Goal: Communication & Community: Connect with others

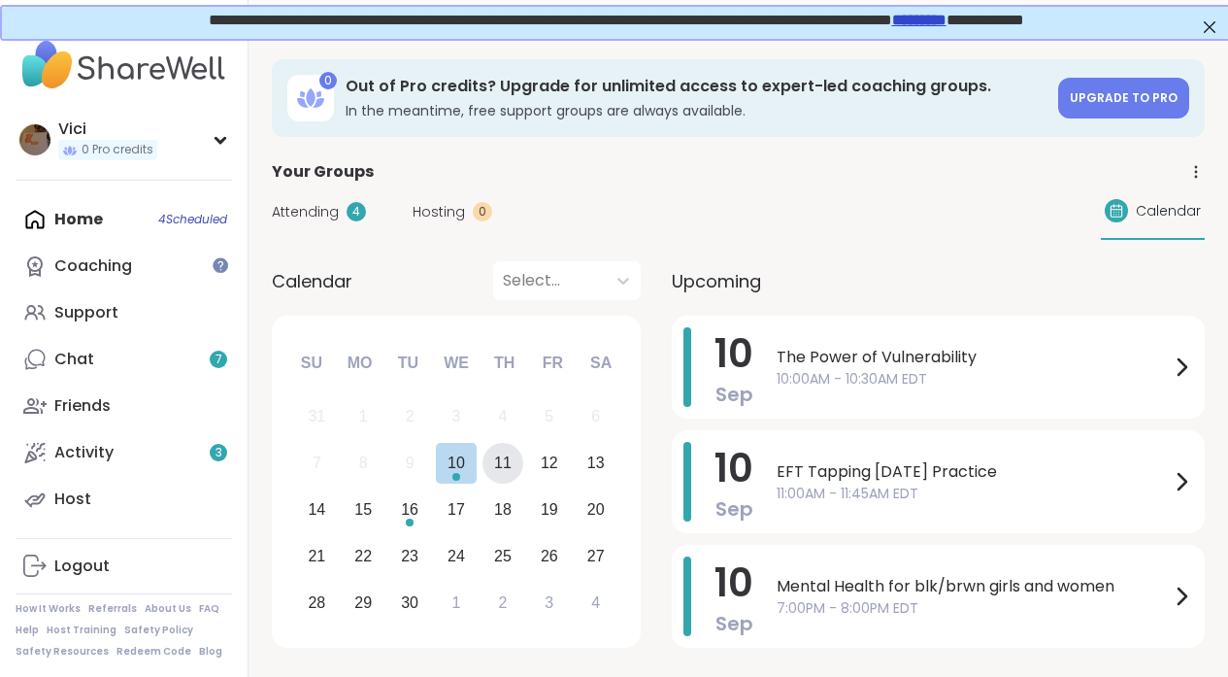
click at [497, 453] on div "11" at bounding box center [502, 462] width 17 height 26
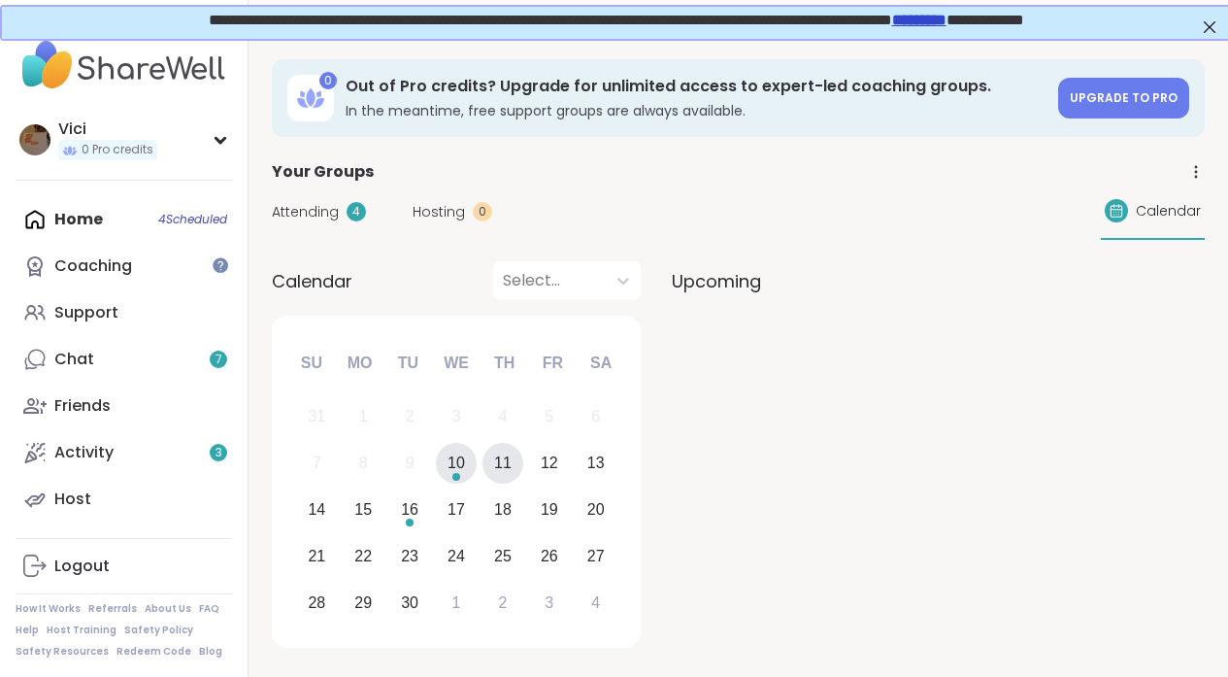
click at [453, 474] on div "Choose Wednesday, September 10th, 2025" at bounding box center [456, 477] width 8 height 8
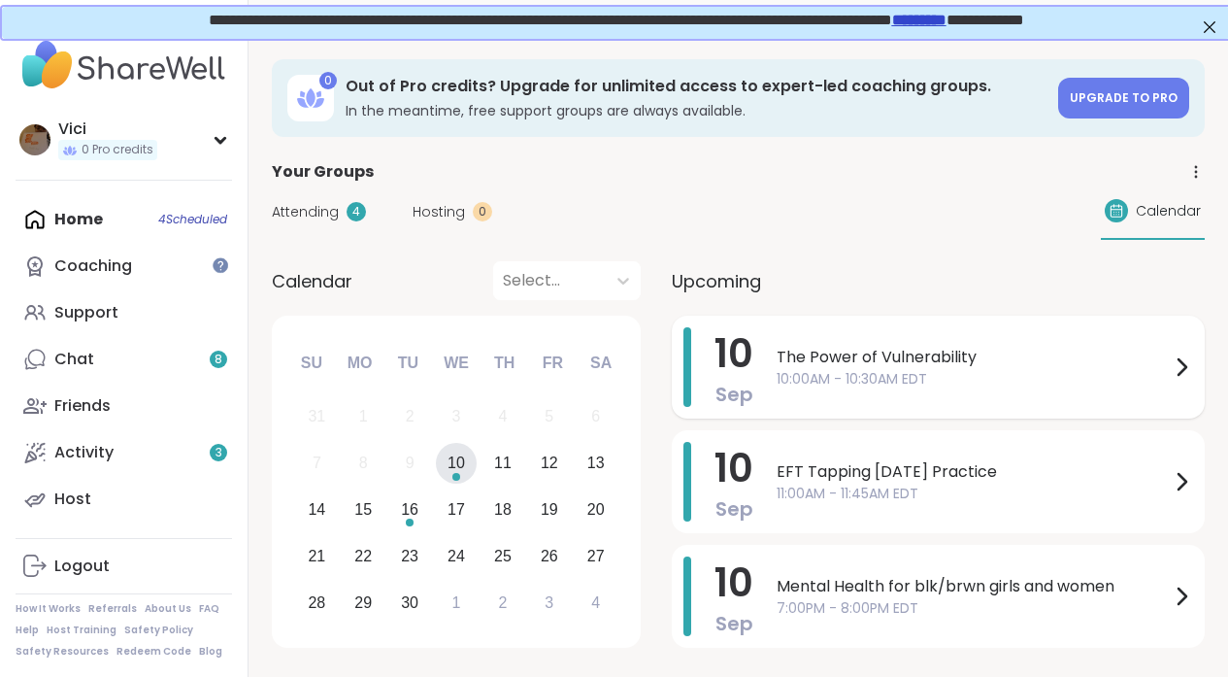
click at [873, 371] on span "10:00AM - 10:30AM EDT" at bounding box center [973, 379] width 393 height 20
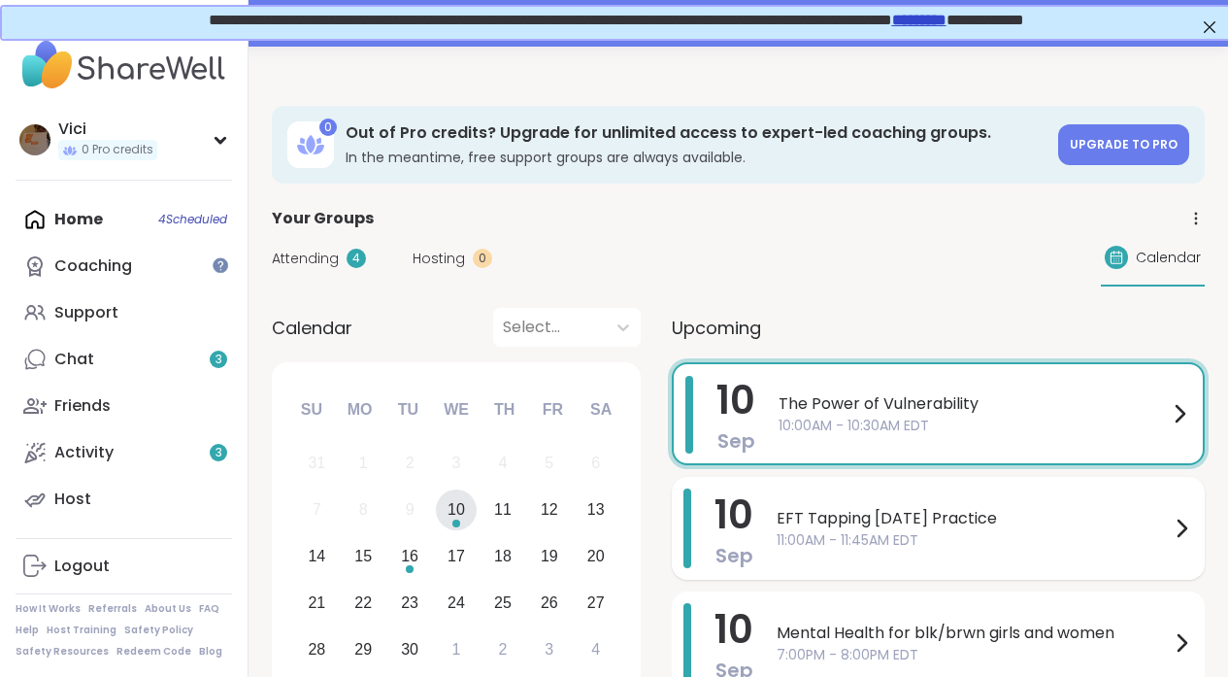
click at [979, 516] on span "EFT Tapping [DATE] Practice" at bounding box center [973, 518] width 393 height 23
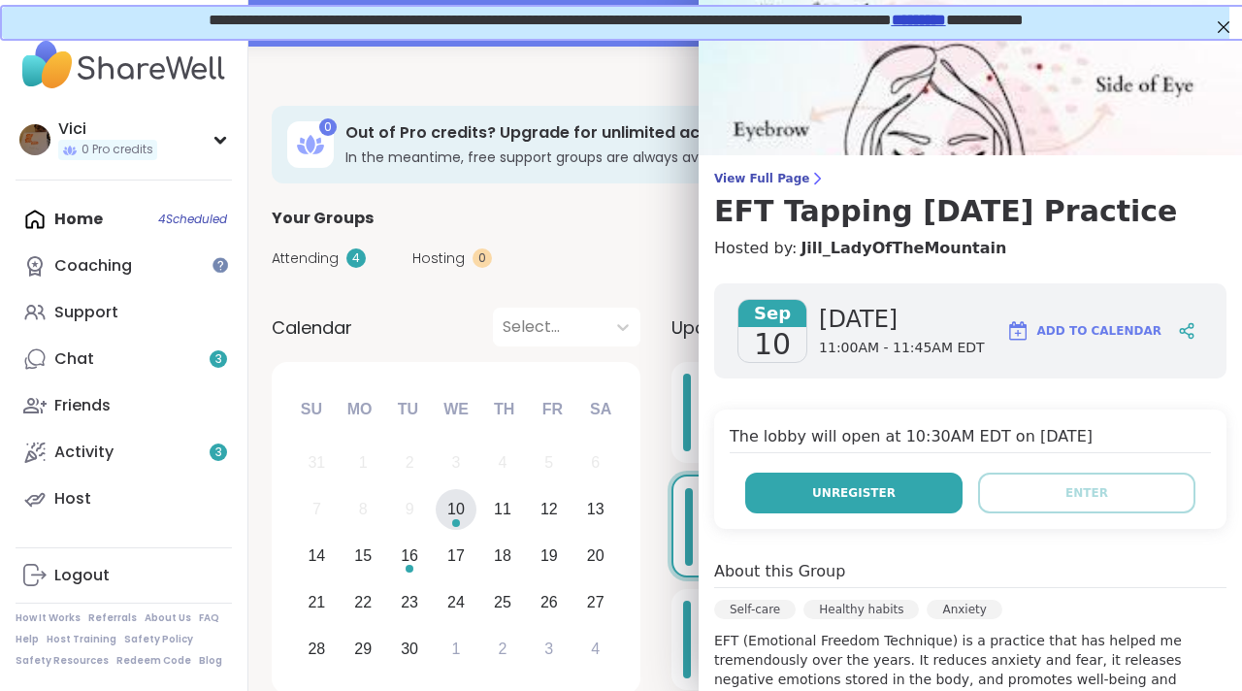
click at [896, 508] on button "Unregister" at bounding box center [853, 493] width 217 height 41
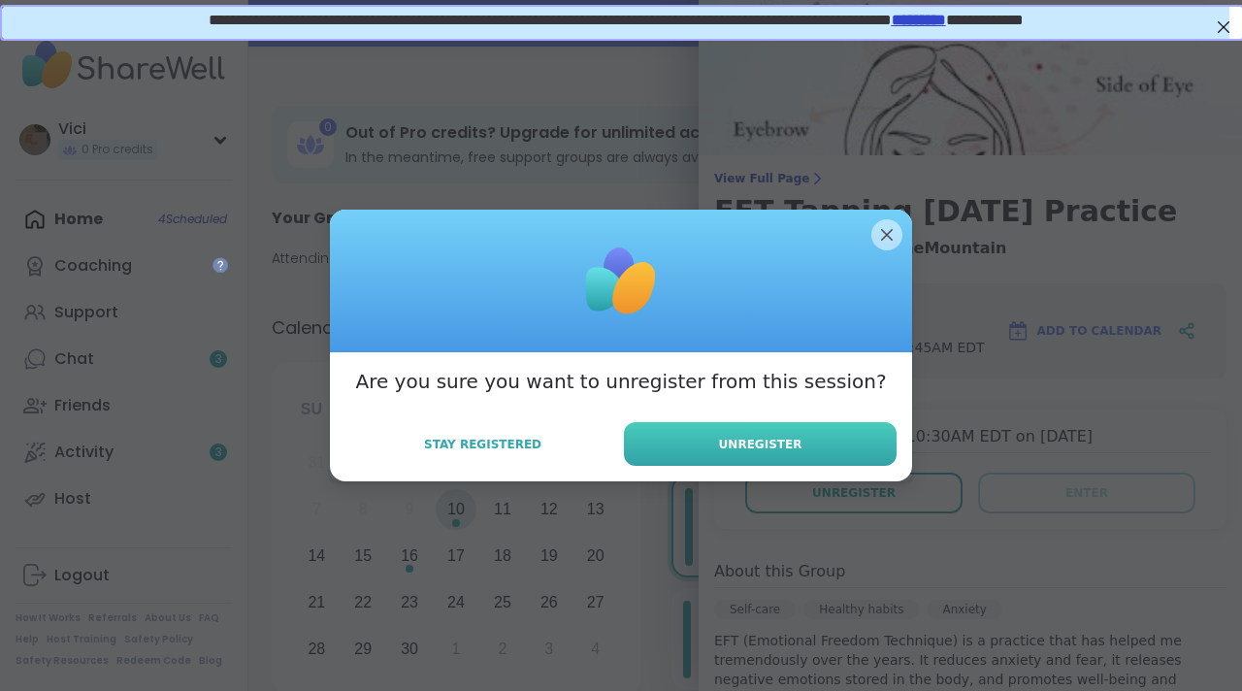
click at [847, 456] on button "Unregister" at bounding box center [760, 444] width 273 height 44
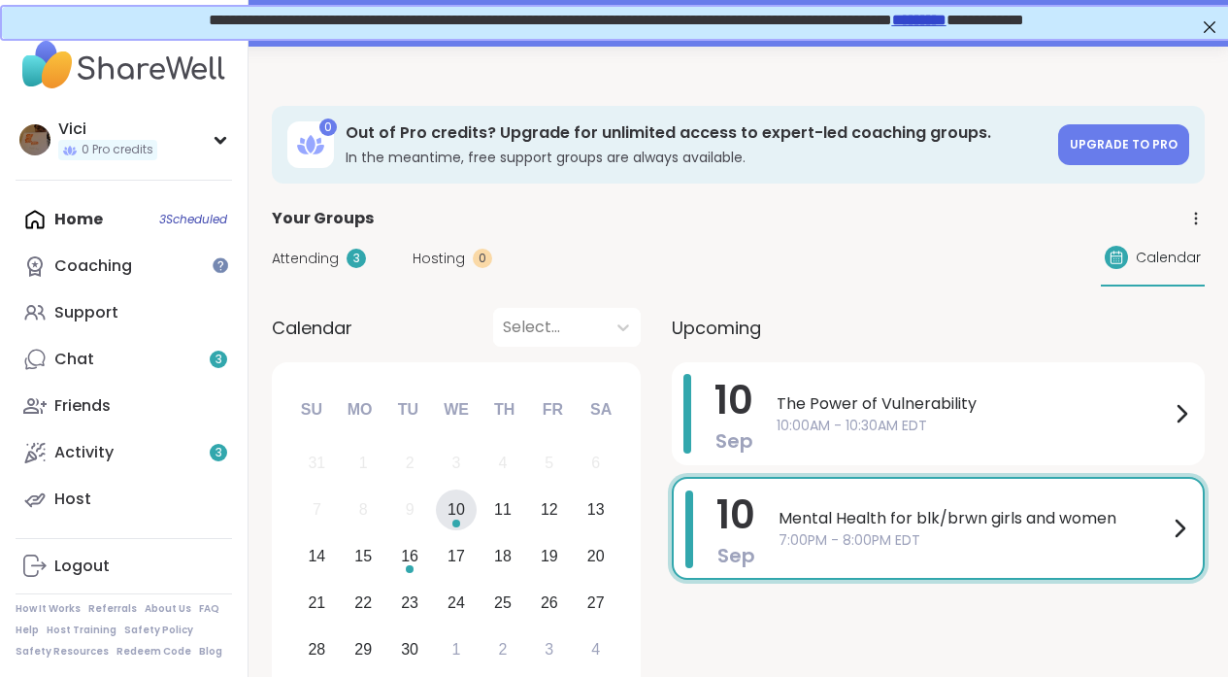
click at [158, 239] on div "Home 3 Scheduled Coaching Support Chat 3 Friends Activity 3 Host" at bounding box center [124, 359] width 216 height 326
click at [158, 281] on link "Coaching" at bounding box center [124, 266] width 216 height 47
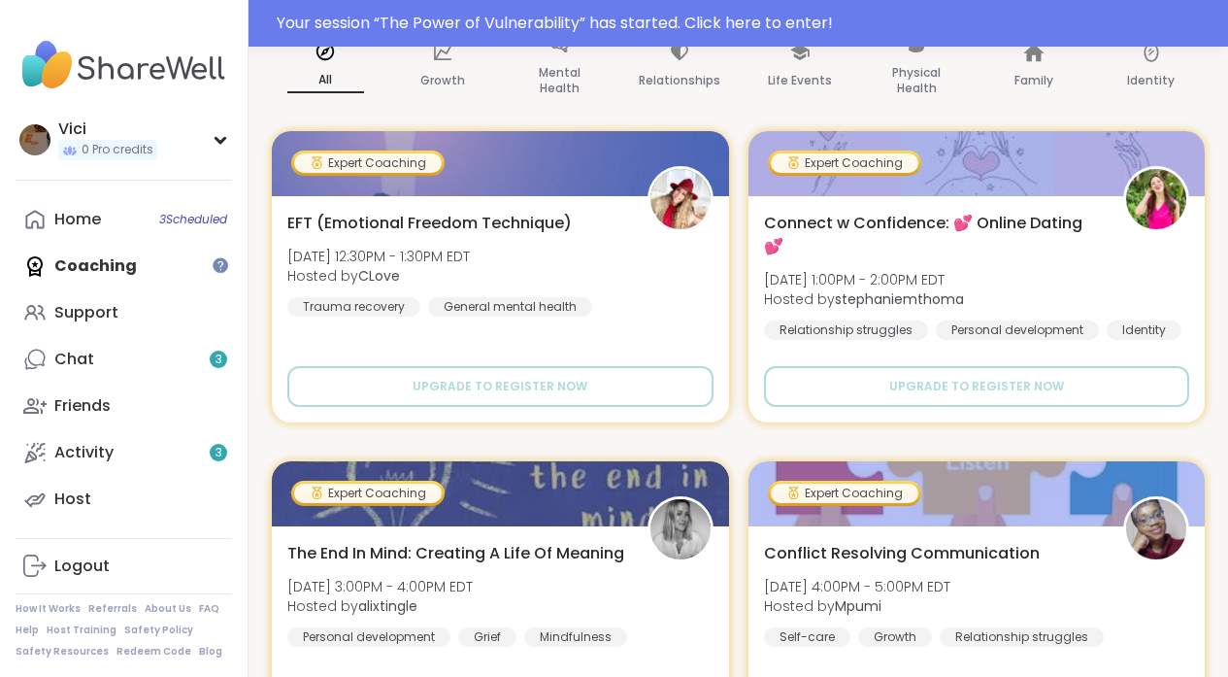
scroll to position [320, 0]
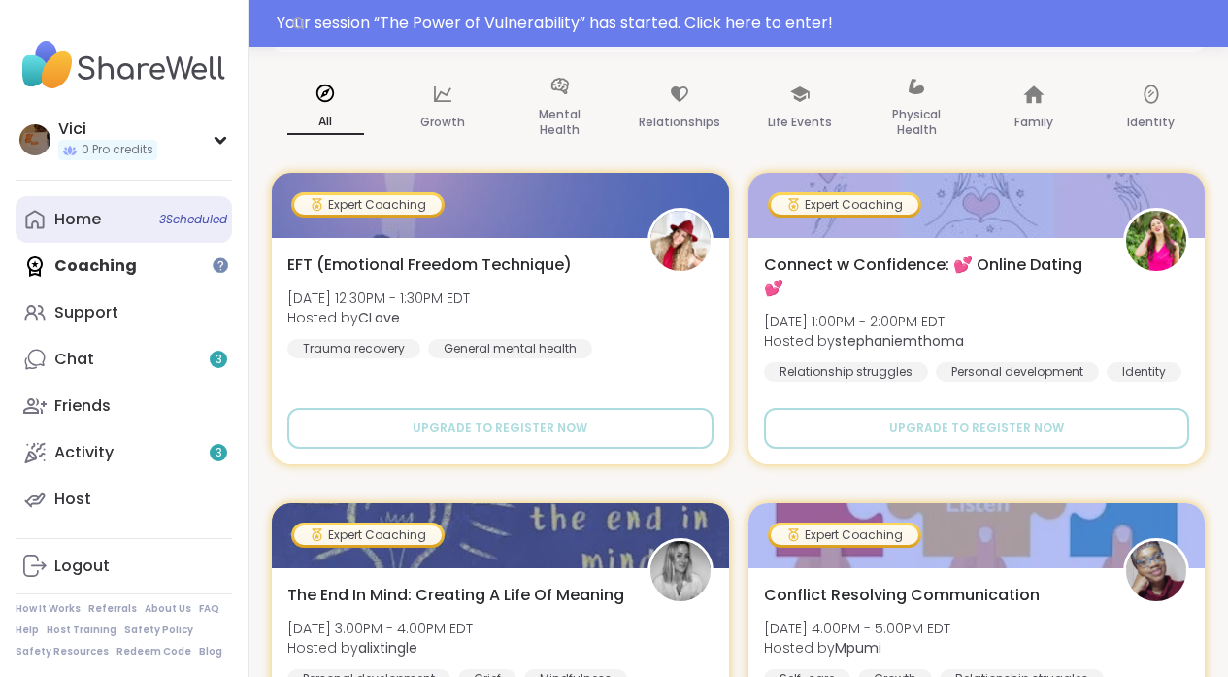
click at [128, 225] on link "Home 3 Scheduled" at bounding box center [124, 219] width 216 height 47
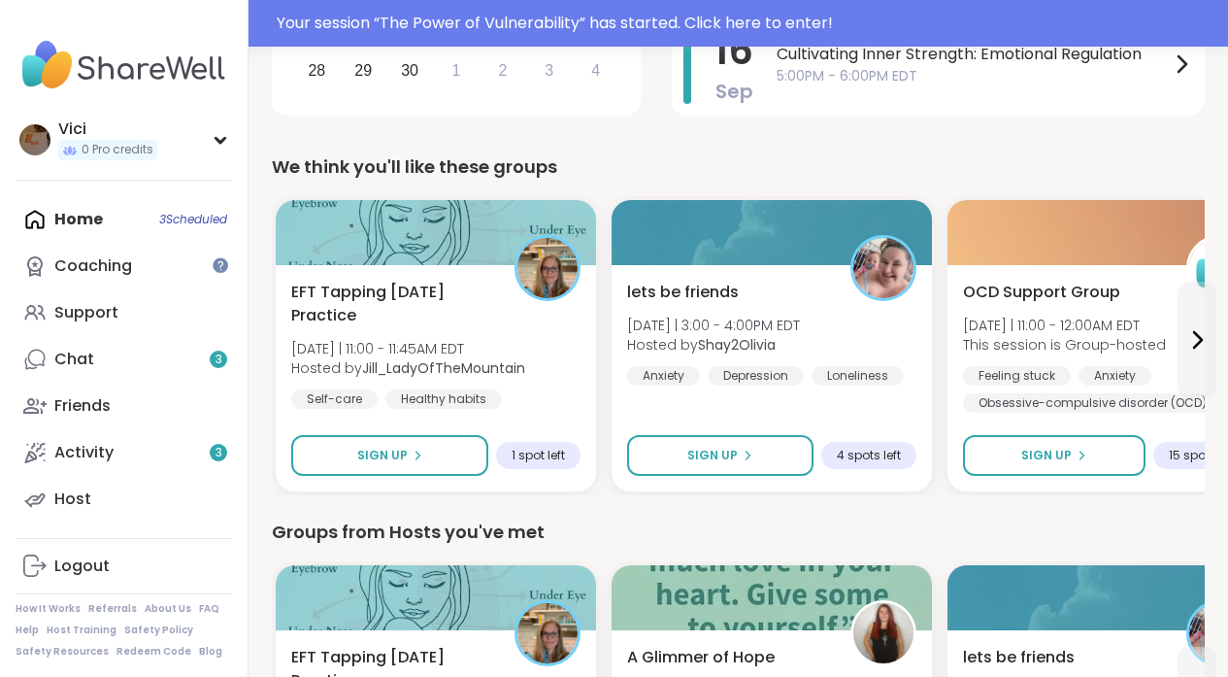
scroll to position [567, 0]
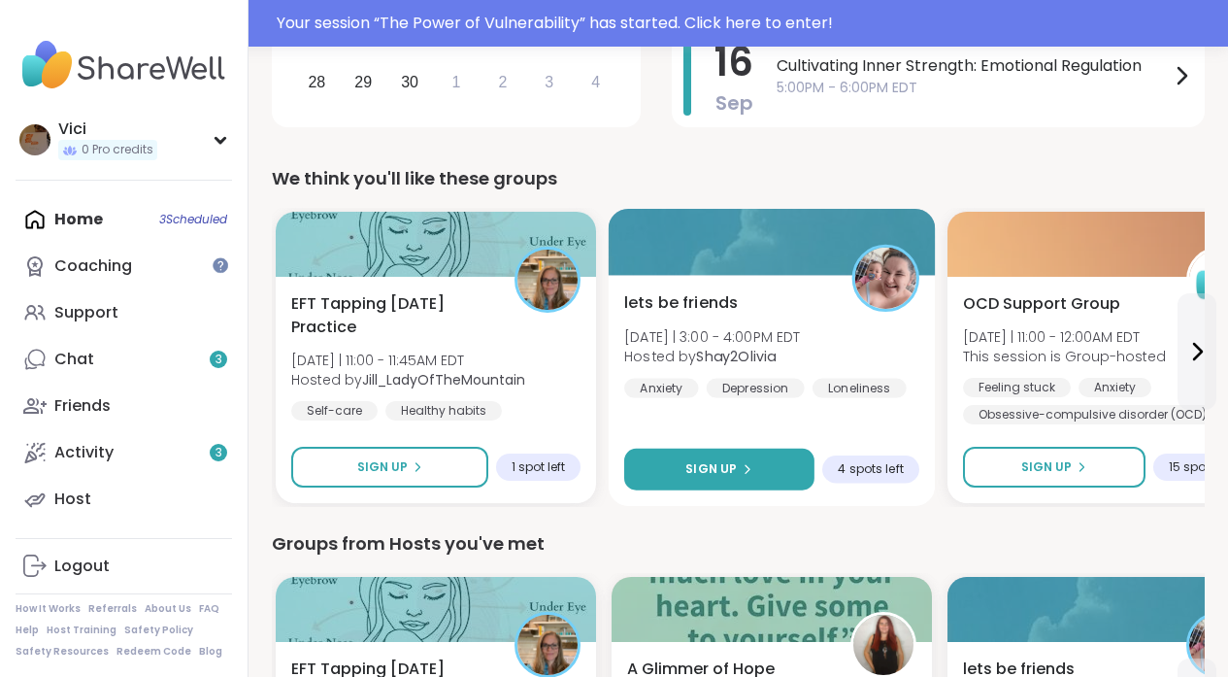
click at [744, 479] on button "Sign Up" at bounding box center [719, 469] width 190 height 42
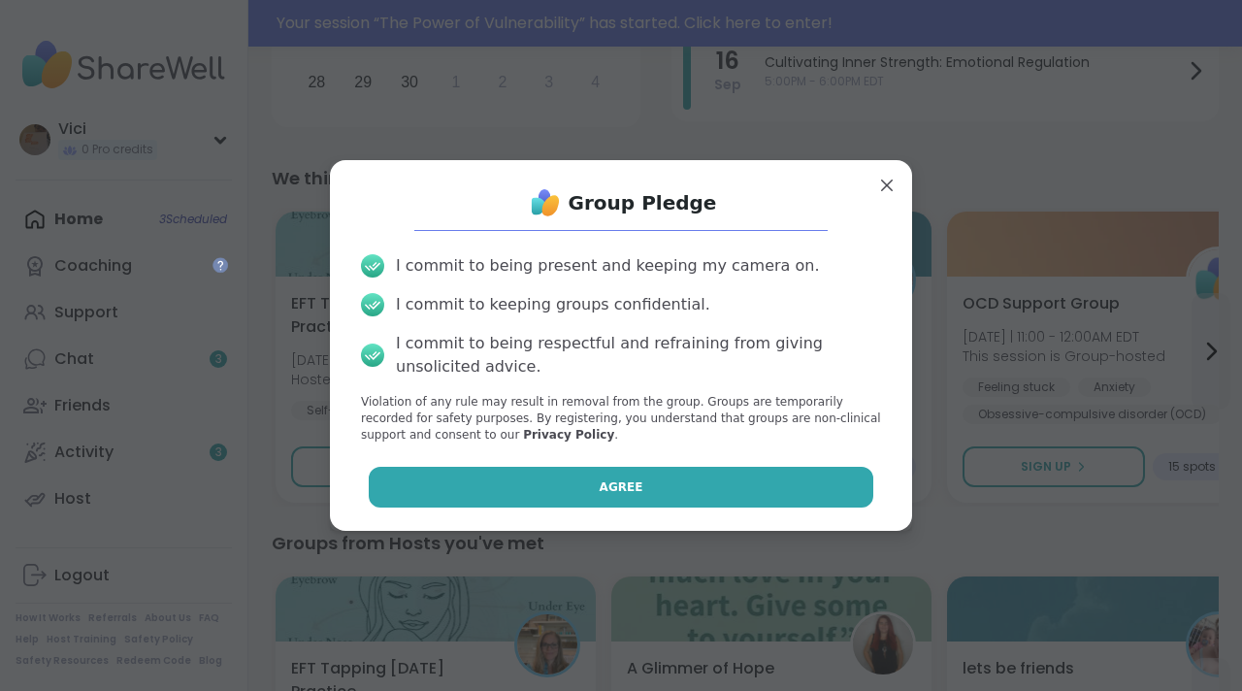
click at [734, 476] on button "Agree" at bounding box center [622, 487] width 506 height 41
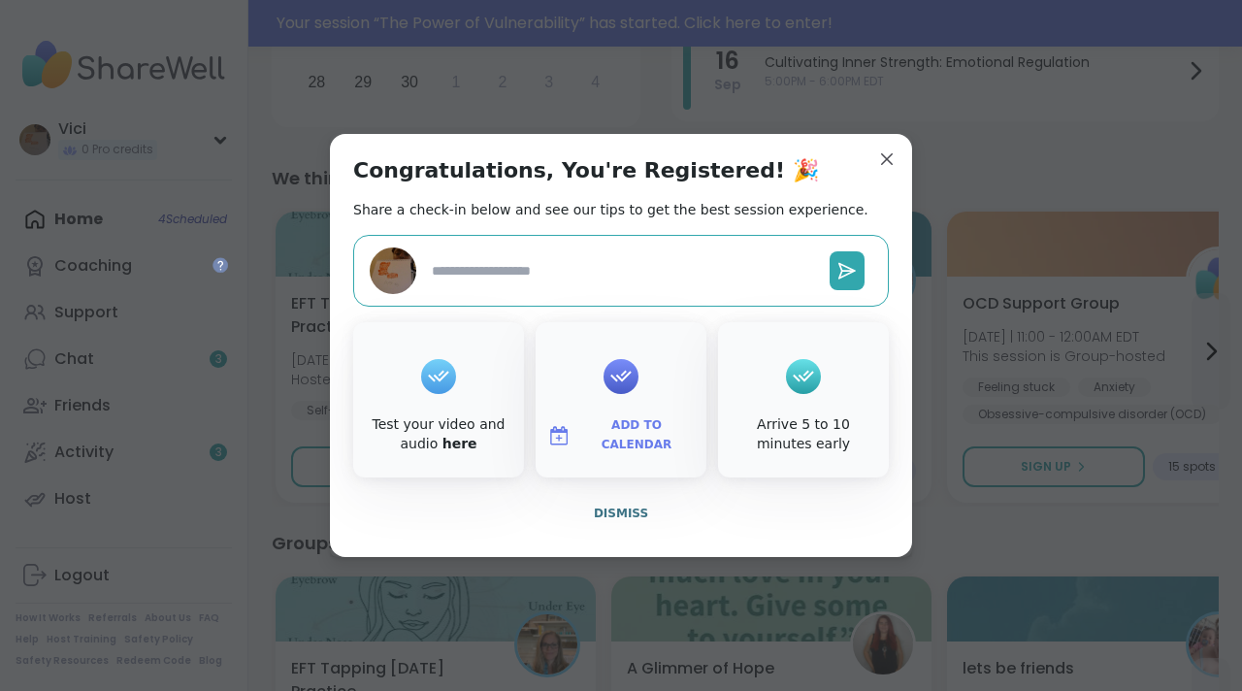
click at [630, 436] on span "Add to Calendar" at bounding box center [637, 435] width 116 height 38
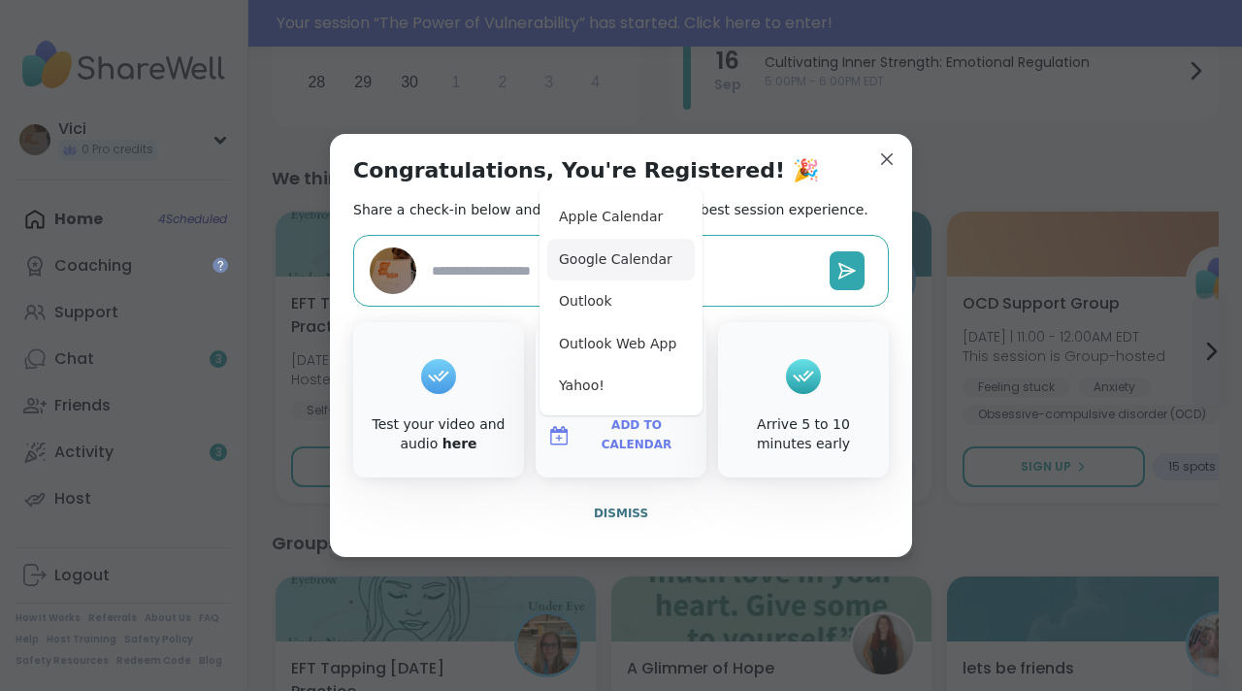
click at [609, 267] on button "Google Calendar" at bounding box center [621, 260] width 148 height 43
click at [634, 522] on button "Dismiss" at bounding box center [621, 513] width 536 height 41
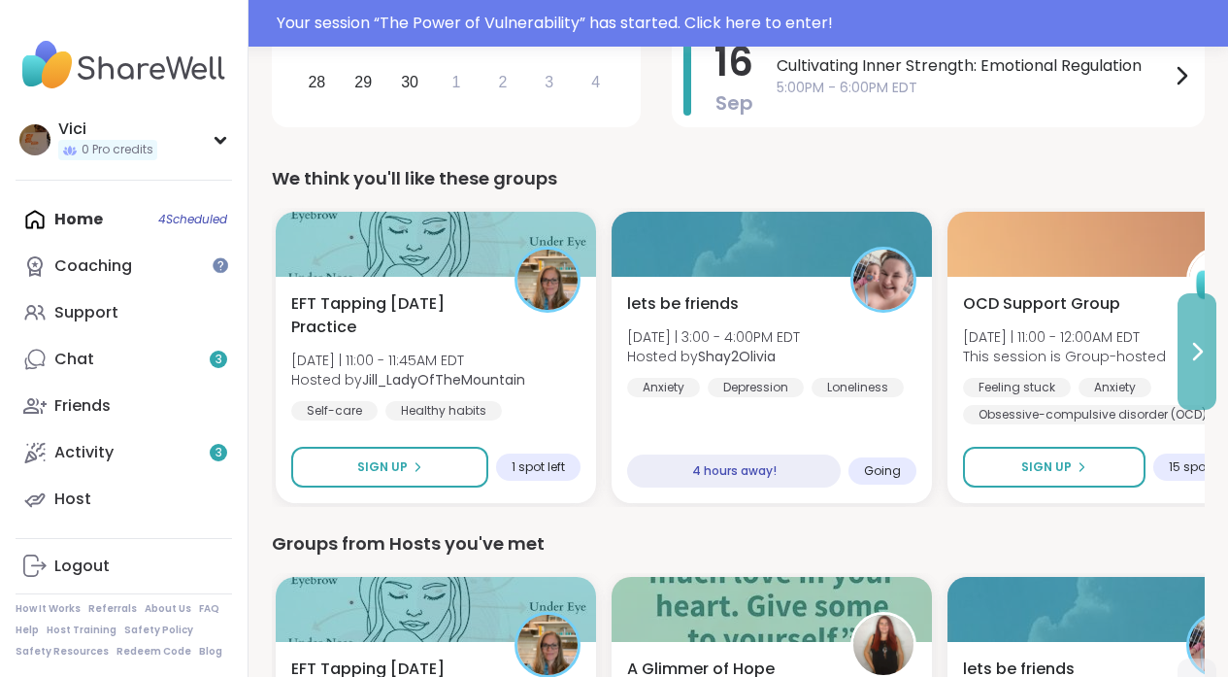
click at [1187, 373] on button at bounding box center [1196, 351] width 39 height 116
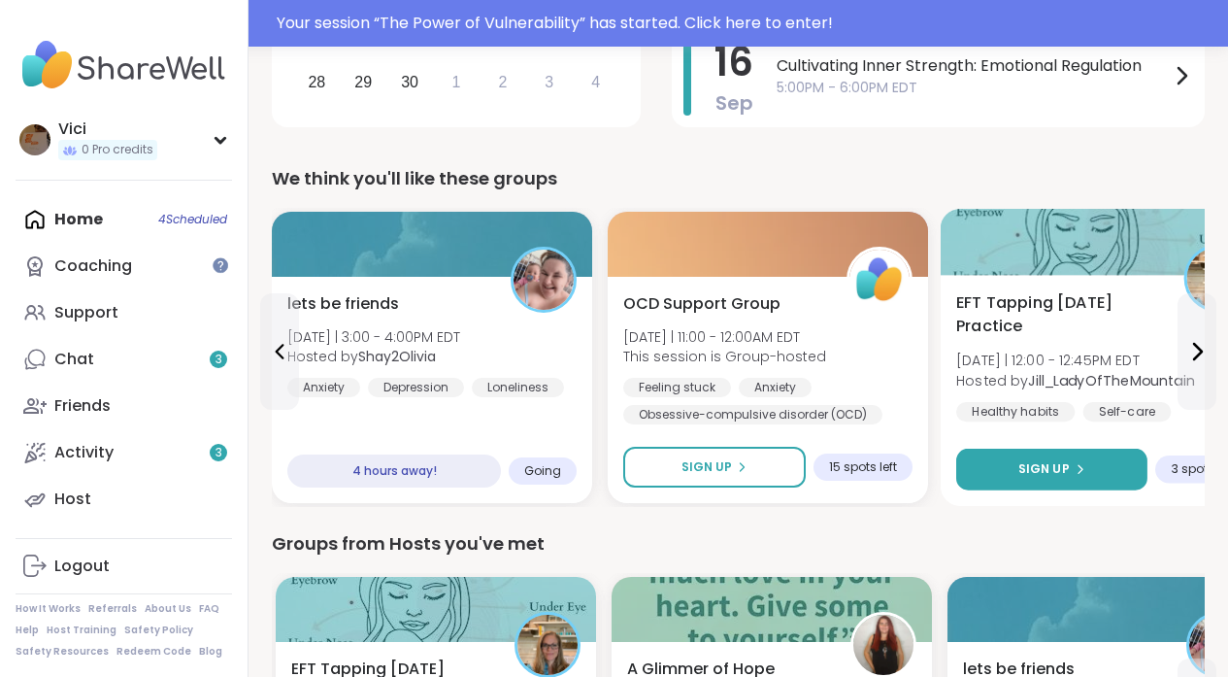
click at [1070, 469] on div "Sign Up" at bounding box center [1051, 468] width 67 height 17
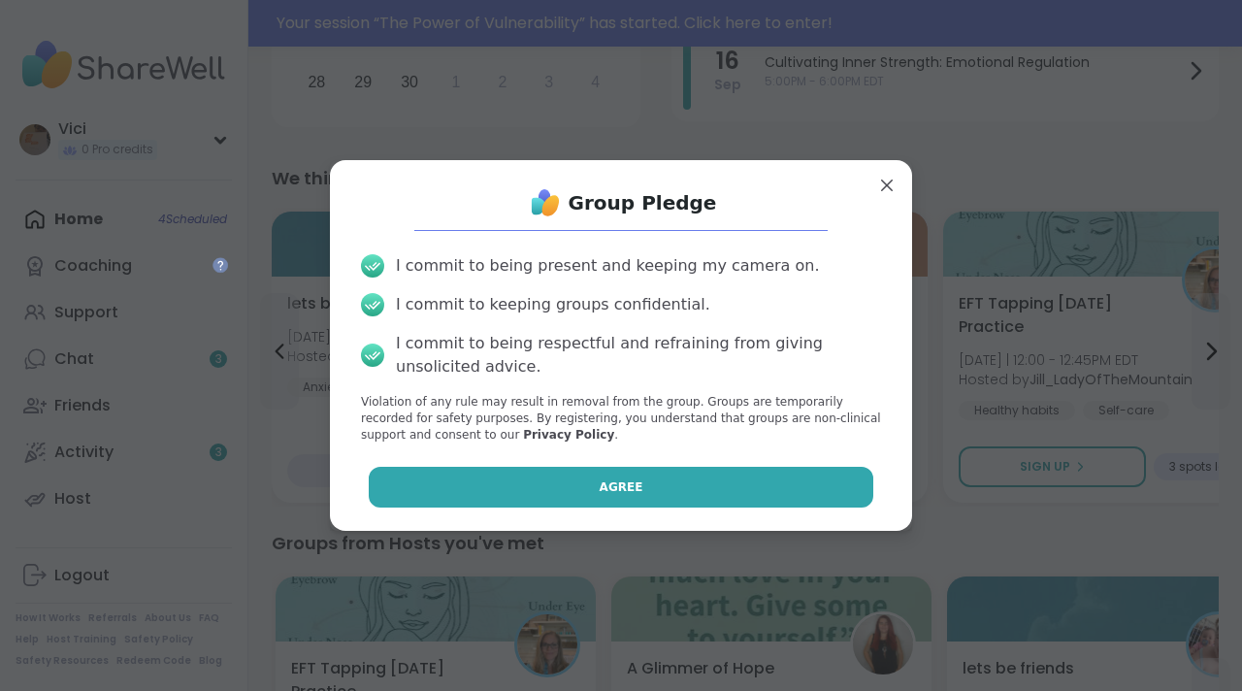
click at [814, 489] on button "Agree" at bounding box center [622, 487] width 506 height 41
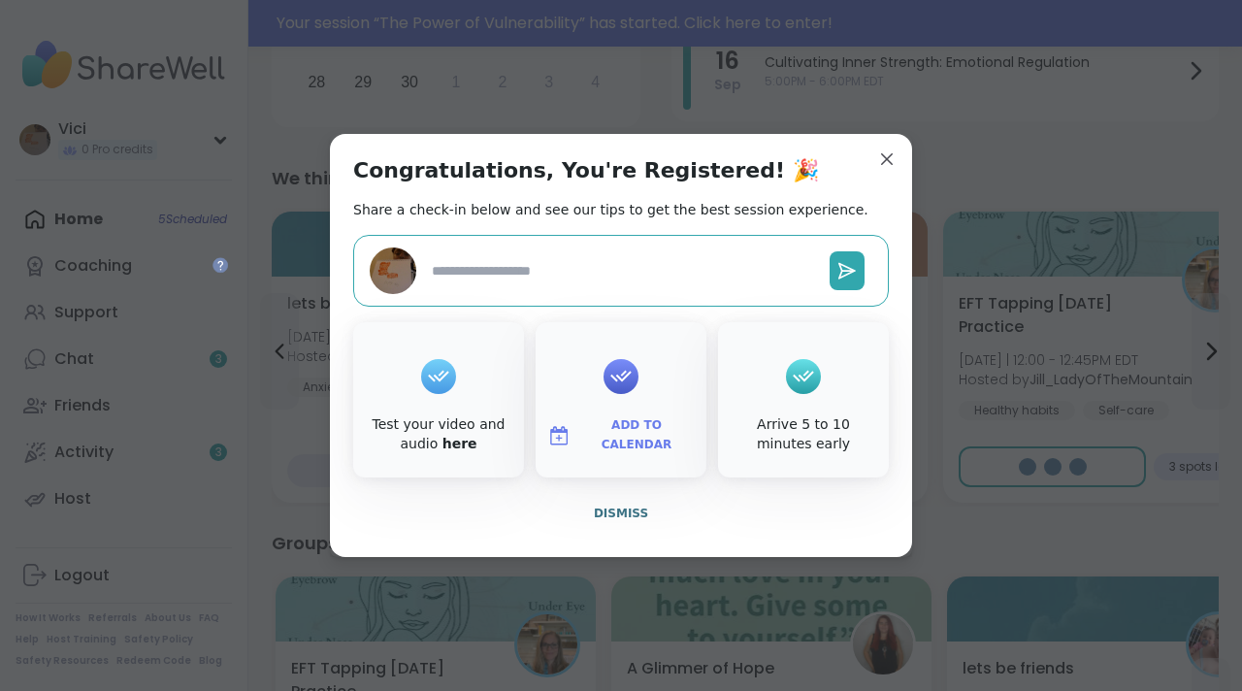
click at [651, 430] on span "Add to Calendar" at bounding box center [637, 435] width 116 height 38
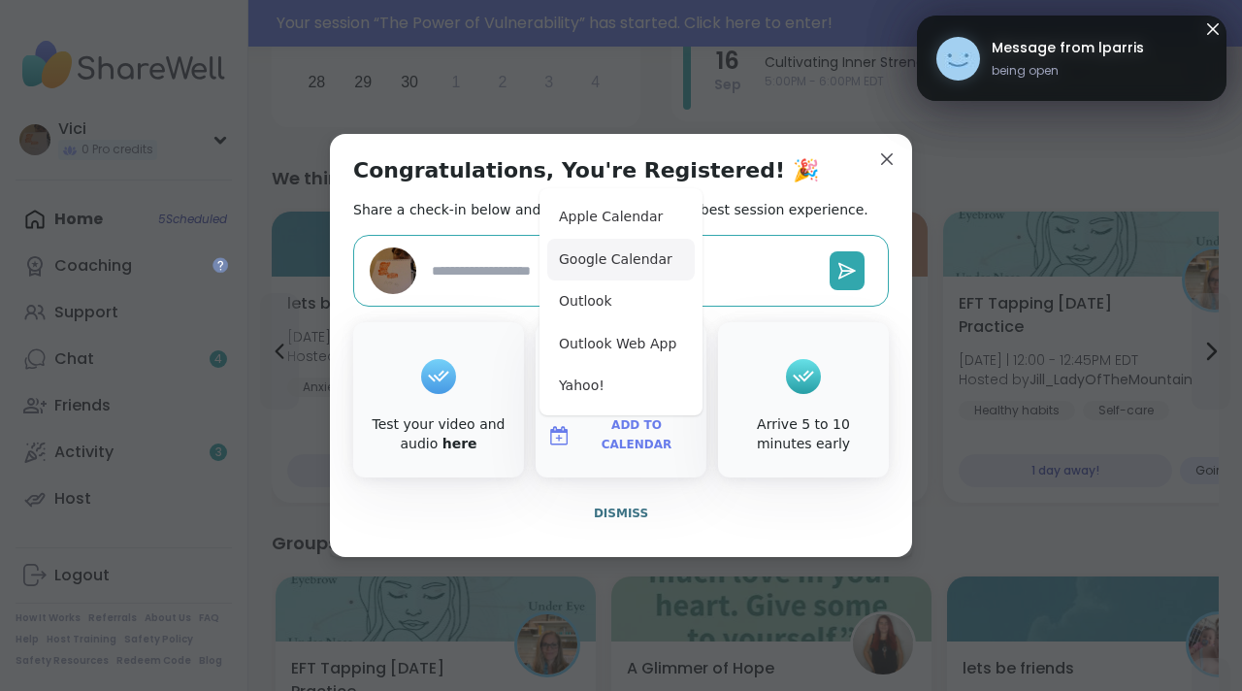
click at [601, 250] on button "Google Calendar" at bounding box center [621, 260] width 148 height 43
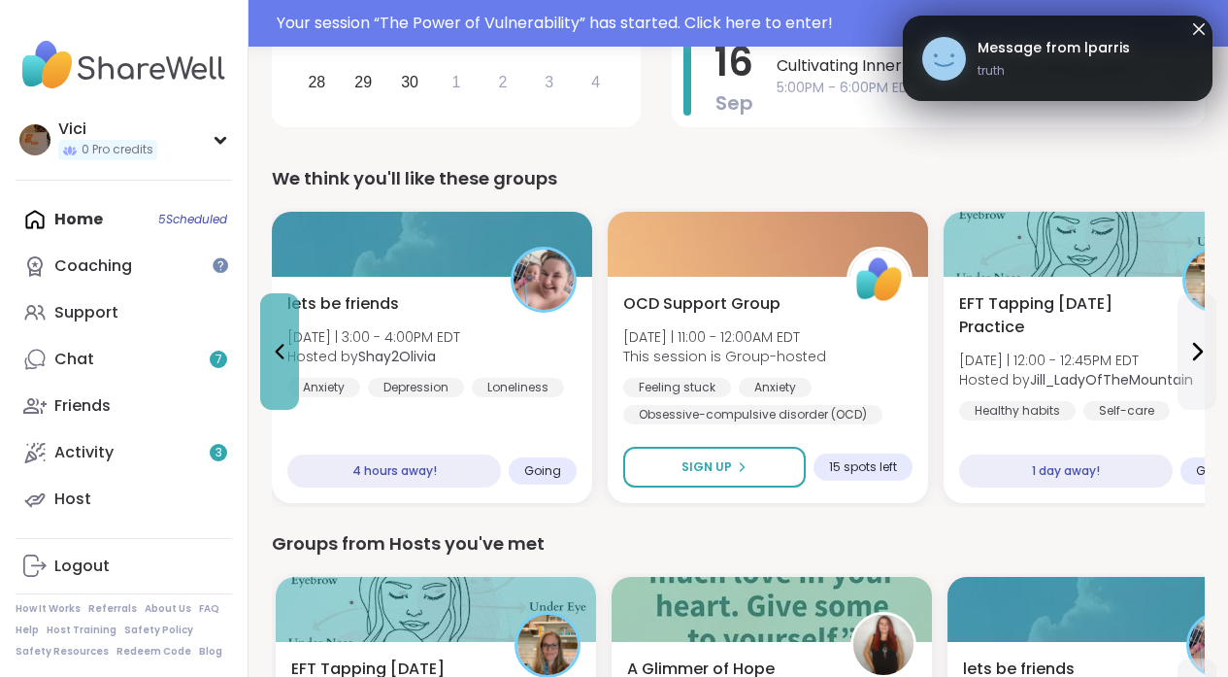
click at [269, 355] on icon at bounding box center [279, 351] width 23 height 23
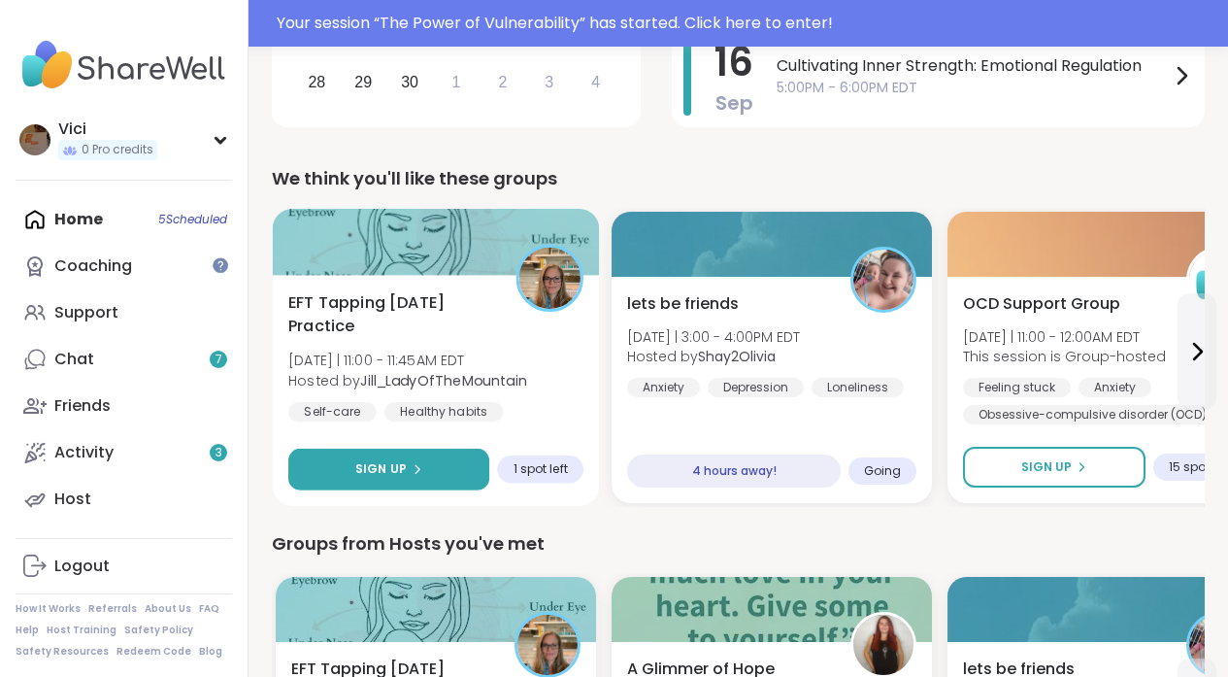
click at [361, 460] on span "Sign Up" at bounding box center [380, 468] width 51 height 17
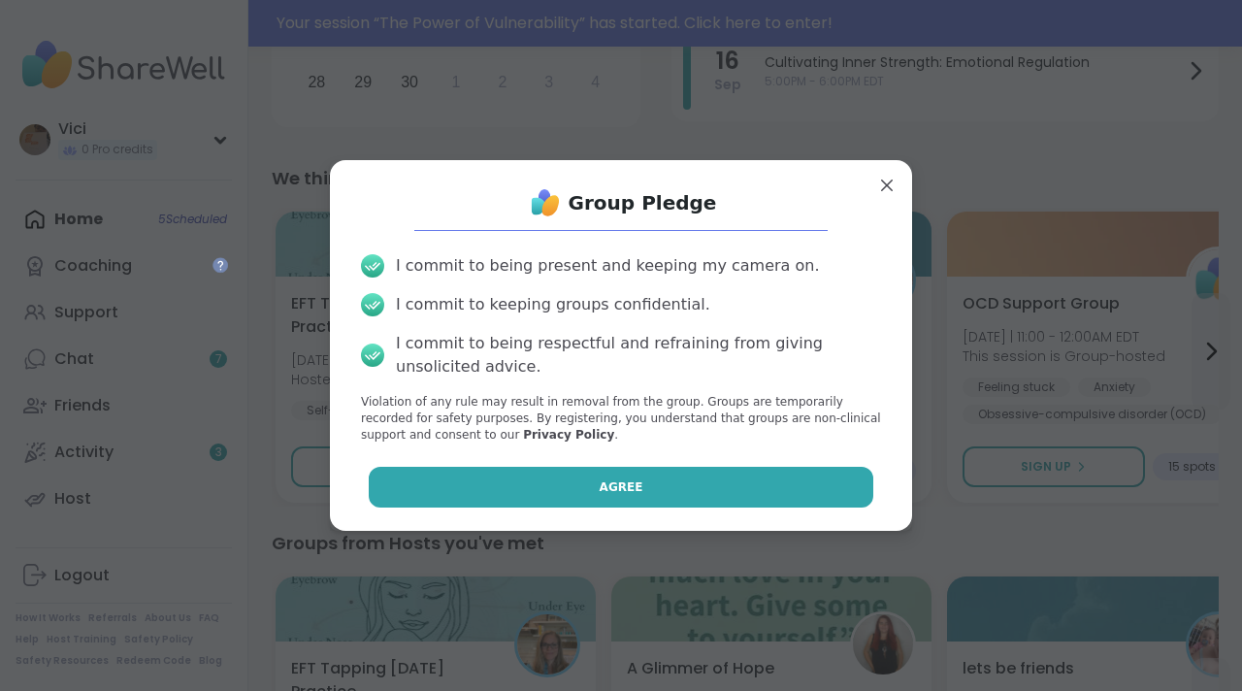
click at [508, 473] on button "Agree" at bounding box center [622, 487] width 506 height 41
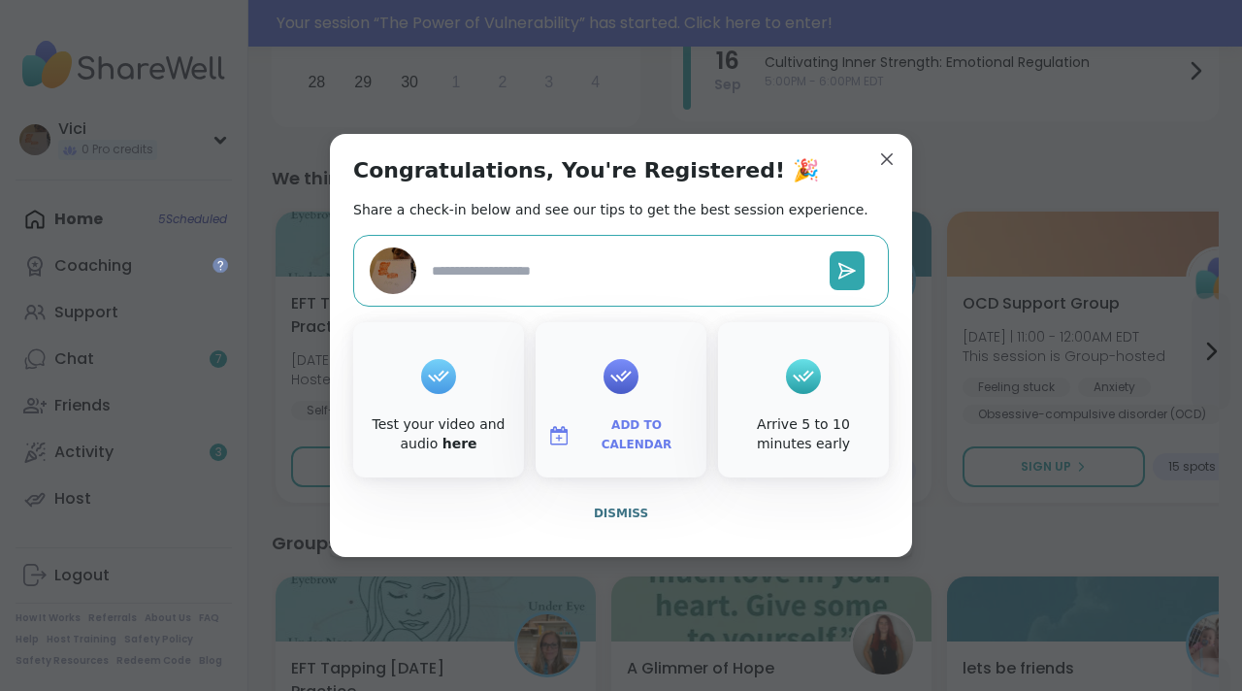
click at [604, 419] on button "Add to Calendar" at bounding box center [621, 435] width 163 height 41
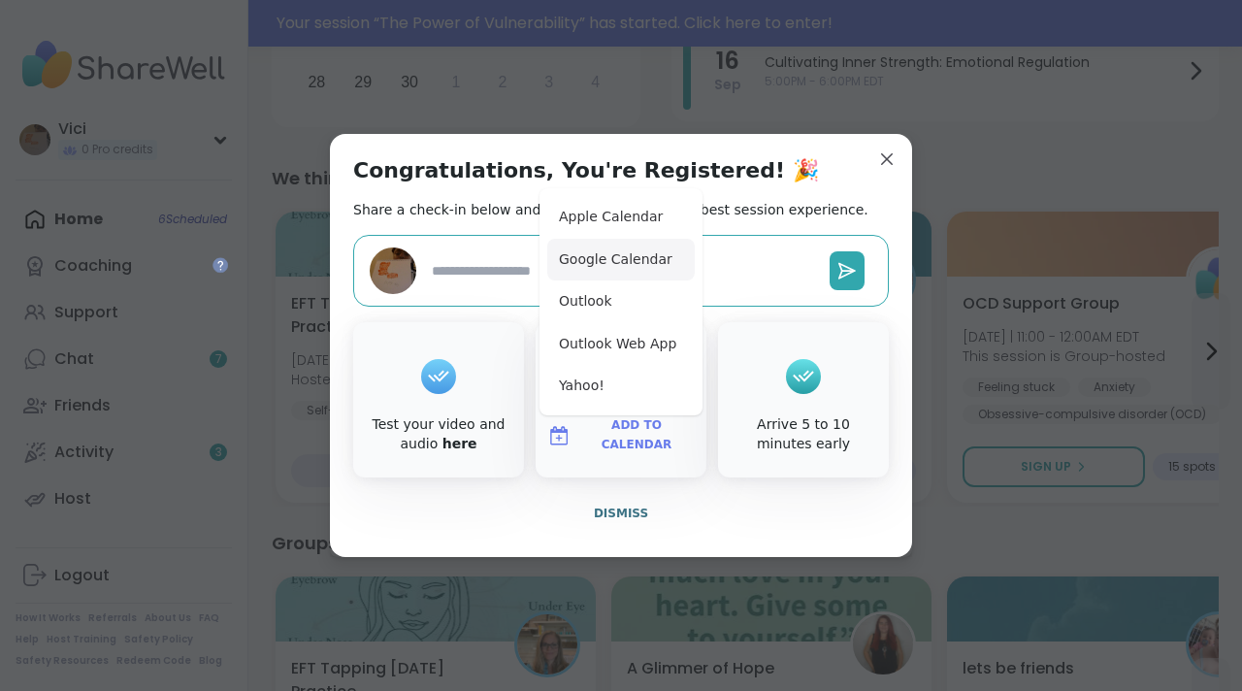
click at [593, 278] on button "Google Calendar" at bounding box center [621, 260] width 148 height 43
click at [612, 512] on span "Dismiss" at bounding box center [621, 514] width 54 height 14
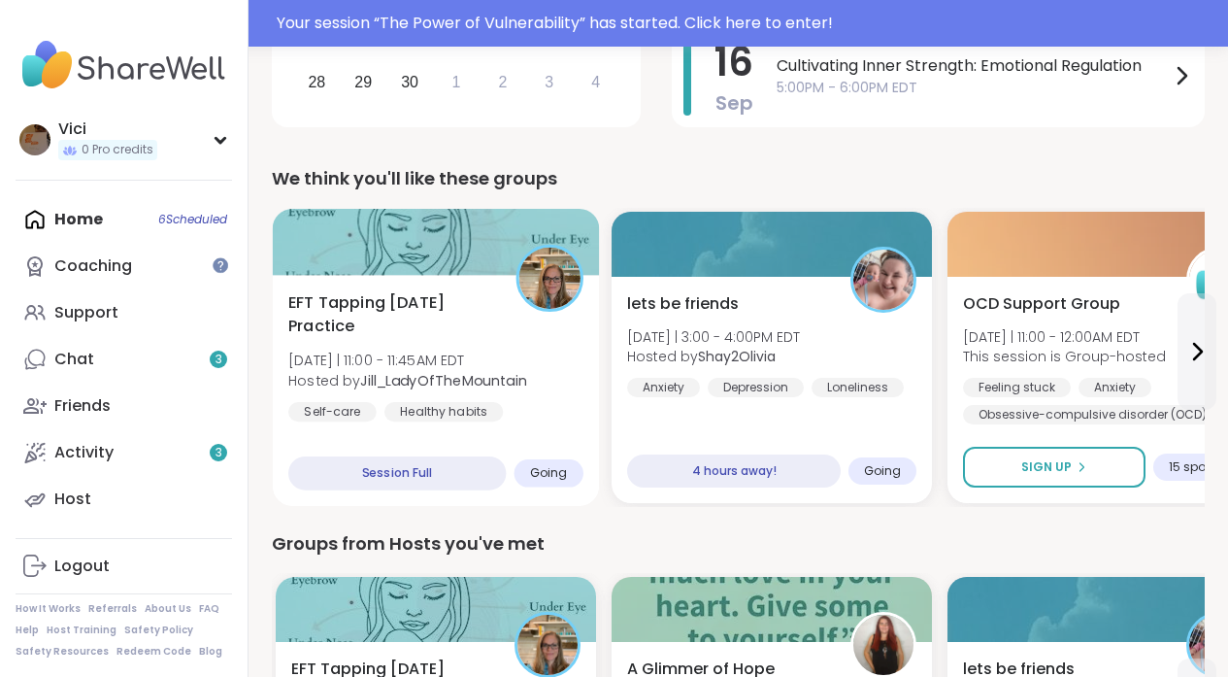
click at [452, 263] on div at bounding box center [436, 242] width 327 height 66
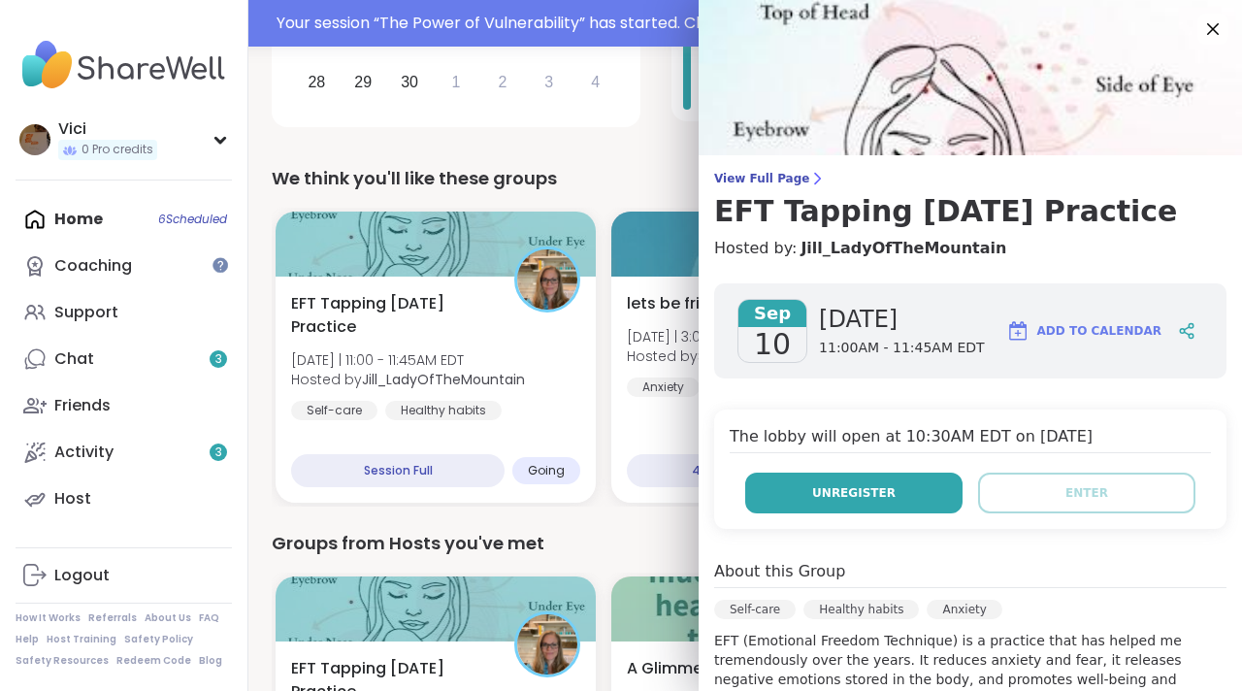
click at [882, 478] on button "Unregister" at bounding box center [853, 493] width 217 height 41
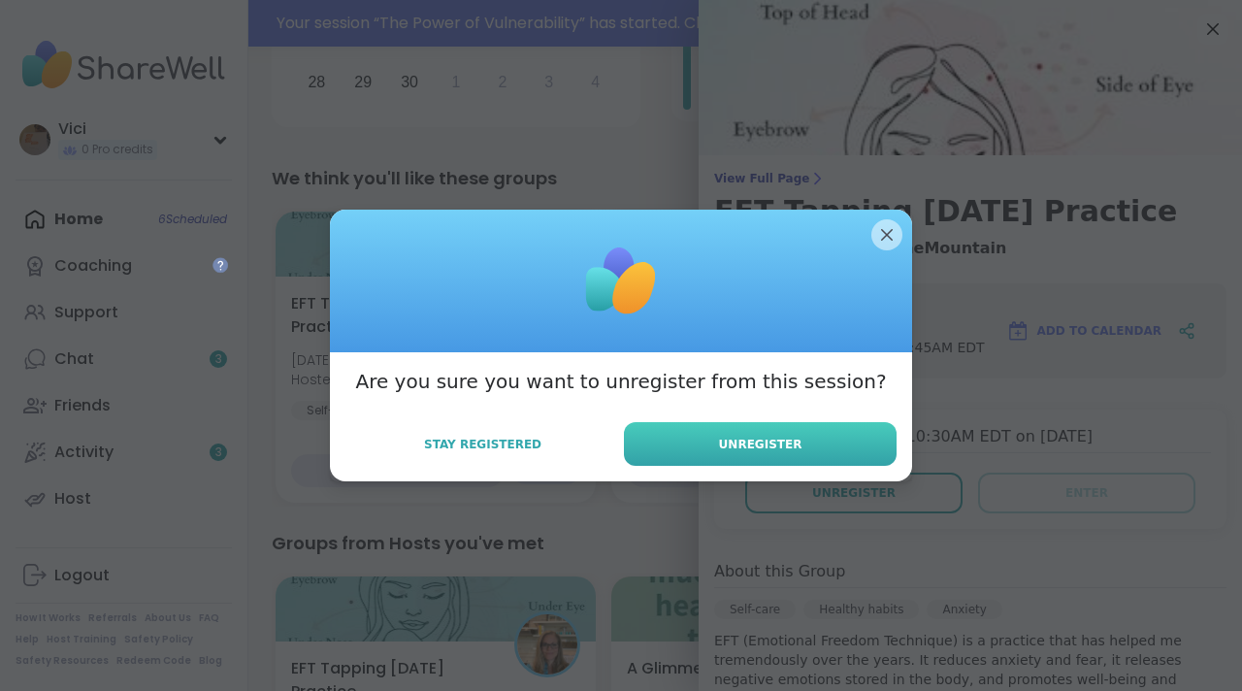
click at [809, 437] on button "Unregister" at bounding box center [760, 444] width 273 height 44
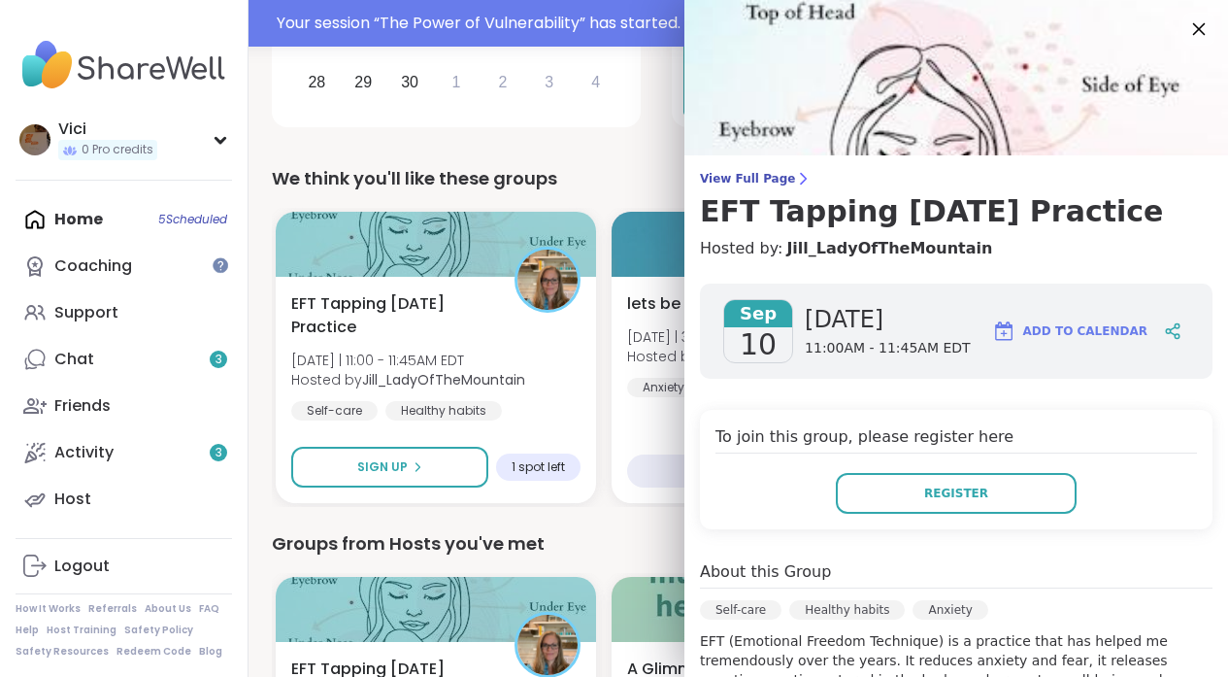
click at [1186, 34] on icon at bounding box center [1198, 29] width 24 height 24
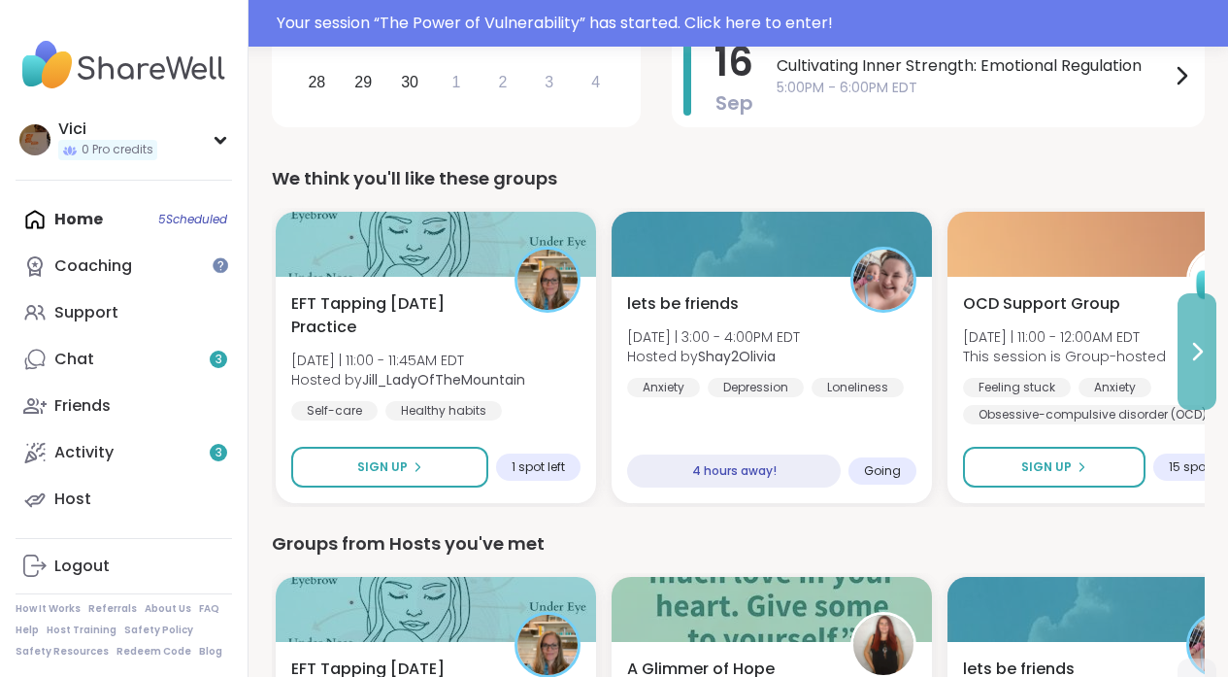
click at [1201, 356] on icon at bounding box center [1196, 351] width 23 height 23
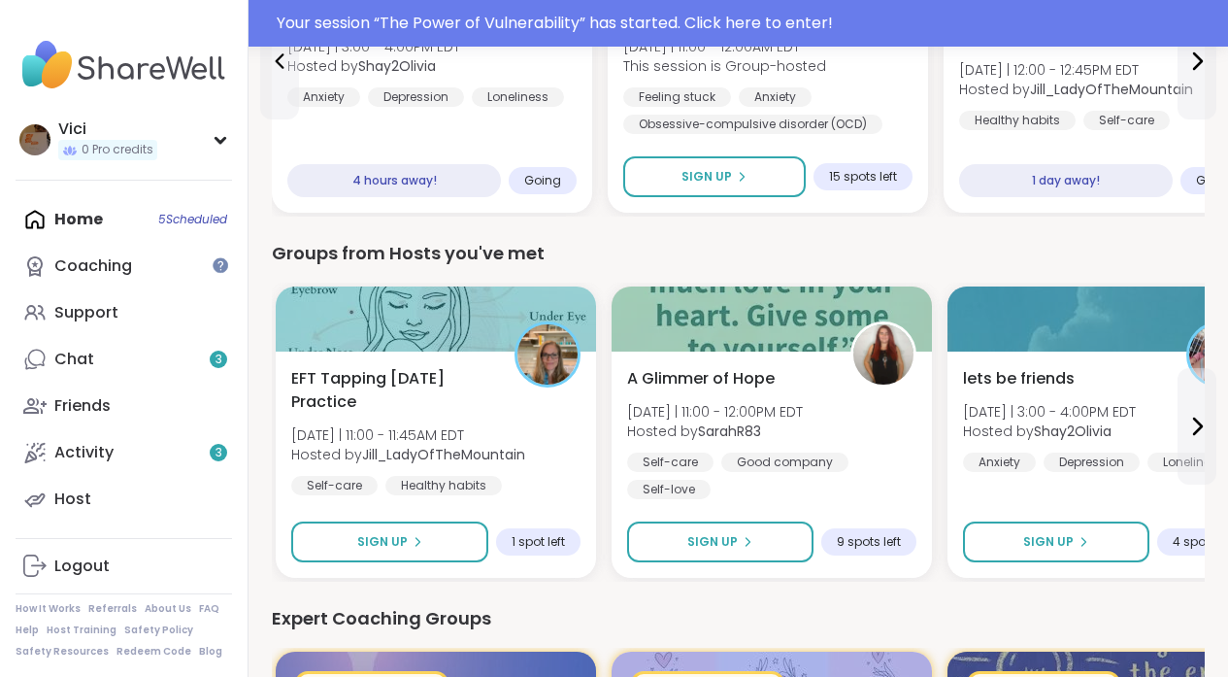
scroll to position [855, 0]
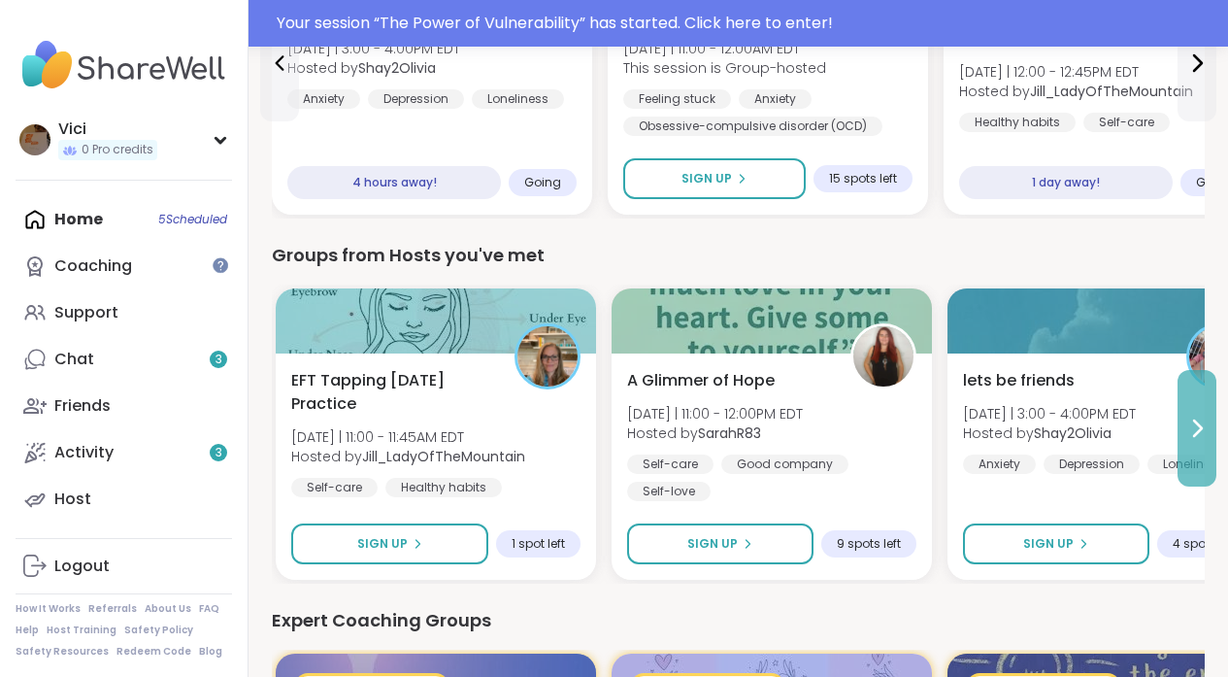
click at [1182, 411] on button at bounding box center [1196, 428] width 39 height 116
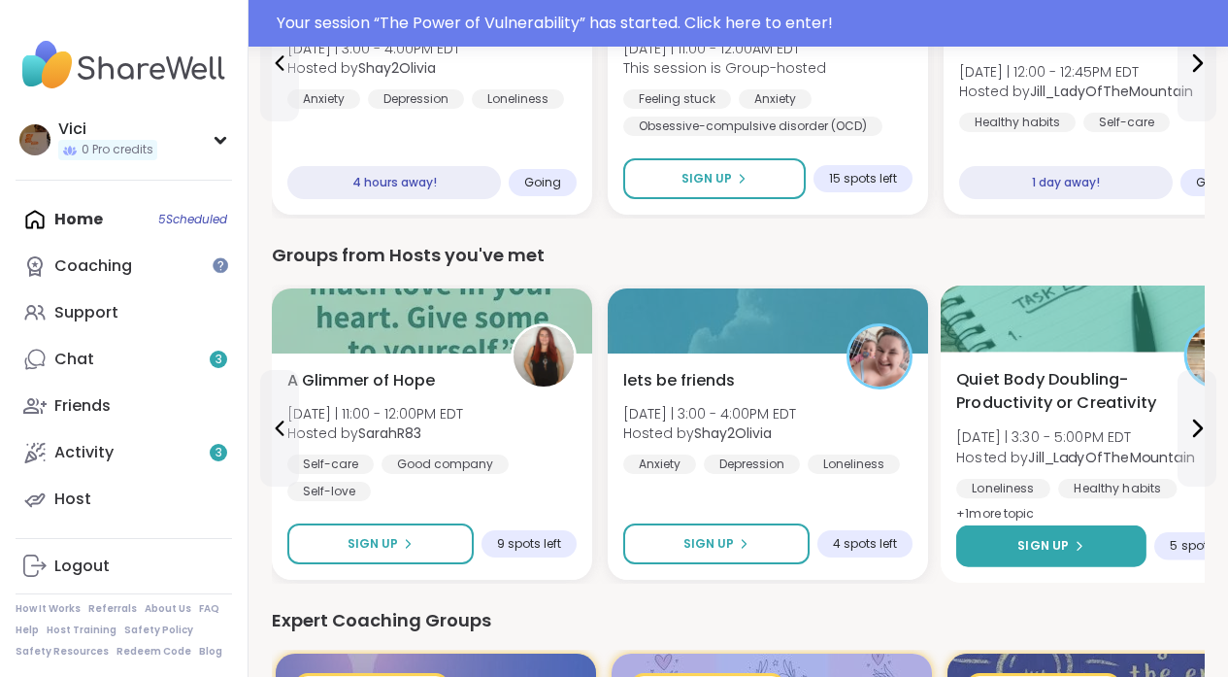
click at [1089, 527] on button "Sign Up" at bounding box center [1051, 546] width 190 height 42
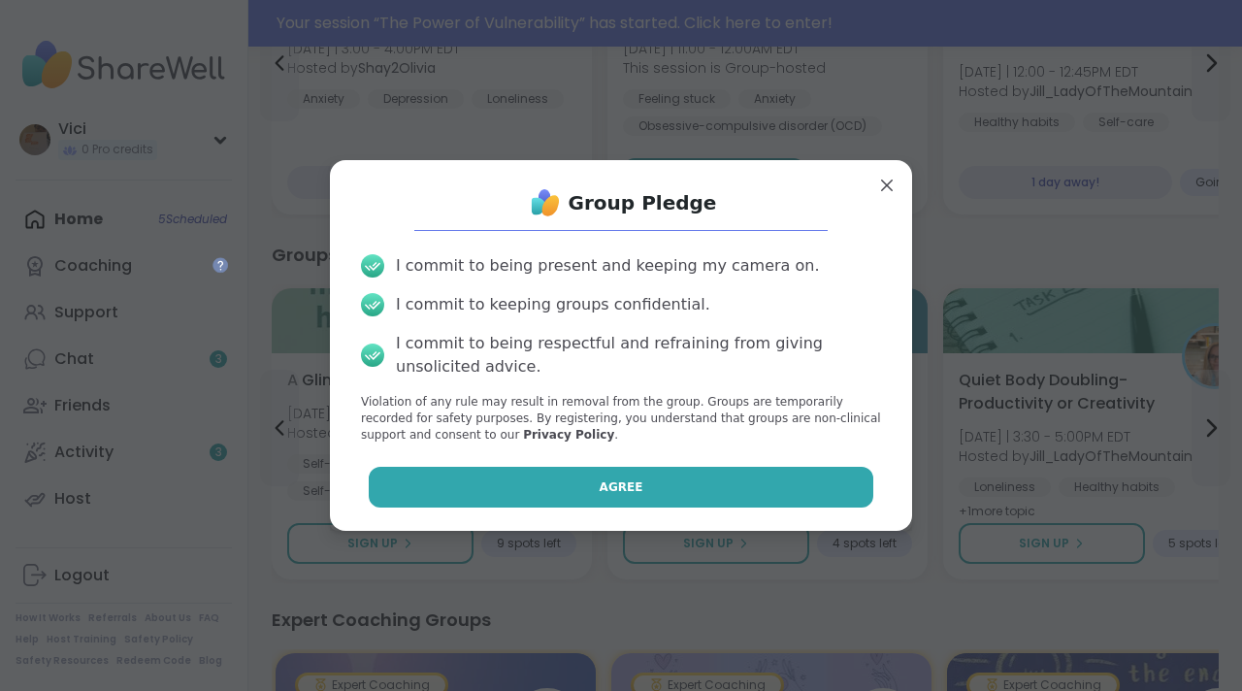
click at [777, 482] on button "Agree" at bounding box center [622, 487] width 506 height 41
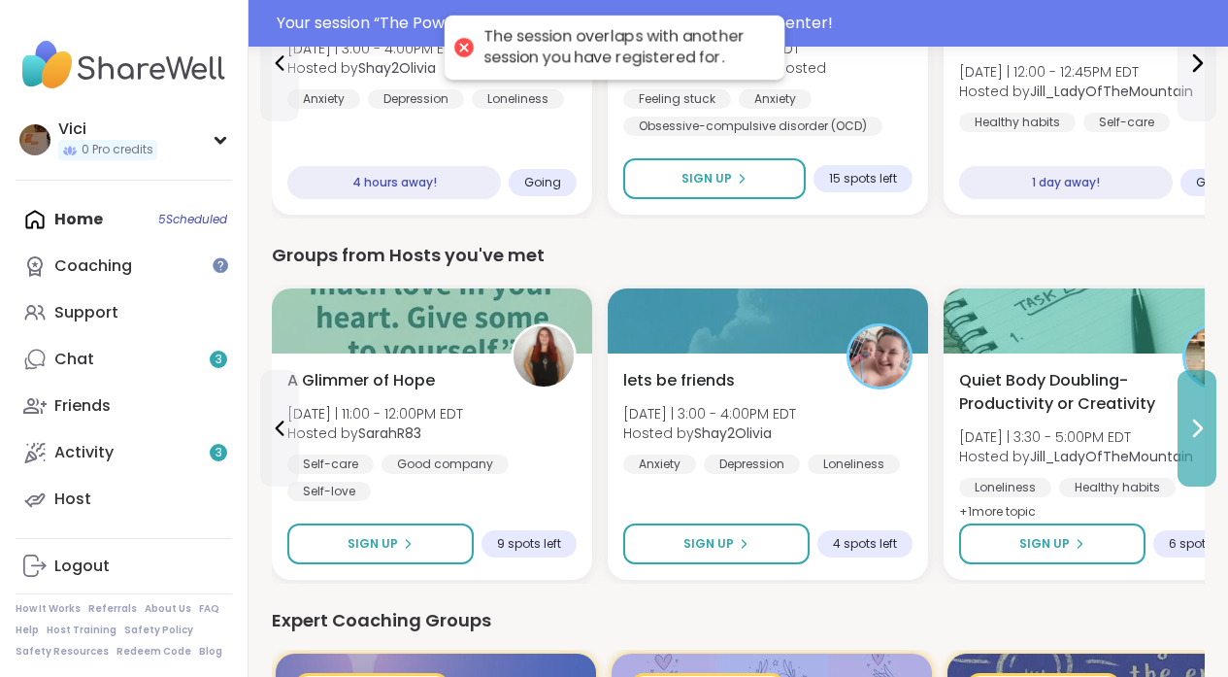
click at [1187, 406] on button at bounding box center [1196, 428] width 39 height 116
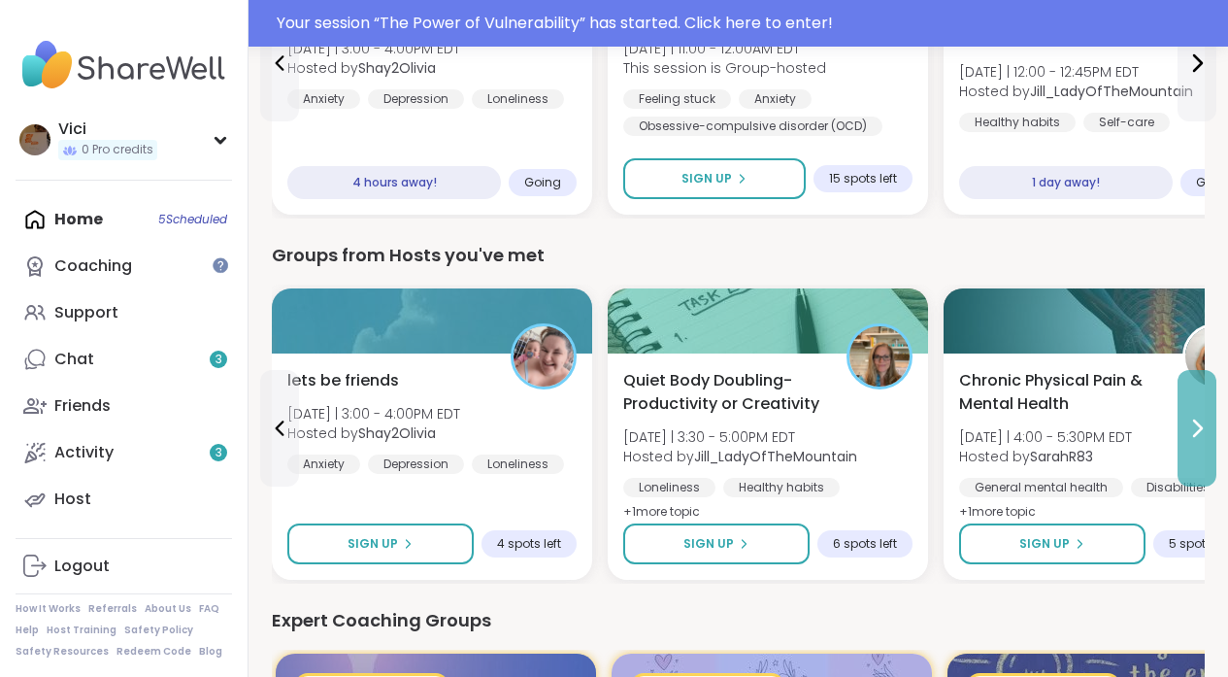
click at [1187, 406] on button at bounding box center [1196, 428] width 39 height 116
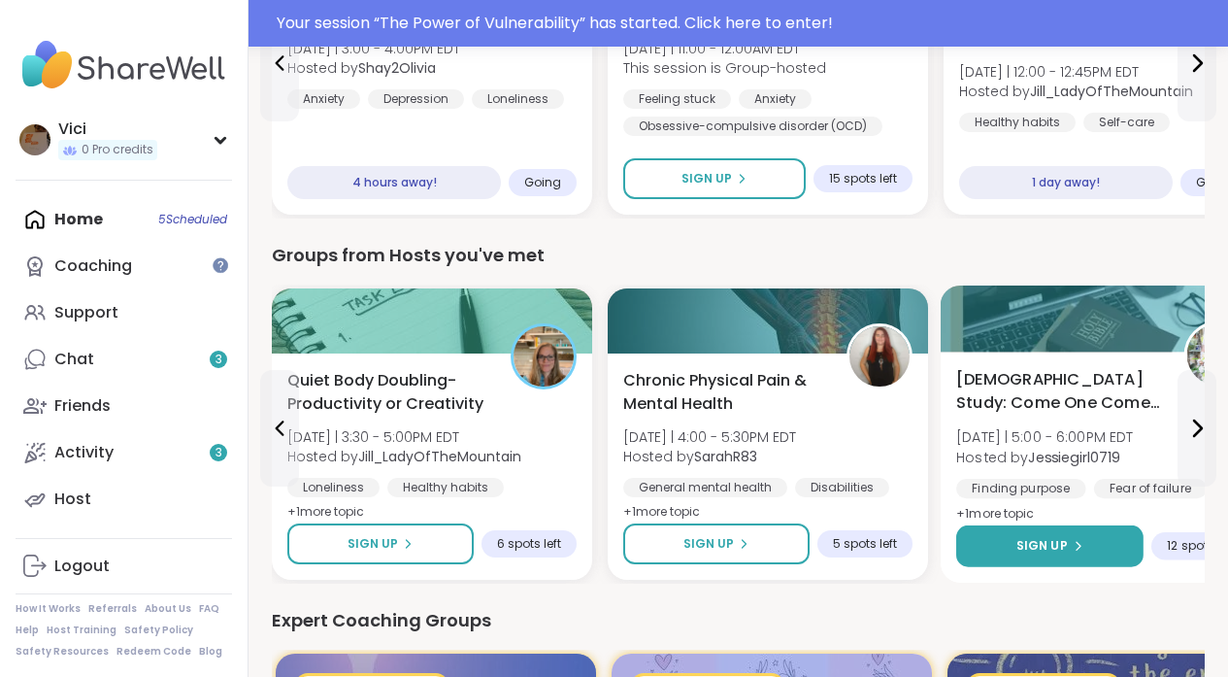
click at [1047, 525] on button "Sign Up" at bounding box center [1049, 546] width 187 height 42
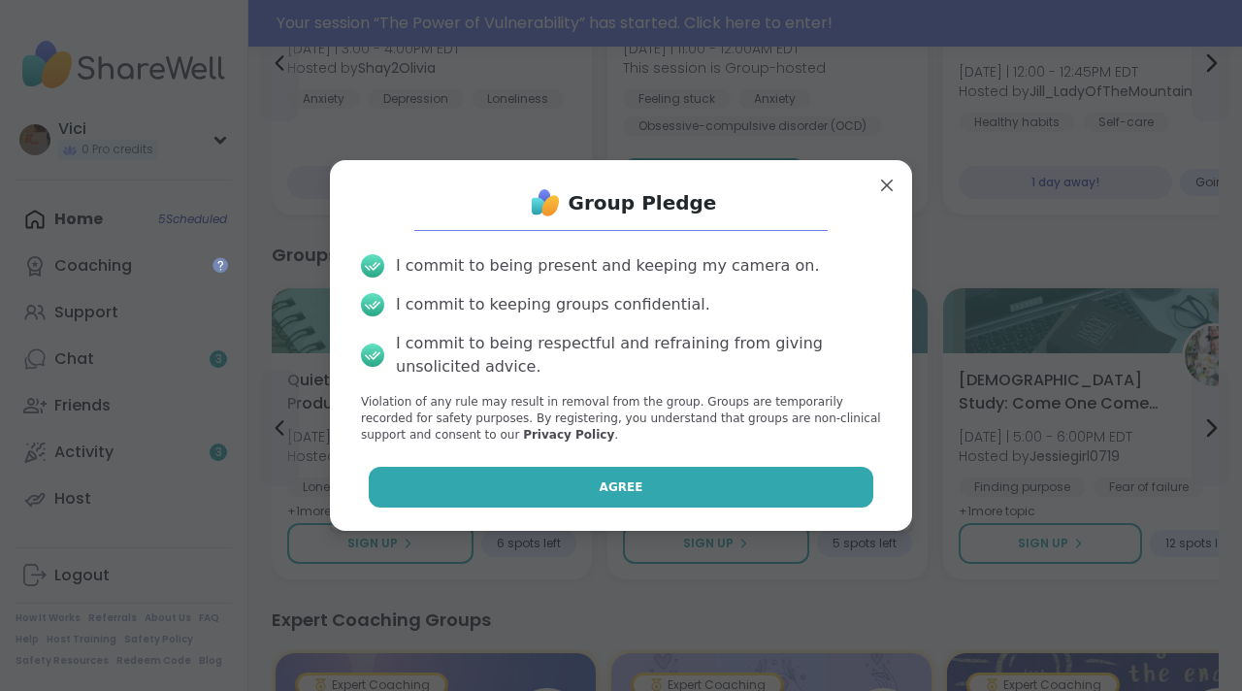
click at [817, 483] on button "Agree" at bounding box center [622, 487] width 506 height 41
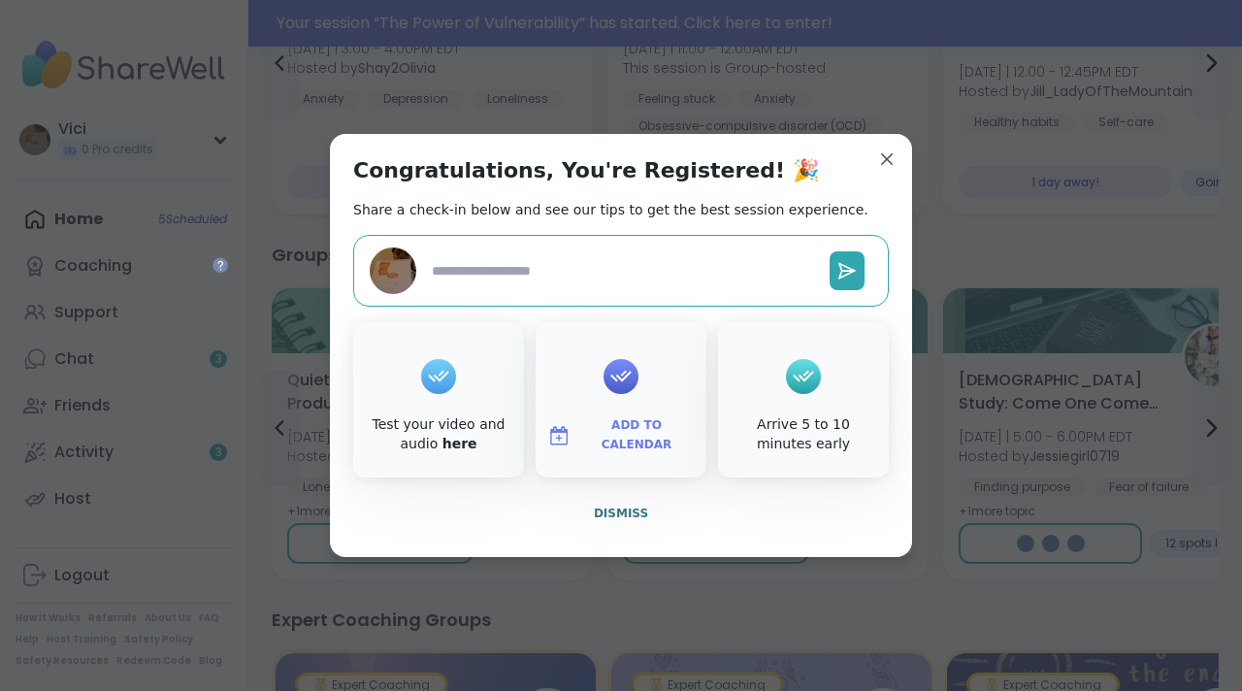
type textarea "*"
click at [657, 411] on div "Add to Calendar" at bounding box center [621, 399] width 171 height 155
click at [627, 515] on span "Dismiss" at bounding box center [621, 514] width 54 height 14
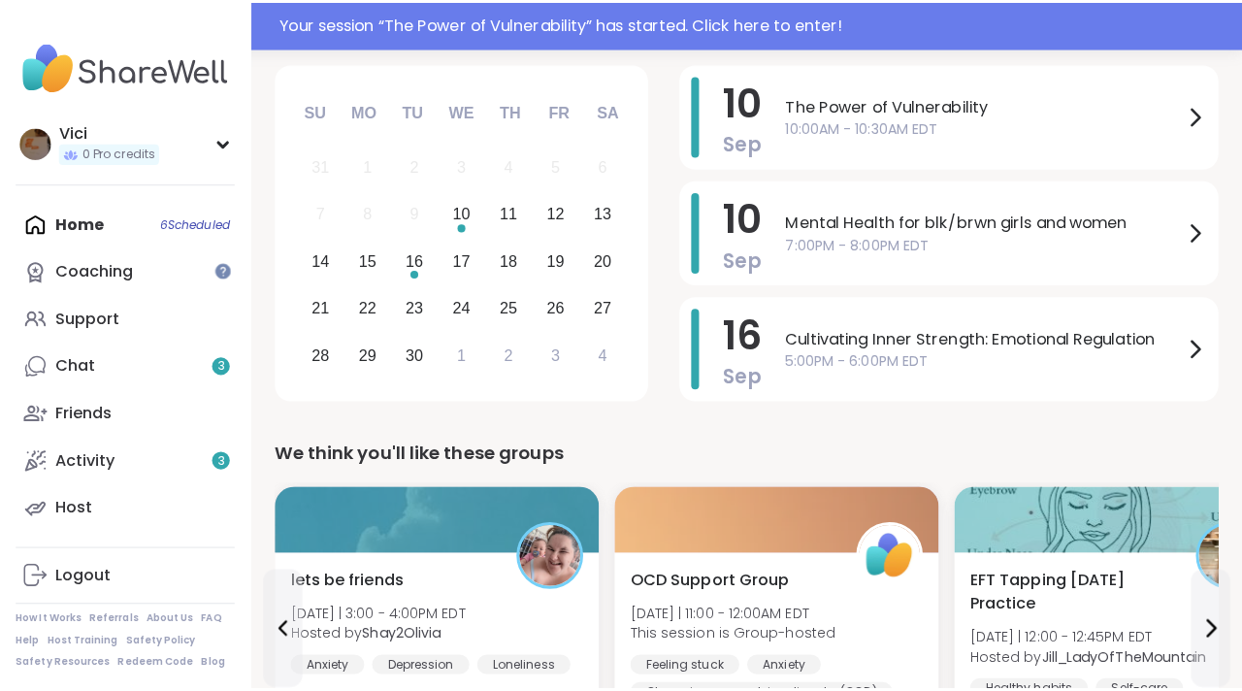
scroll to position [0, 0]
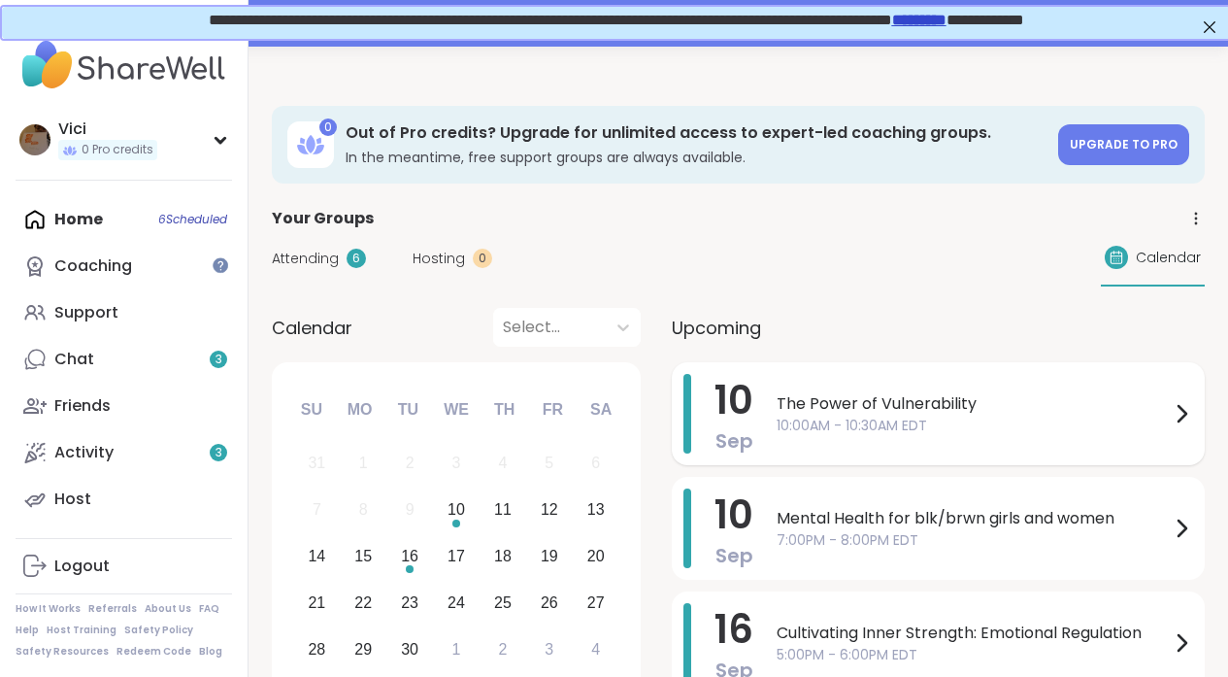
click at [943, 419] on span "10:00AM - 10:30AM EDT" at bounding box center [973, 425] width 393 height 20
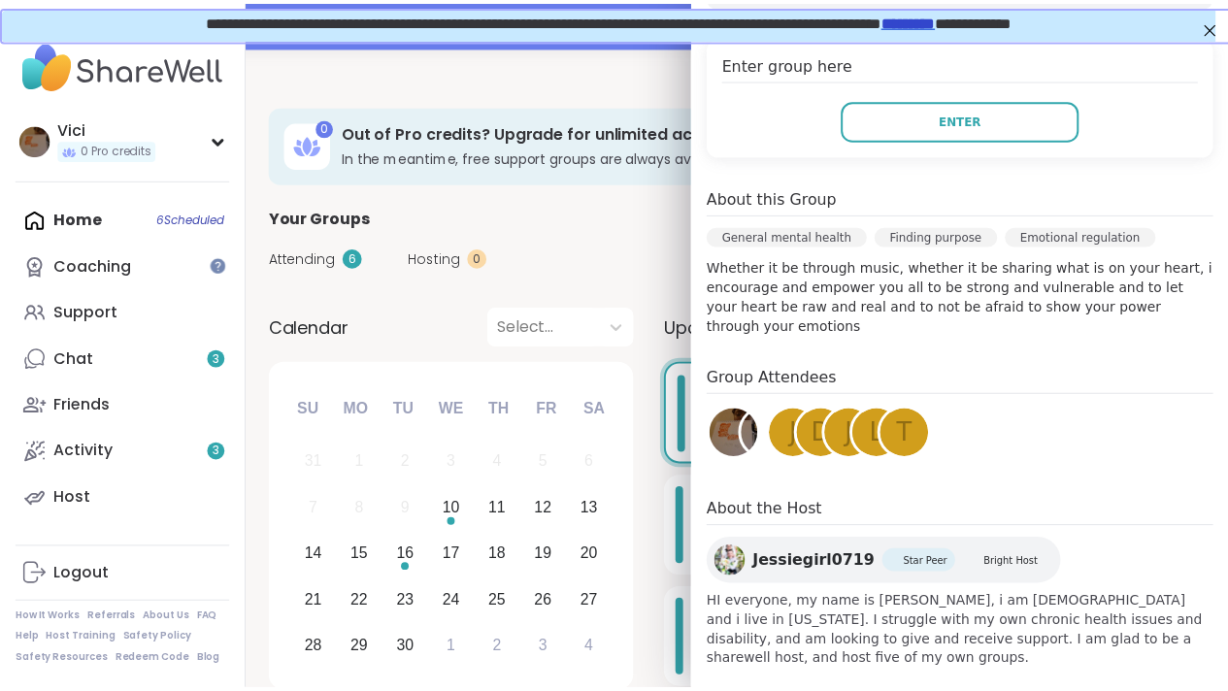
scroll to position [376, 0]
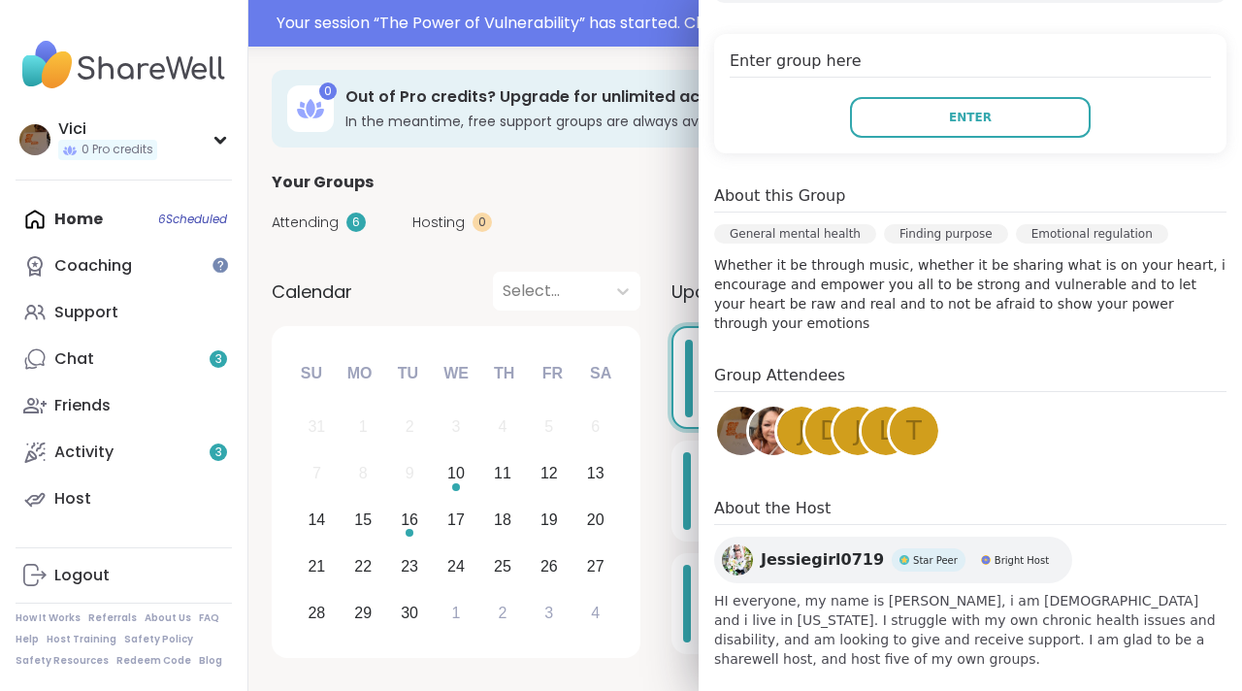
click at [656, 231] on div "Attending 6 Hosting 0 Calendar" at bounding box center [745, 222] width 947 height 56
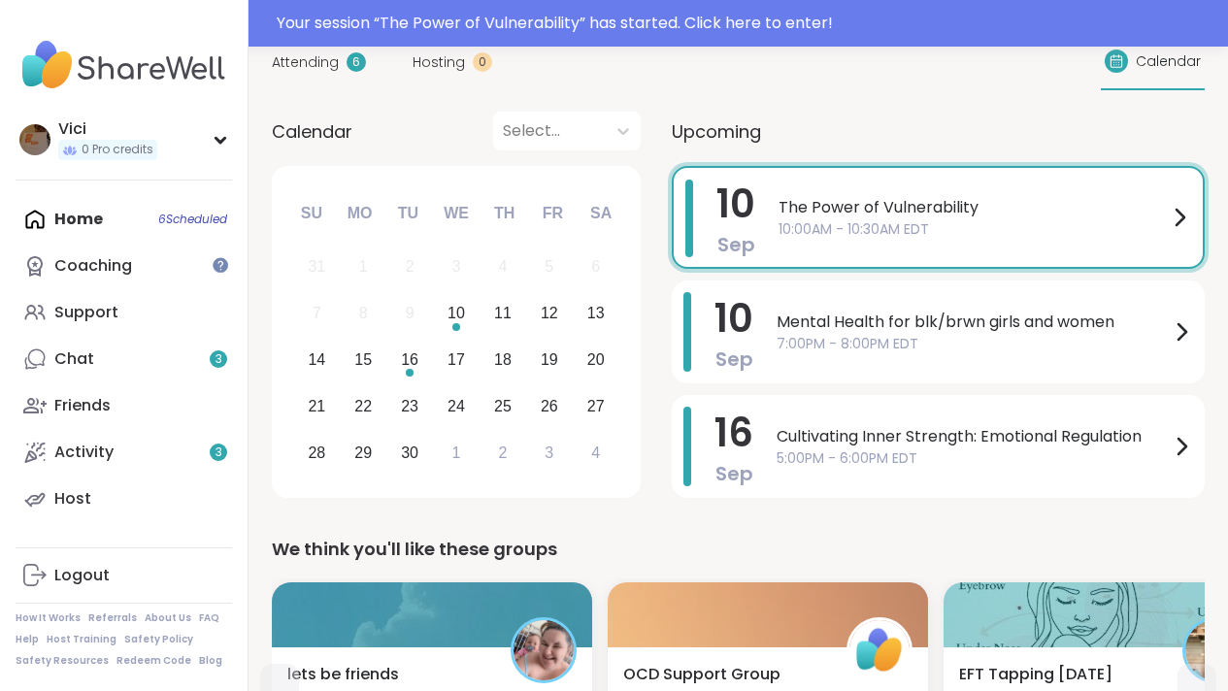
scroll to position [0, 0]
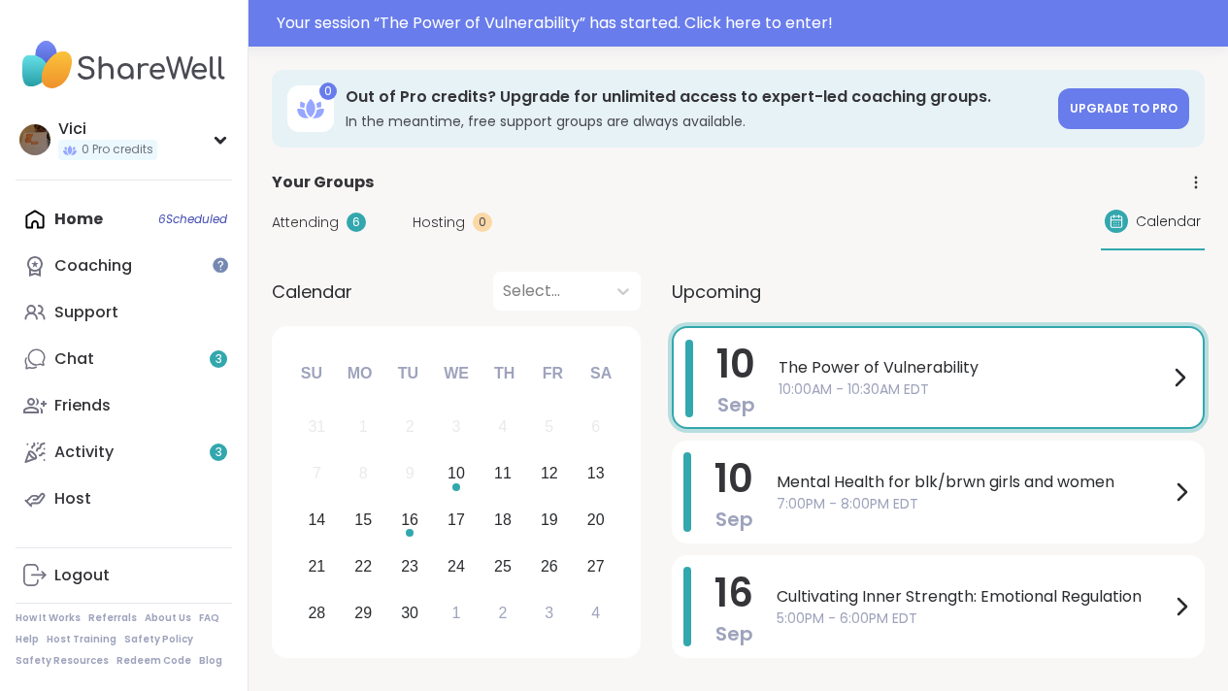
drag, startPoint x: 1241, startPoint y: 208, endPoint x: 1241, endPoint y: 42, distance: 166.0
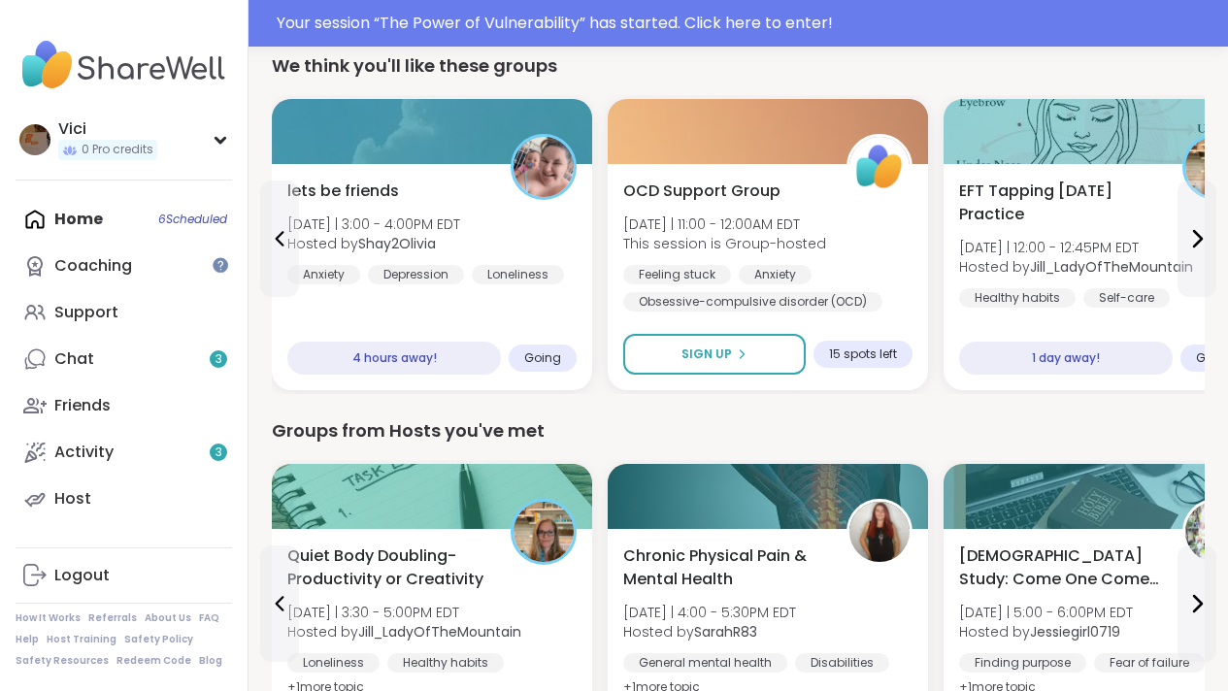
scroll to position [642, 0]
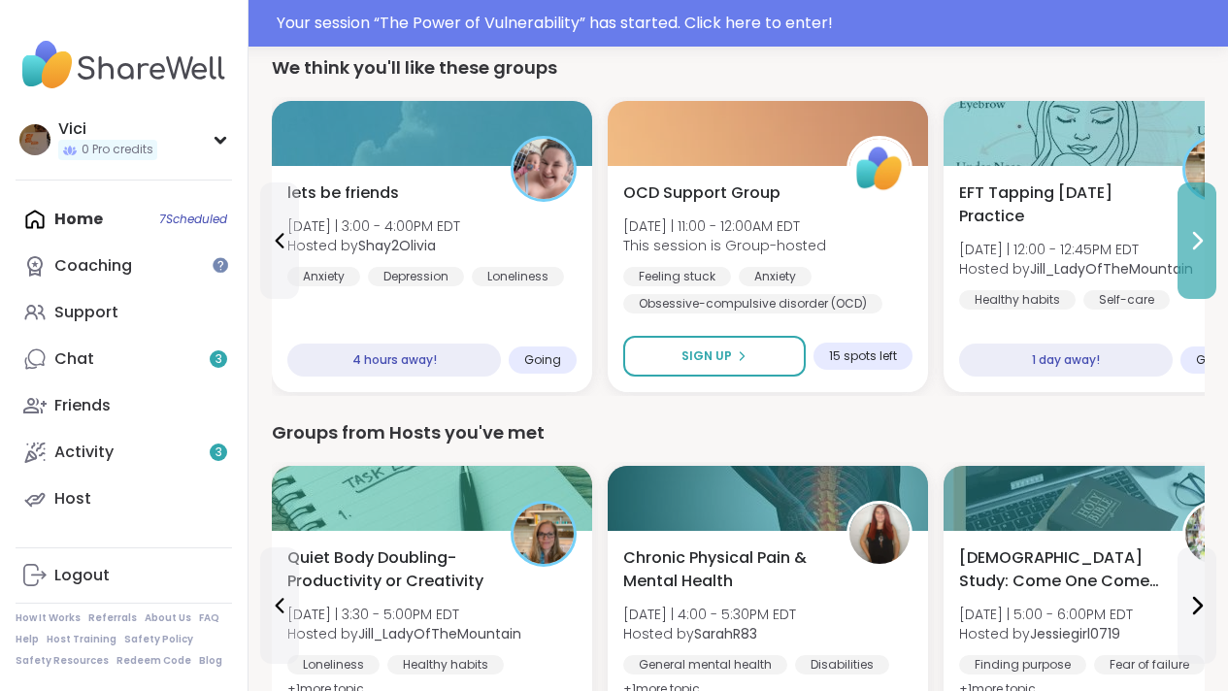
click at [1195, 200] on button at bounding box center [1196, 240] width 39 height 116
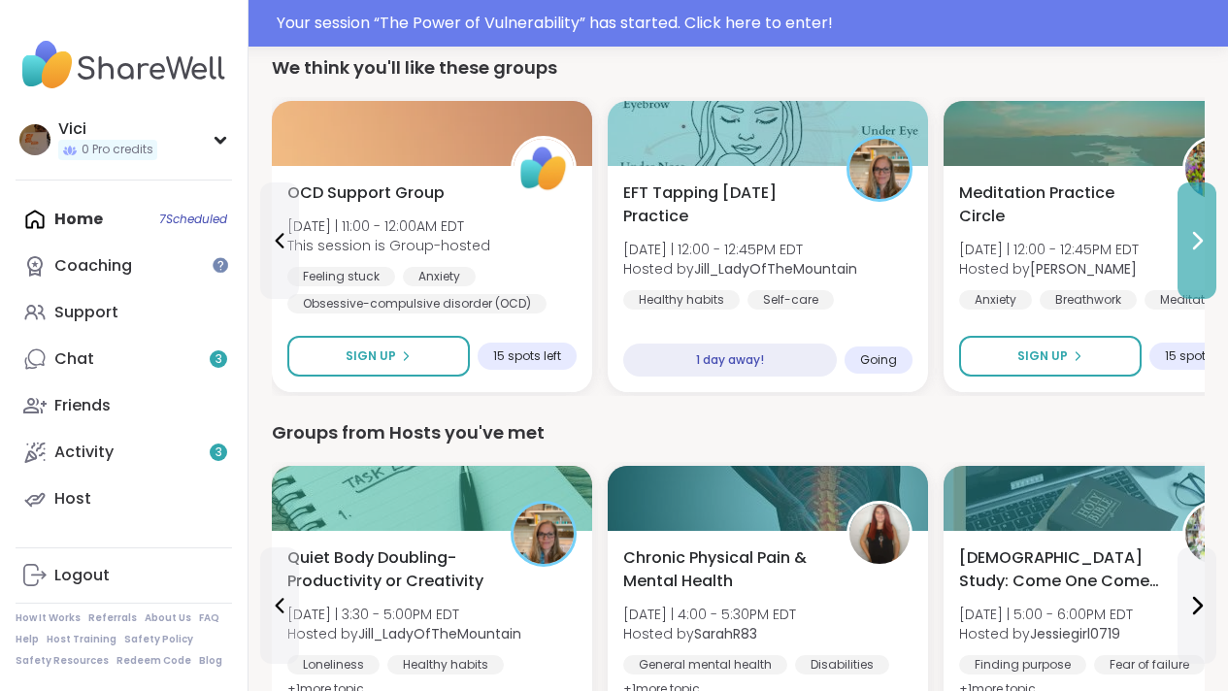
click at [1195, 200] on button at bounding box center [1196, 240] width 39 height 116
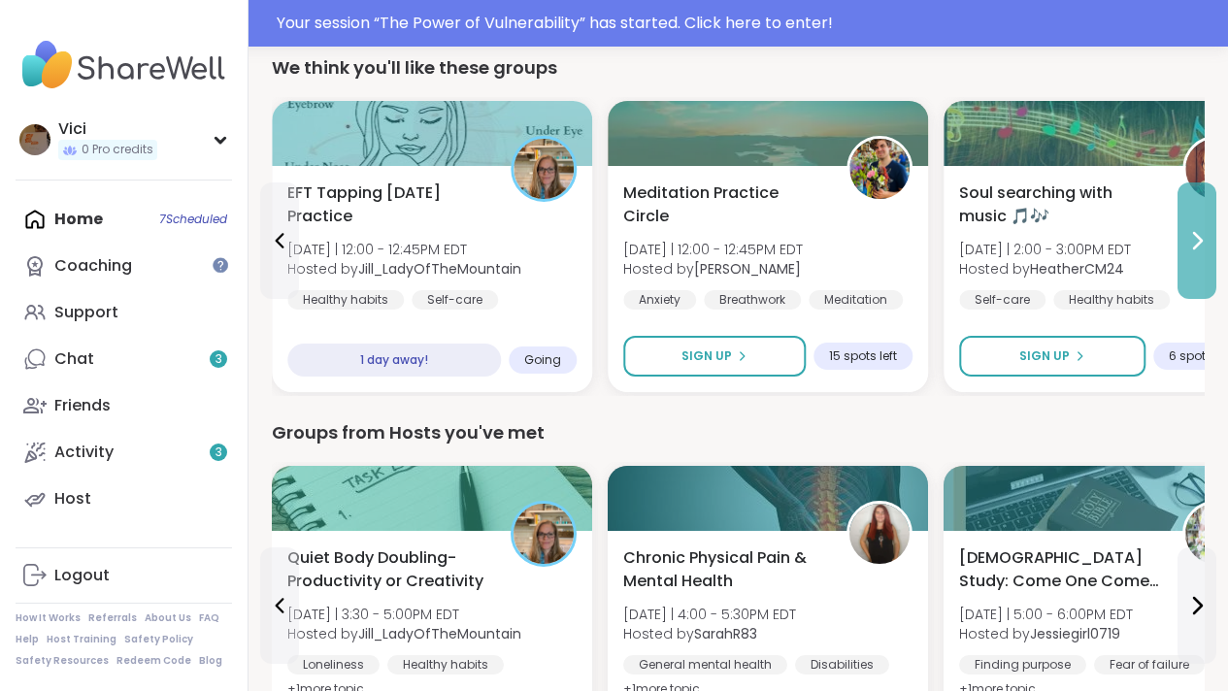
click at [1195, 200] on button at bounding box center [1196, 240] width 39 height 116
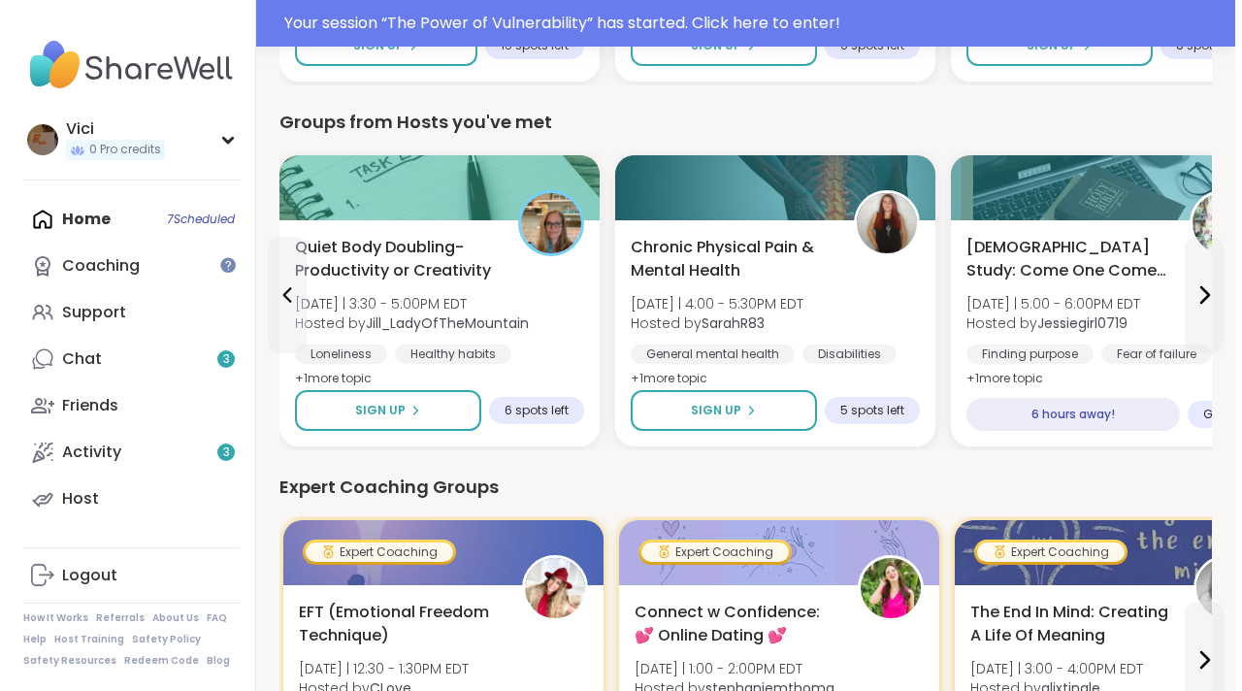
scroll to position [957, 0]
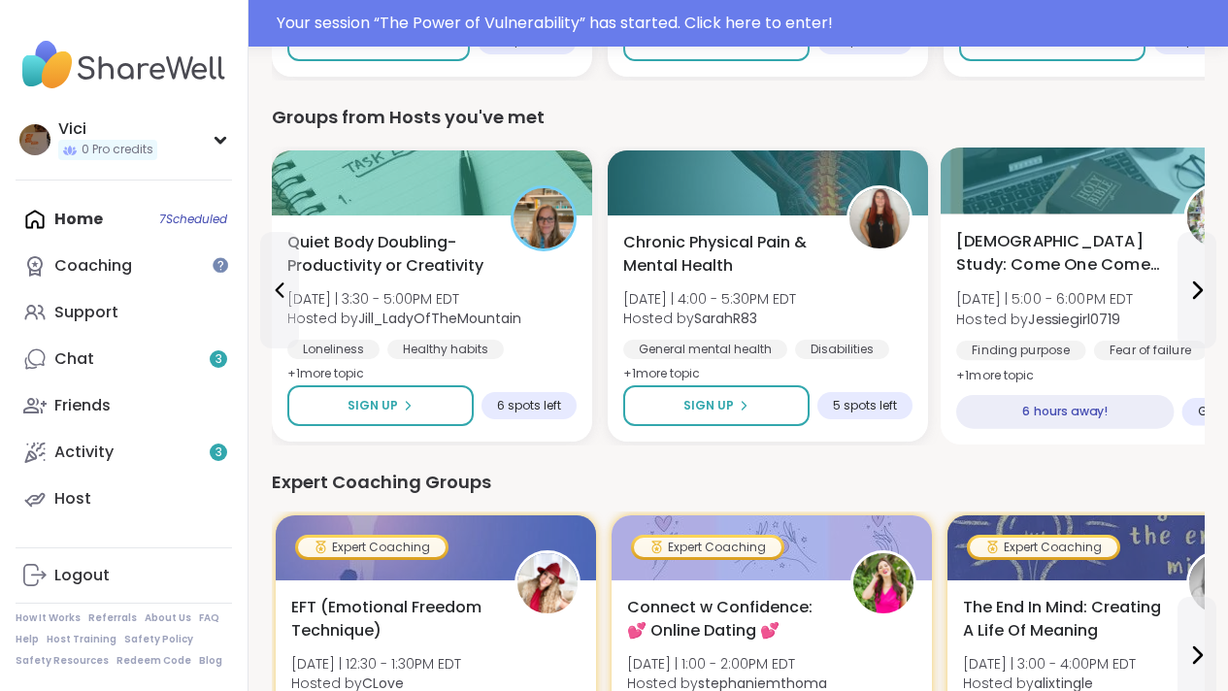
click at [1117, 215] on div "Bible Study: Come One Come All Wed 9/10 | 5:00 - 6:00PM EDT Hosted by Jessiegir…" at bounding box center [1104, 329] width 327 height 231
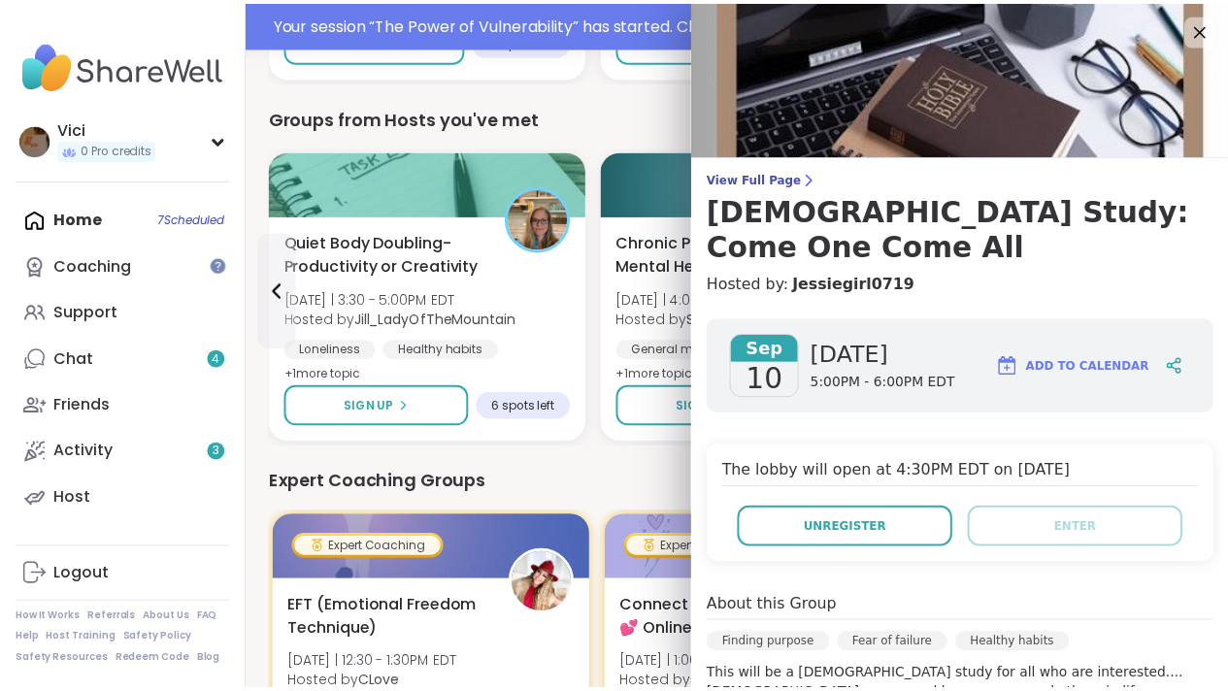
scroll to position [5, 0]
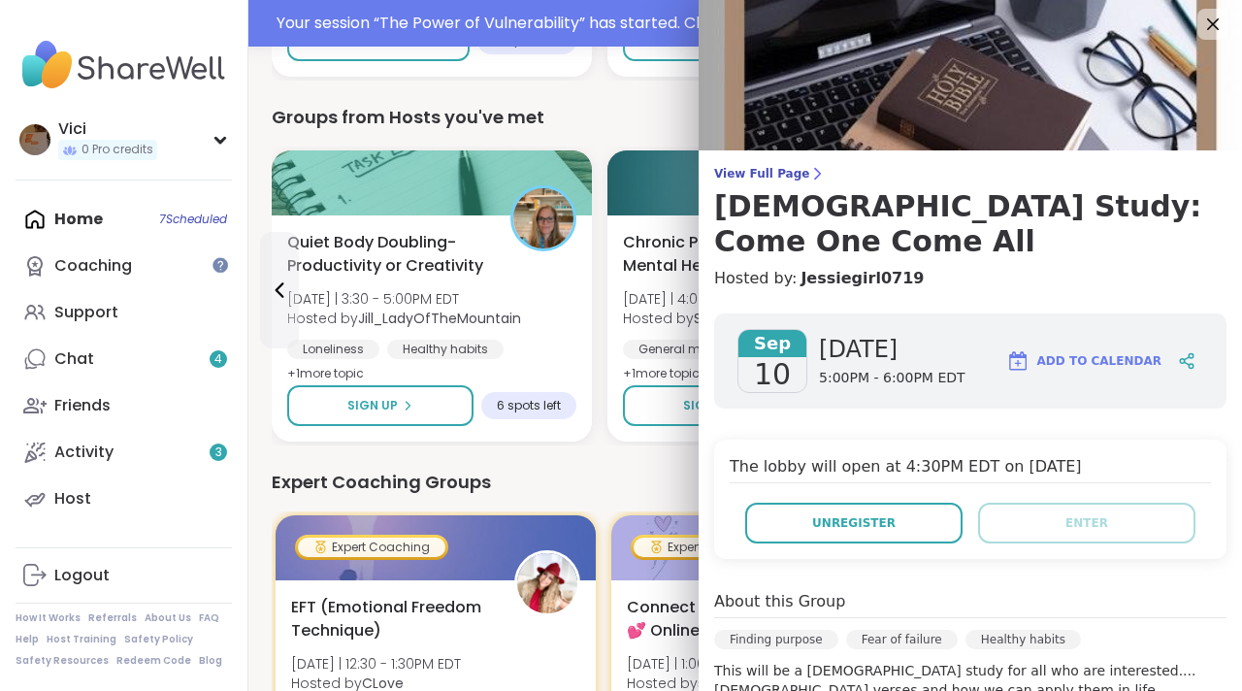
click at [634, 476] on div "Expert Coaching Groups" at bounding box center [745, 482] width 947 height 27
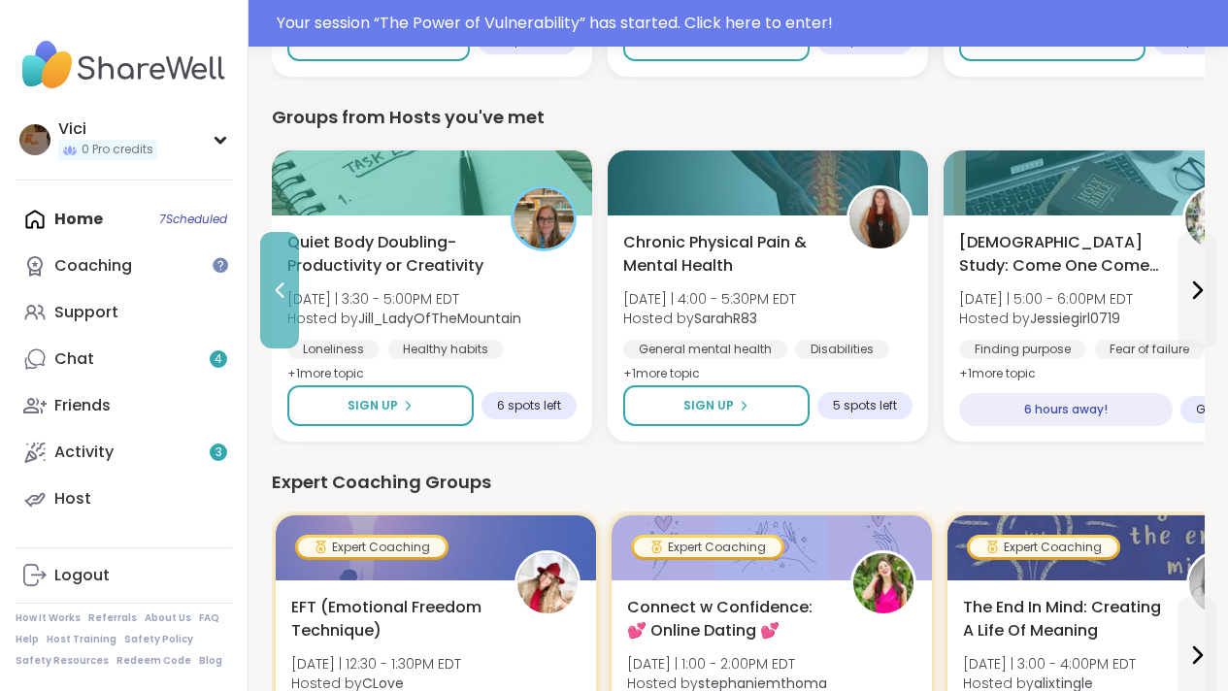
click at [269, 315] on button at bounding box center [279, 290] width 39 height 116
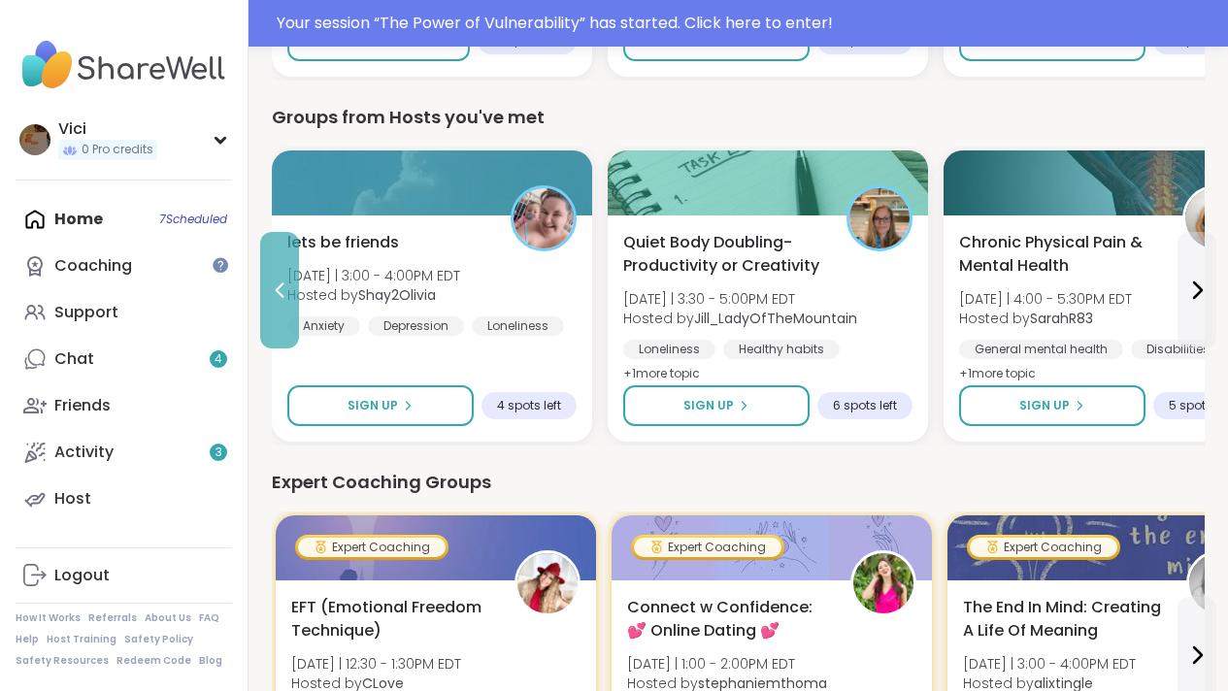
click at [269, 315] on button at bounding box center [279, 290] width 39 height 116
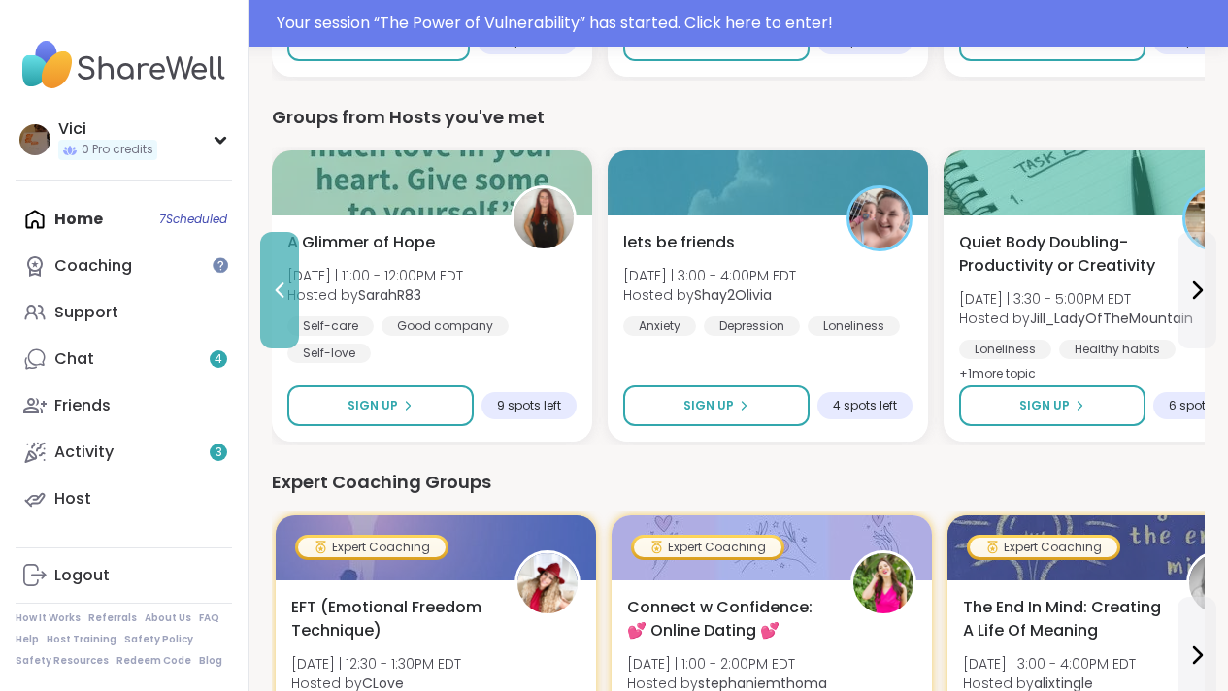
click at [285, 307] on button at bounding box center [279, 290] width 39 height 116
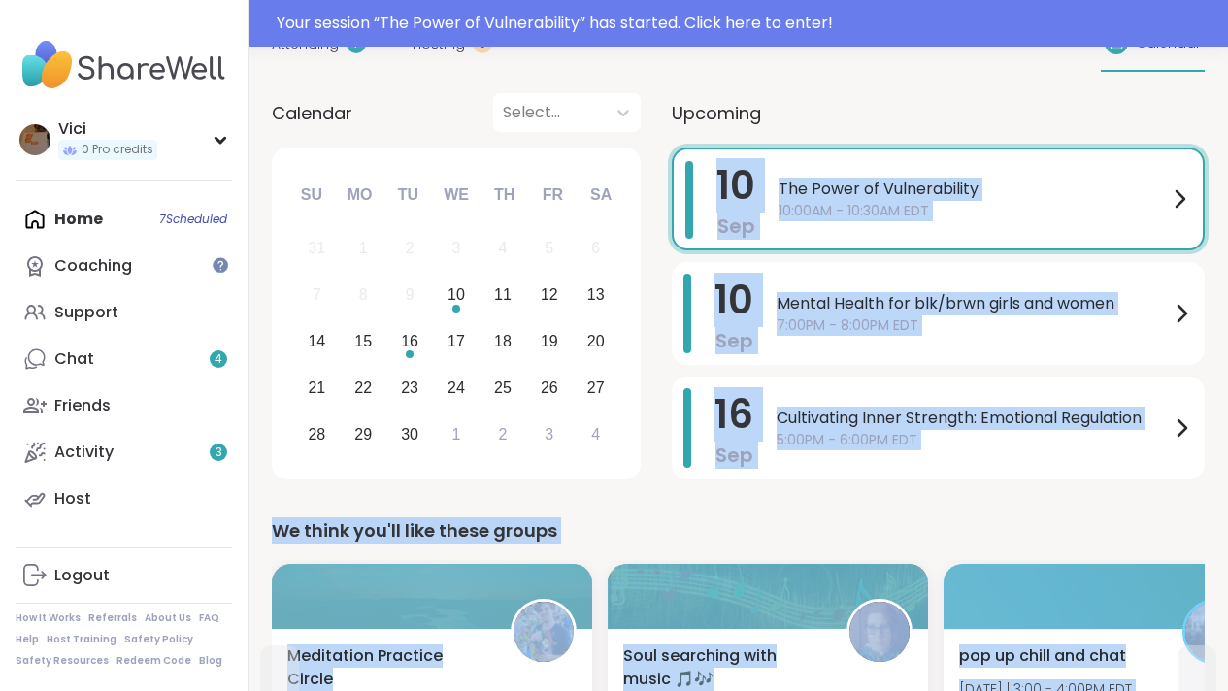
scroll to position [0, 0]
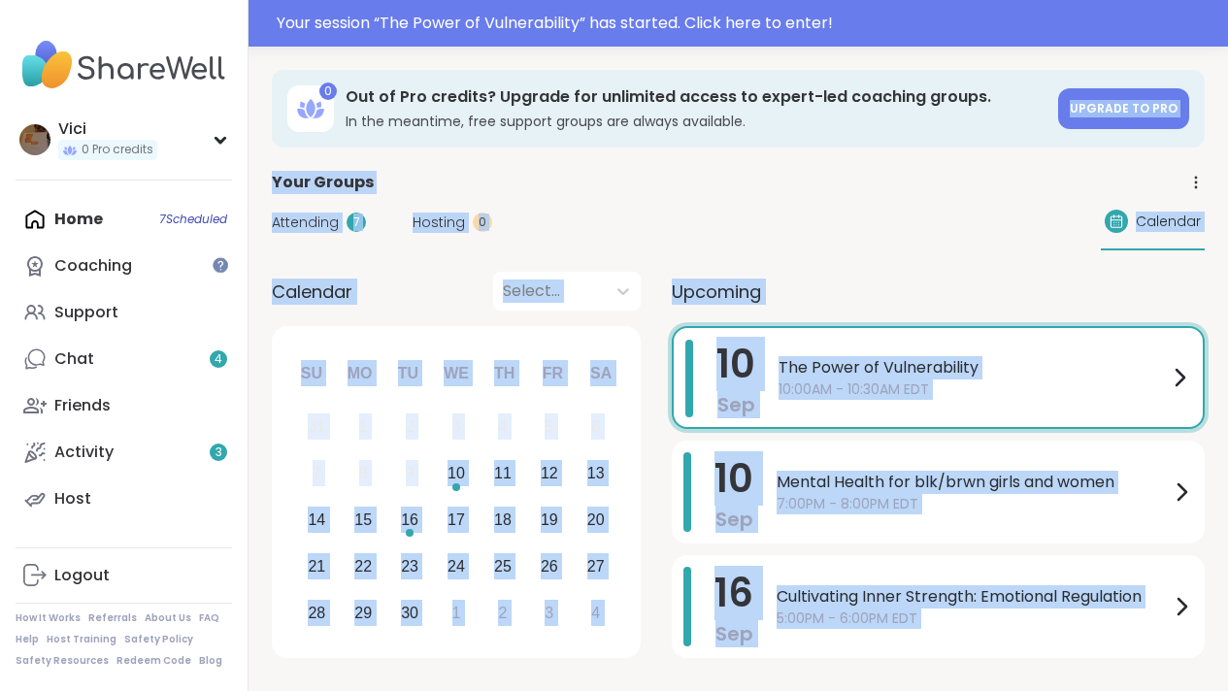
drag, startPoint x: 1241, startPoint y: 262, endPoint x: 1206, endPoint y: 49, distance: 216.5
click at [960, 244] on div "Attending 7 Hosting 0 Calendar" at bounding box center [738, 222] width 933 height 56
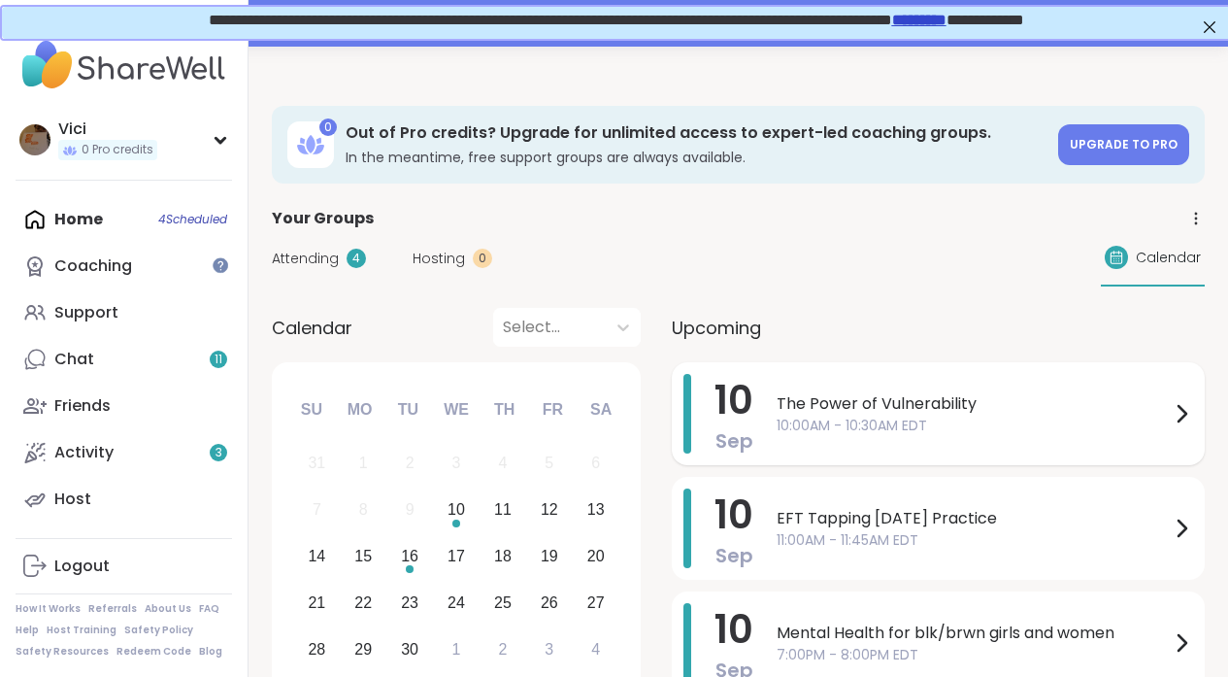
click at [868, 434] on div "The Power of Vulnerability 10:00AM - 10:30AM EDT" at bounding box center [985, 414] width 416 height 80
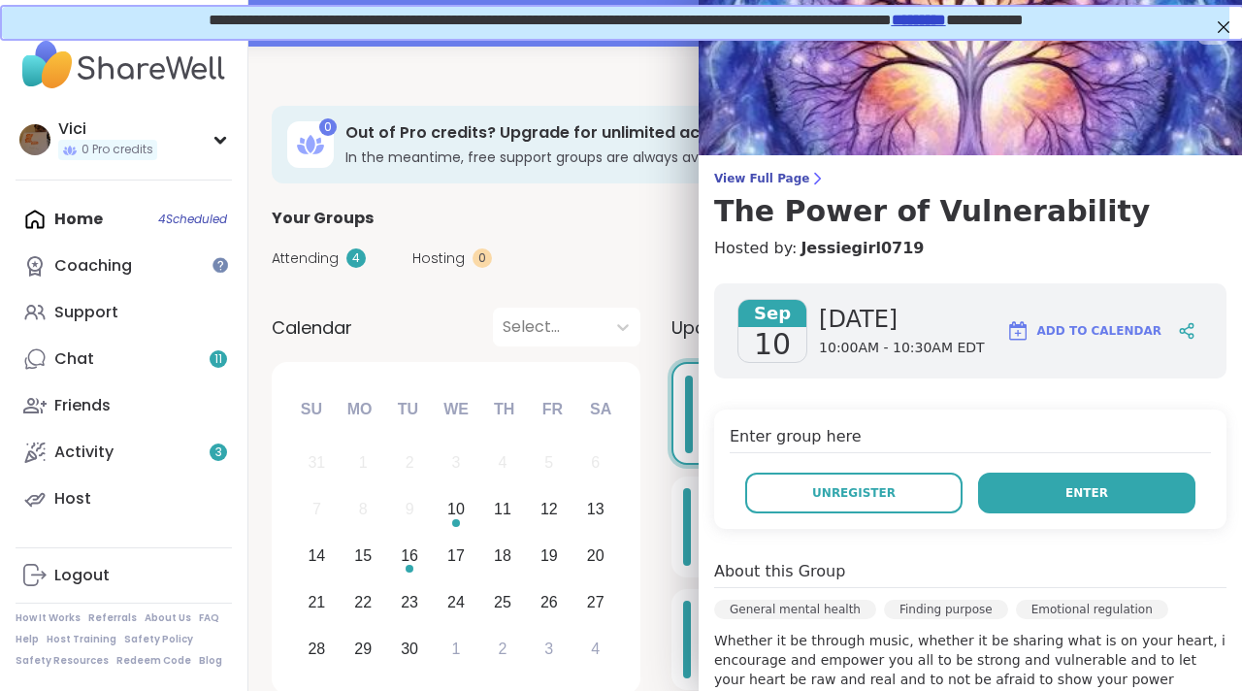
click at [989, 494] on button "Enter" at bounding box center [1086, 493] width 217 height 41
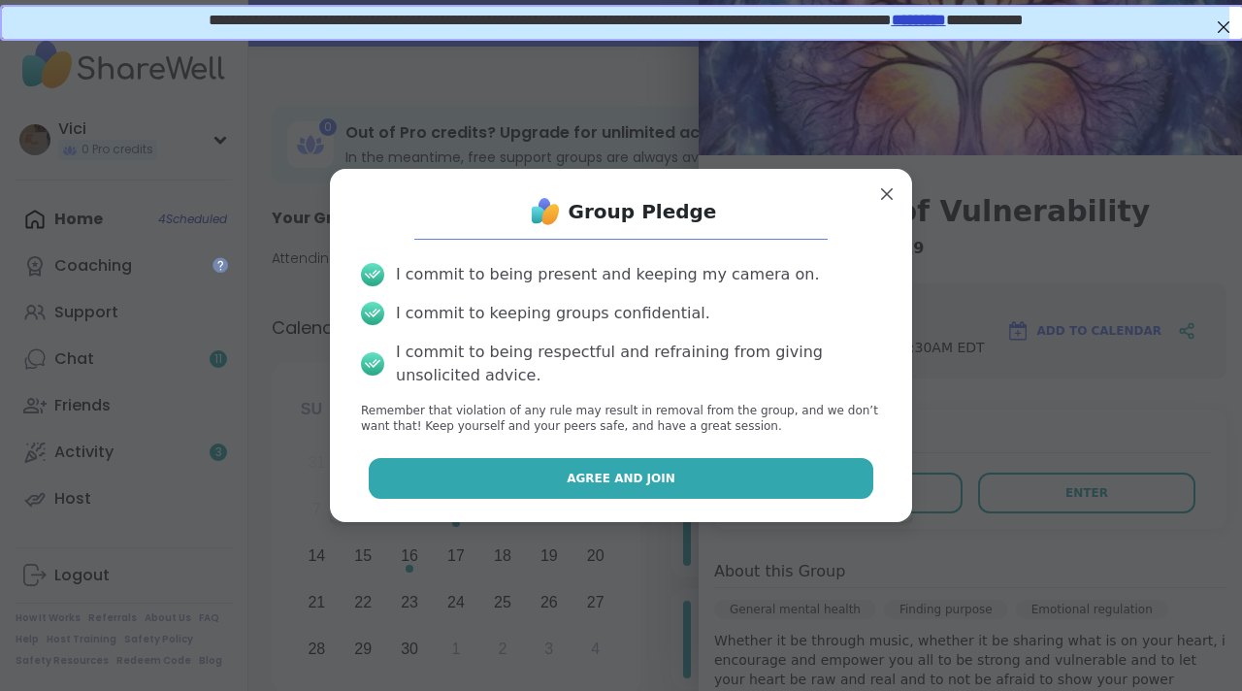
click at [778, 469] on button "Agree and Join" at bounding box center [622, 478] width 506 height 41
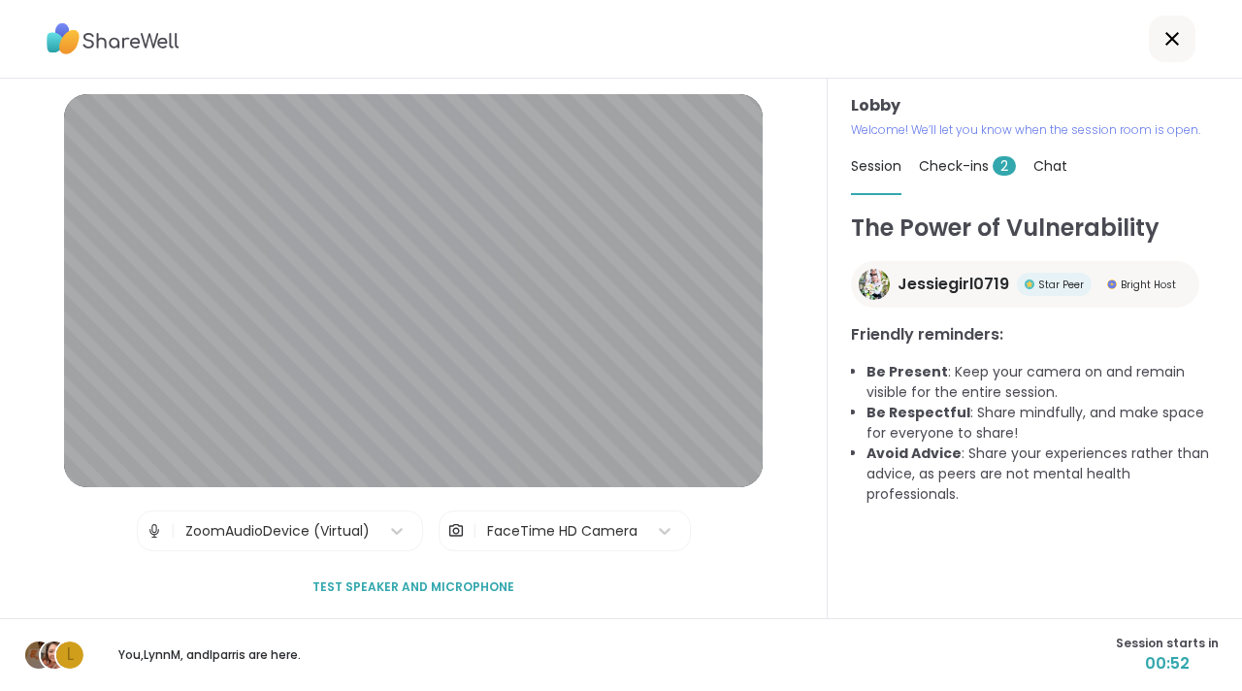
click at [447, 529] on img at bounding box center [455, 531] width 17 height 39
click at [299, 522] on div "ZoomAudioDevice (Virtual)" at bounding box center [277, 531] width 184 height 20
click at [945, 173] on span "Check-ins 2" at bounding box center [967, 165] width 97 height 19
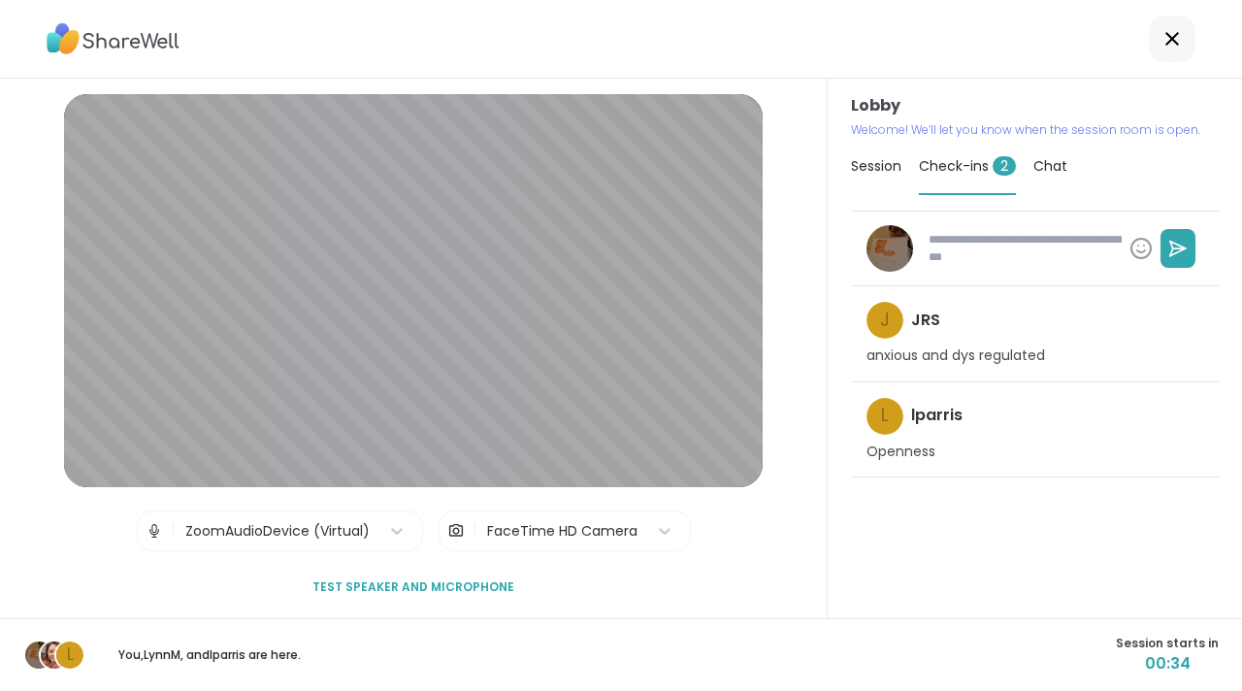
click at [954, 227] on textarea at bounding box center [1021, 248] width 201 height 50
type textarea "*"
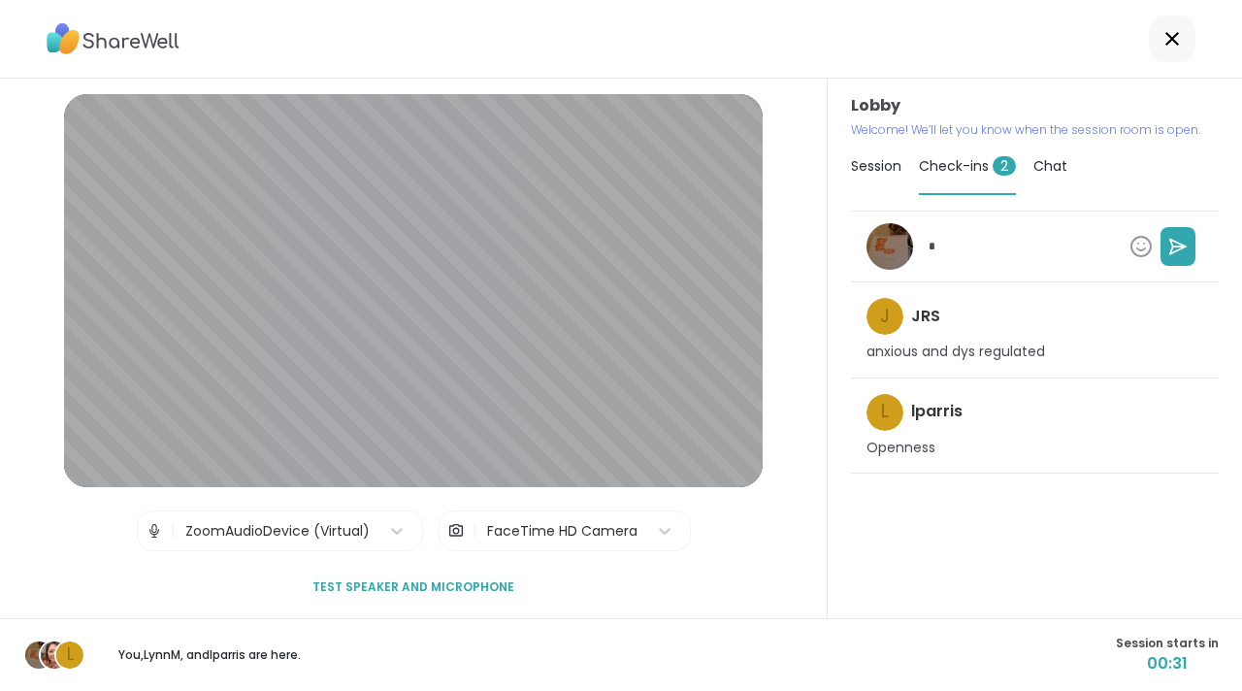
type textarea "*"
type textarea "***"
type textarea "*"
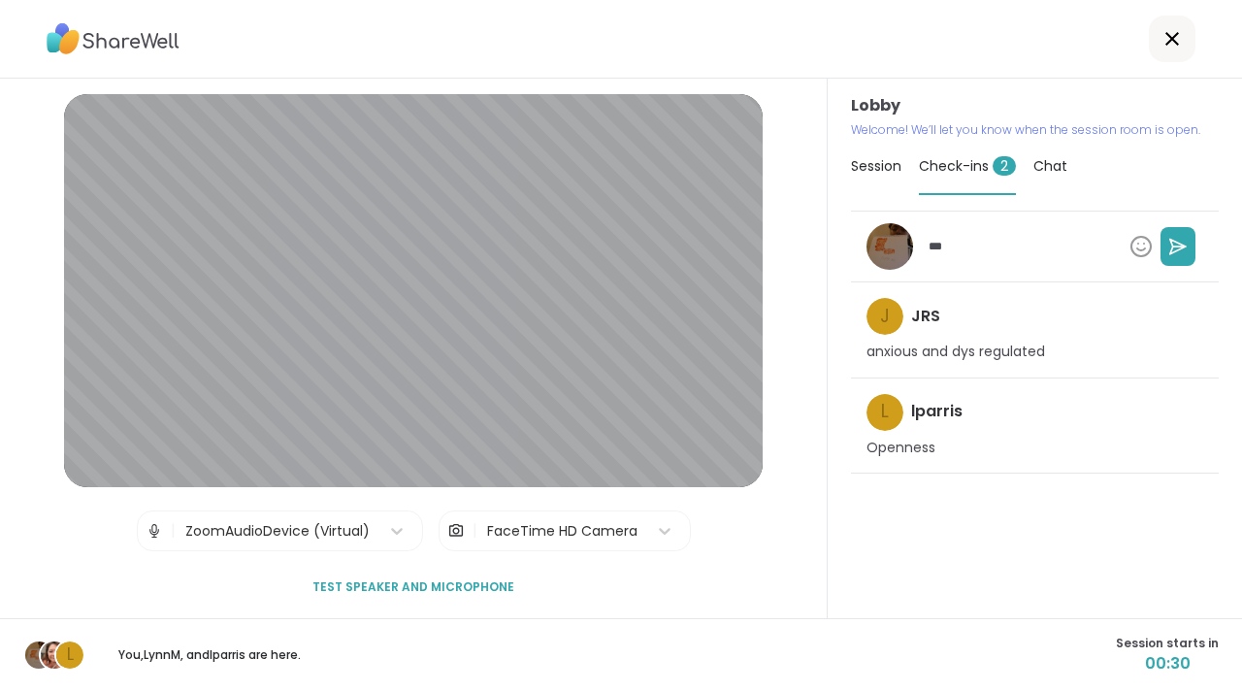
type textarea "****"
type textarea "*"
type textarea "****"
type textarea "*"
type textarea "******"
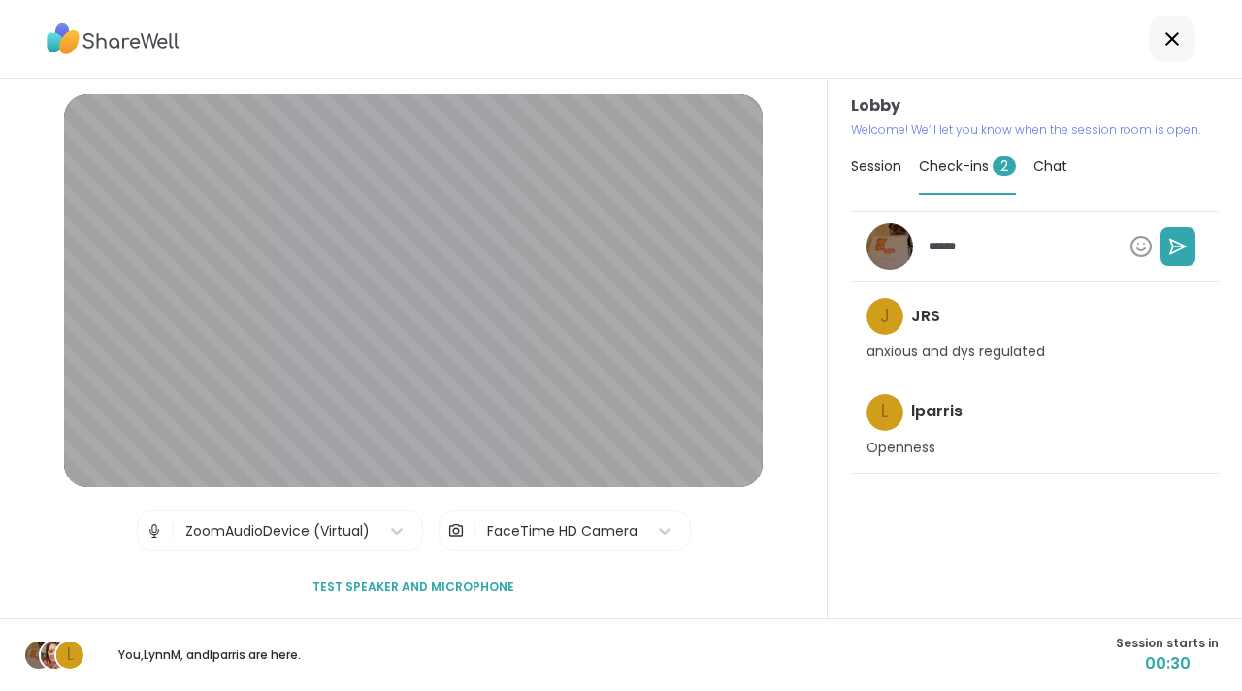
type textarea "*"
type textarea "*******"
type textarea "*"
type textarea "********"
type textarea "*"
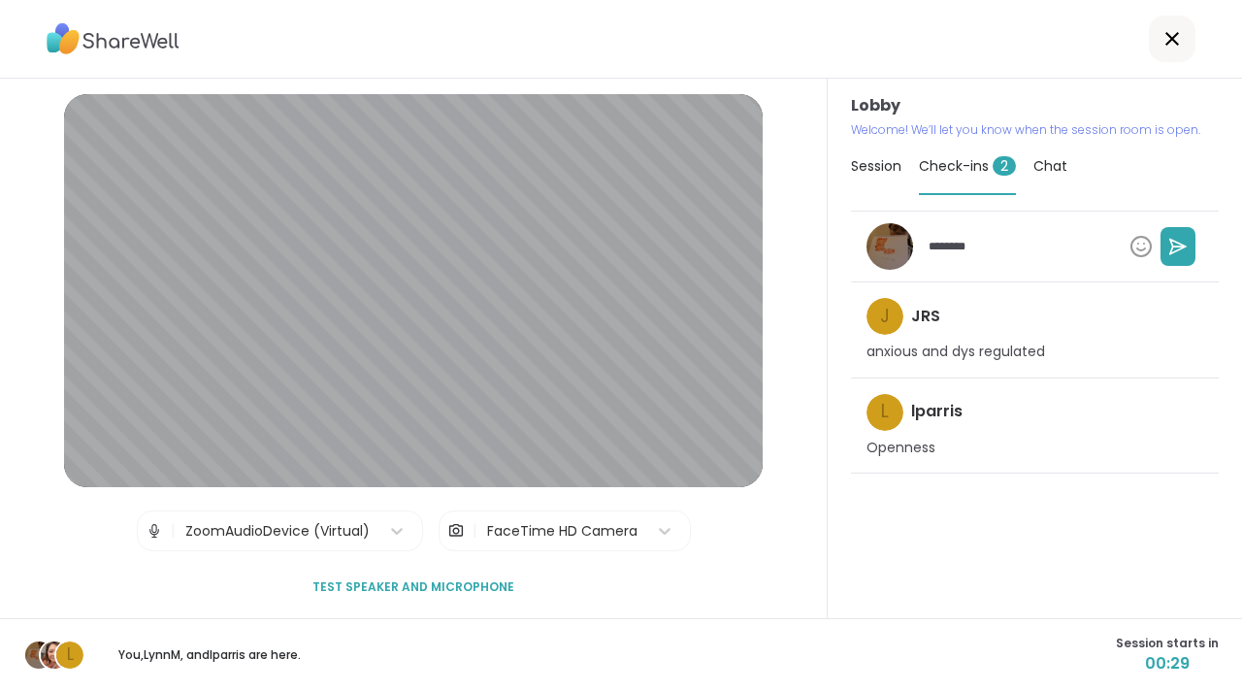
type textarea "*********"
type textarea "*"
type textarea "**********"
type textarea "*"
type textarea "**********"
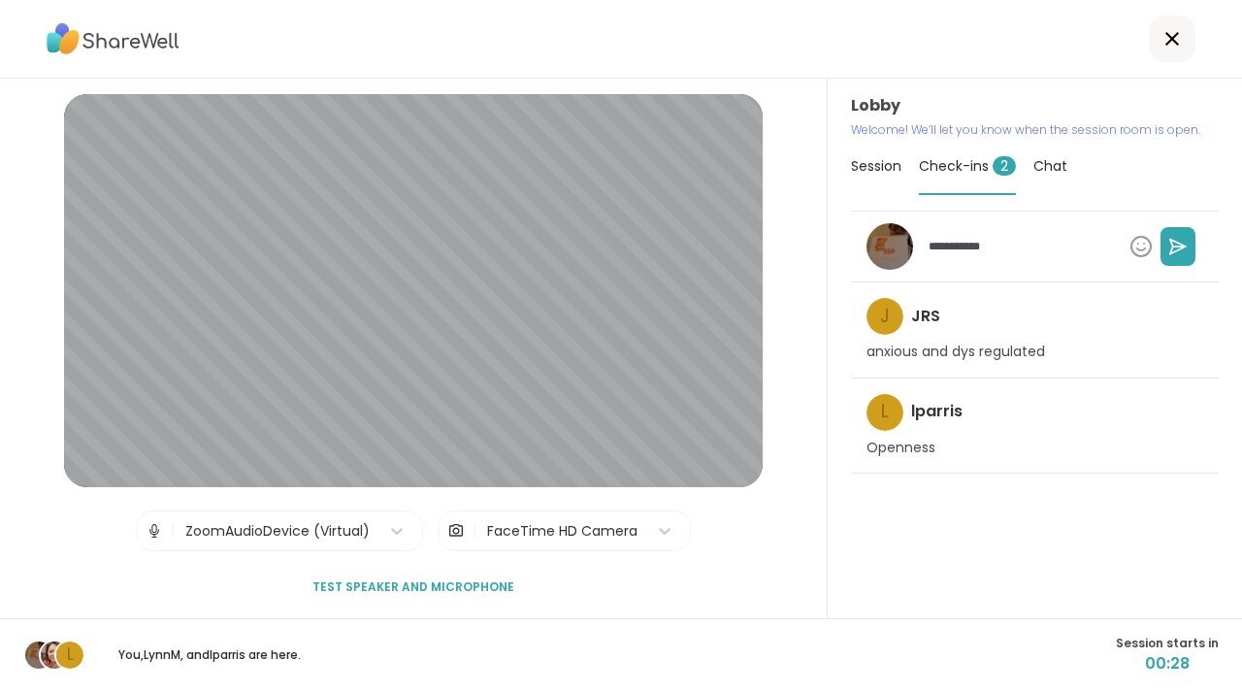
type textarea "*"
type textarea "**********"
type textarea "*"
type textarea "**********"
type textarea "*"
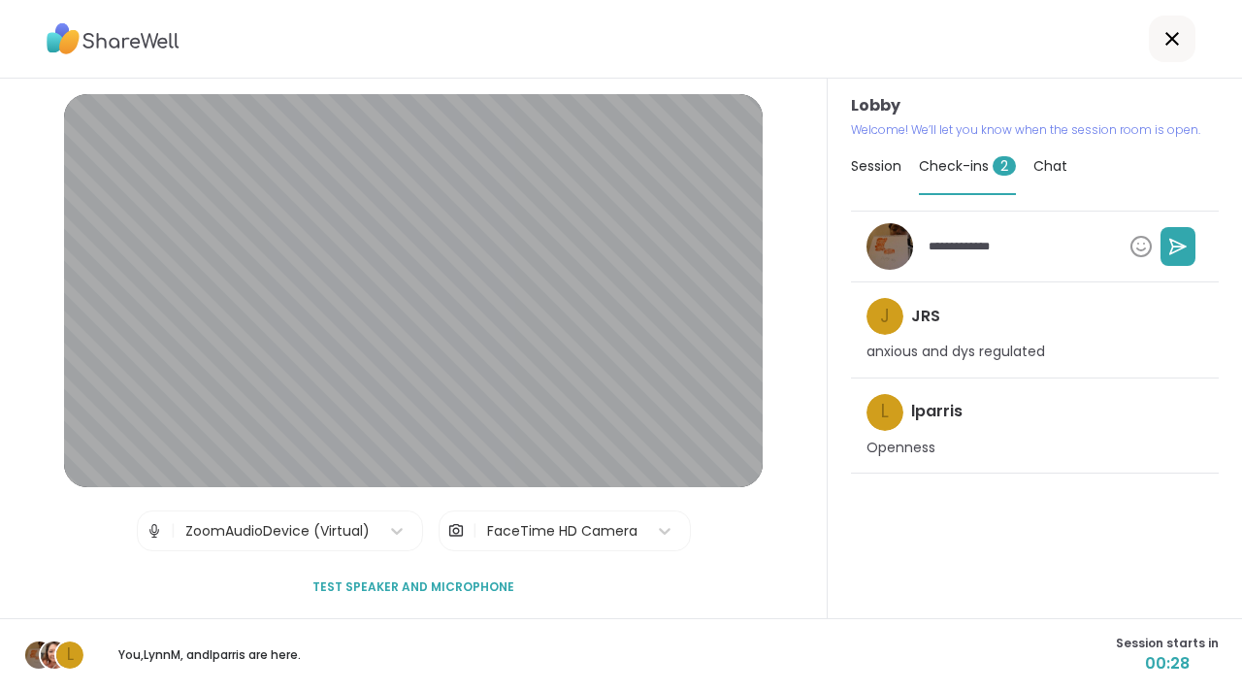
type textarea "**********"
type textarea "*"
type textarea "**********"
type textarea "*"
type textarea "**********"
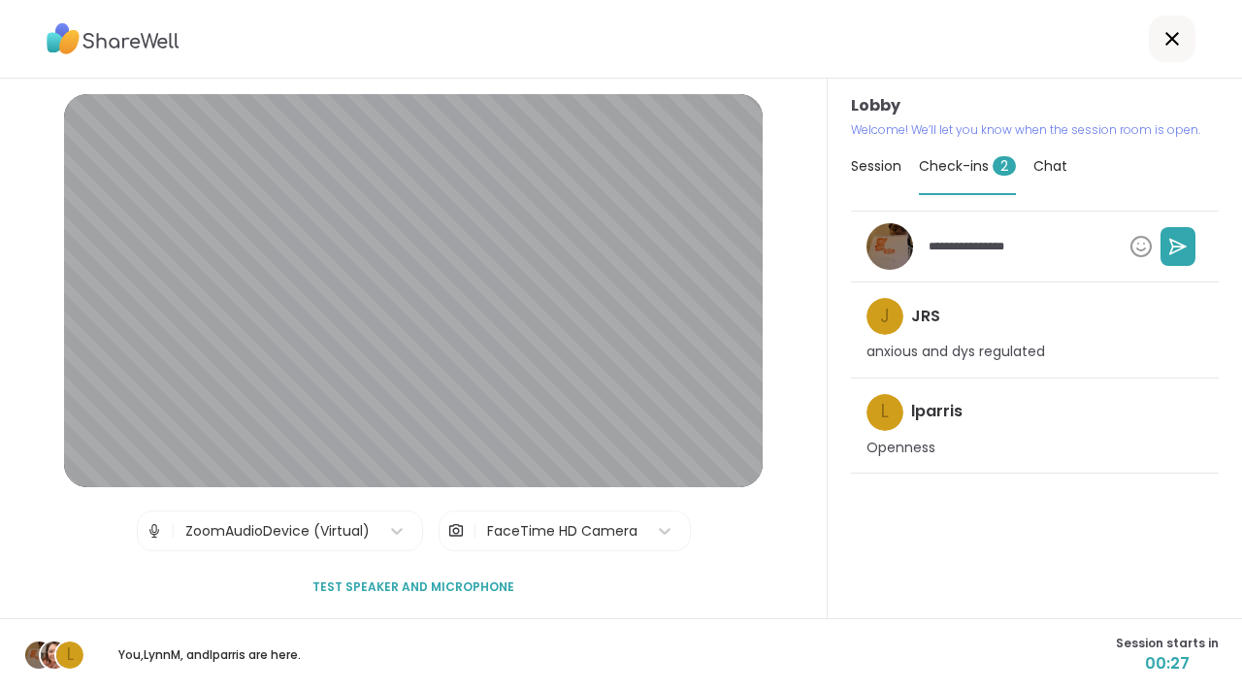
type textarea "*"
type textarea "**********"
type textarea "*"
type textarea "**********"
type textarea "*"
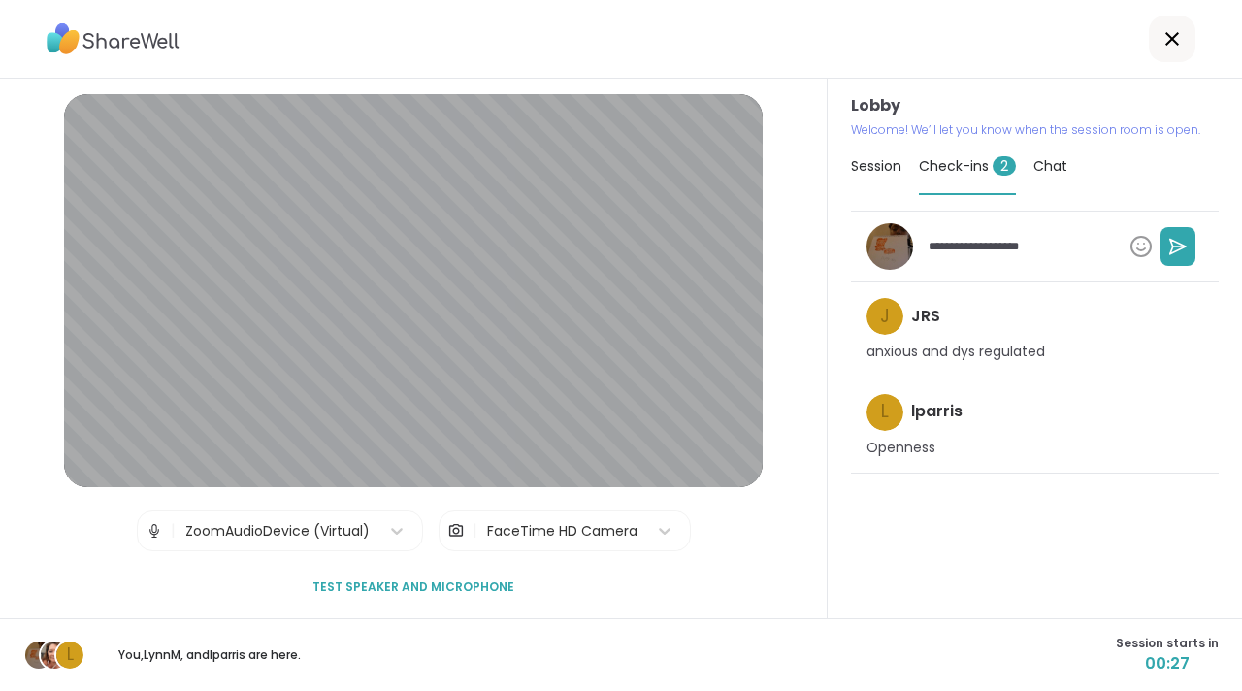
type textarea "**********"
type textarea "*"
type textarea "**********"
type textarea "*"
type textarea "**********"
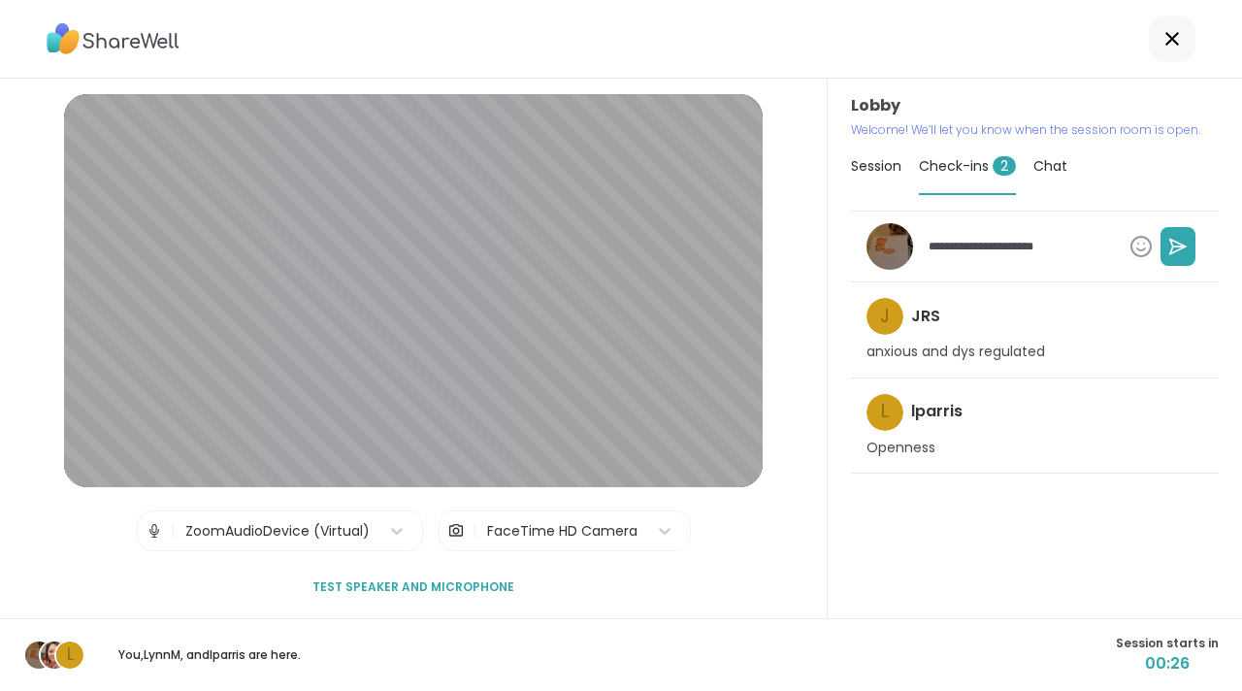
type textarea "*"
type textarea "**********"
type textarea "*"
type textarea "**********"
type textarea "*"
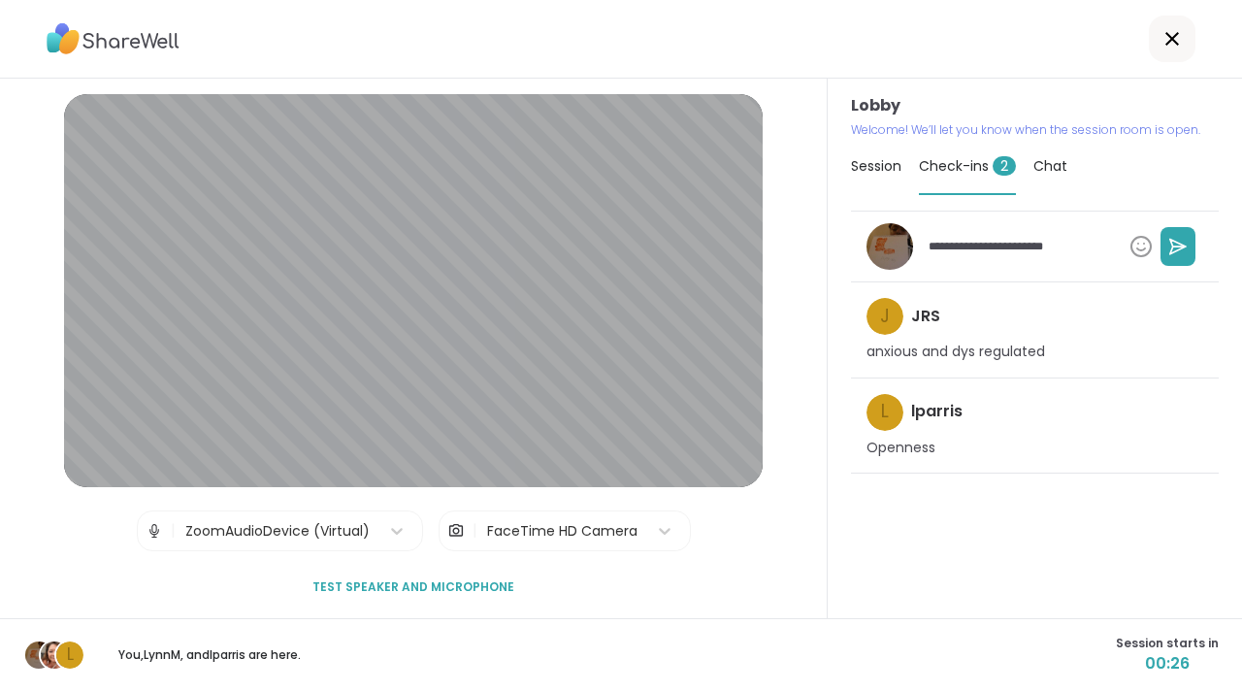
type textarea "**********"
type textarea "*"
type textarea "**********"
type textarea "*"
type textarea "**********"
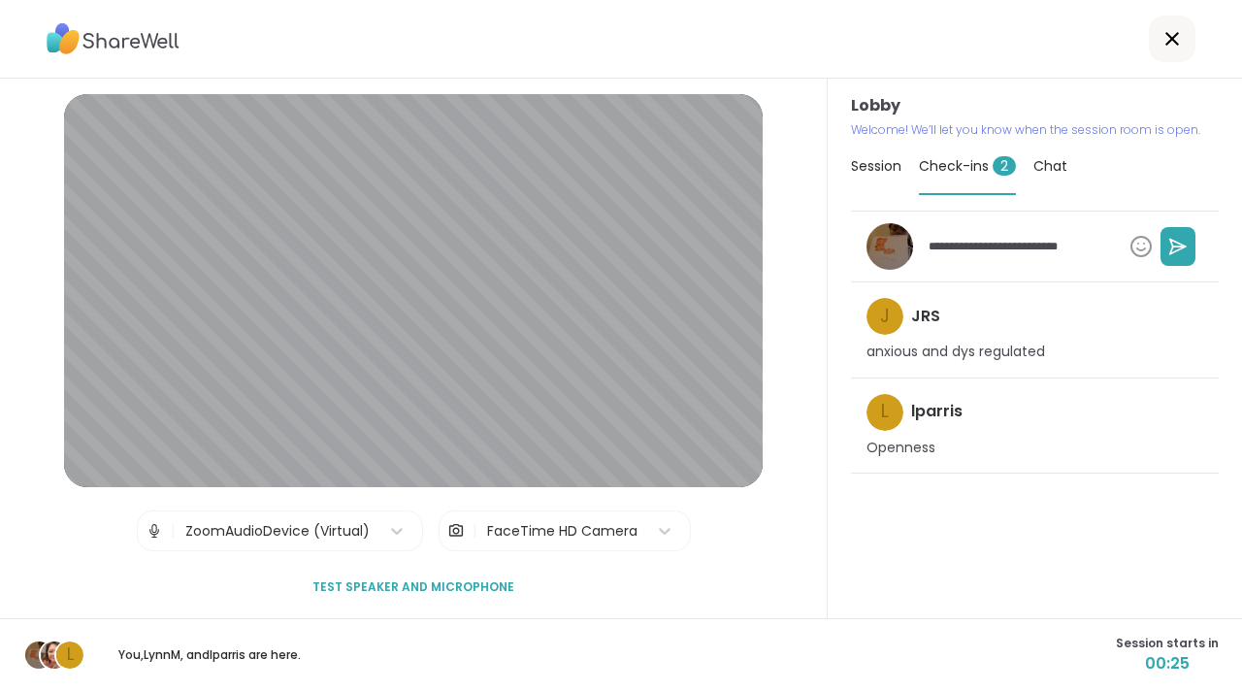
type textarea "*"
type textarea "**********"
type textarea "*"
type textarea "**********"
type textarea "*"
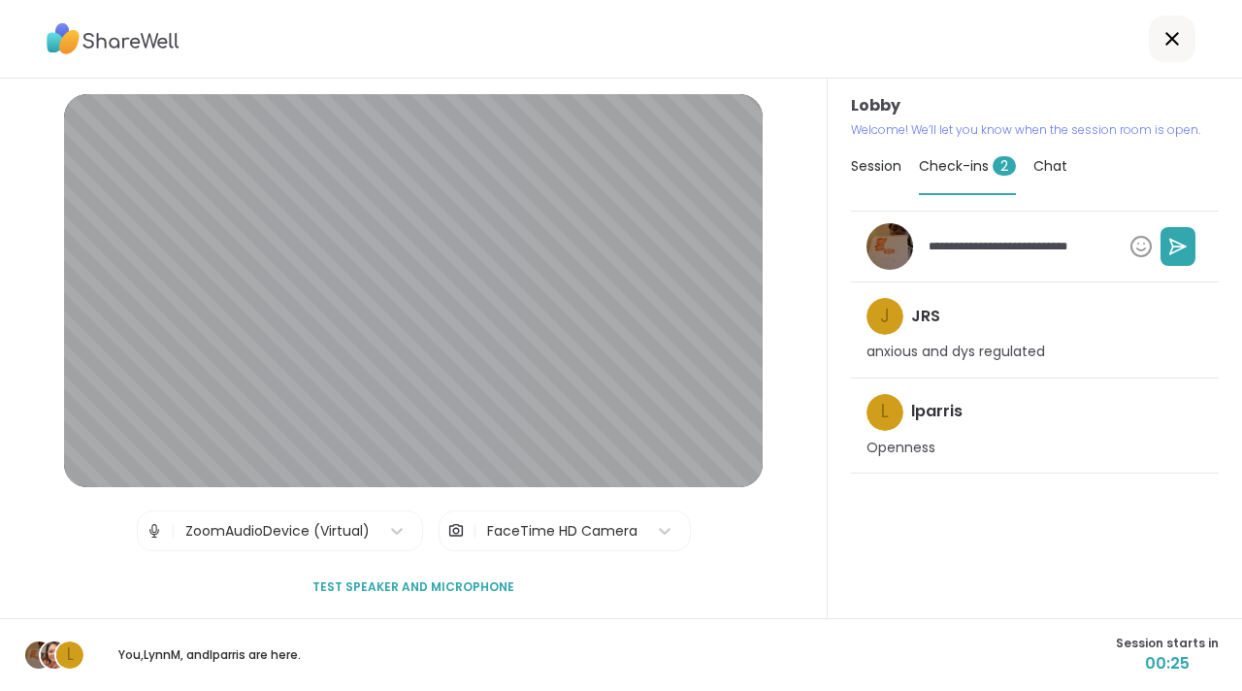
type textarea "**********"
type textarea "*"
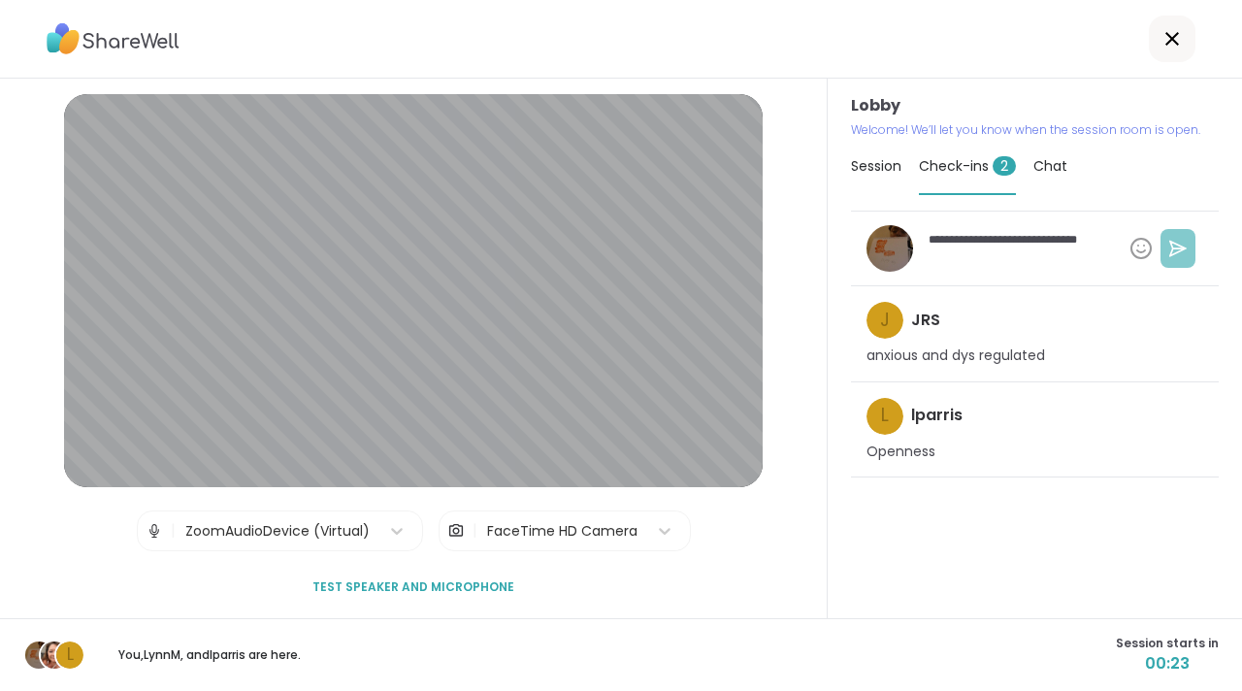
type textarea "**********"
click at [1169, 243] on icon at bounding box center [1178, 248] width 19 height 19
type textarea "*"
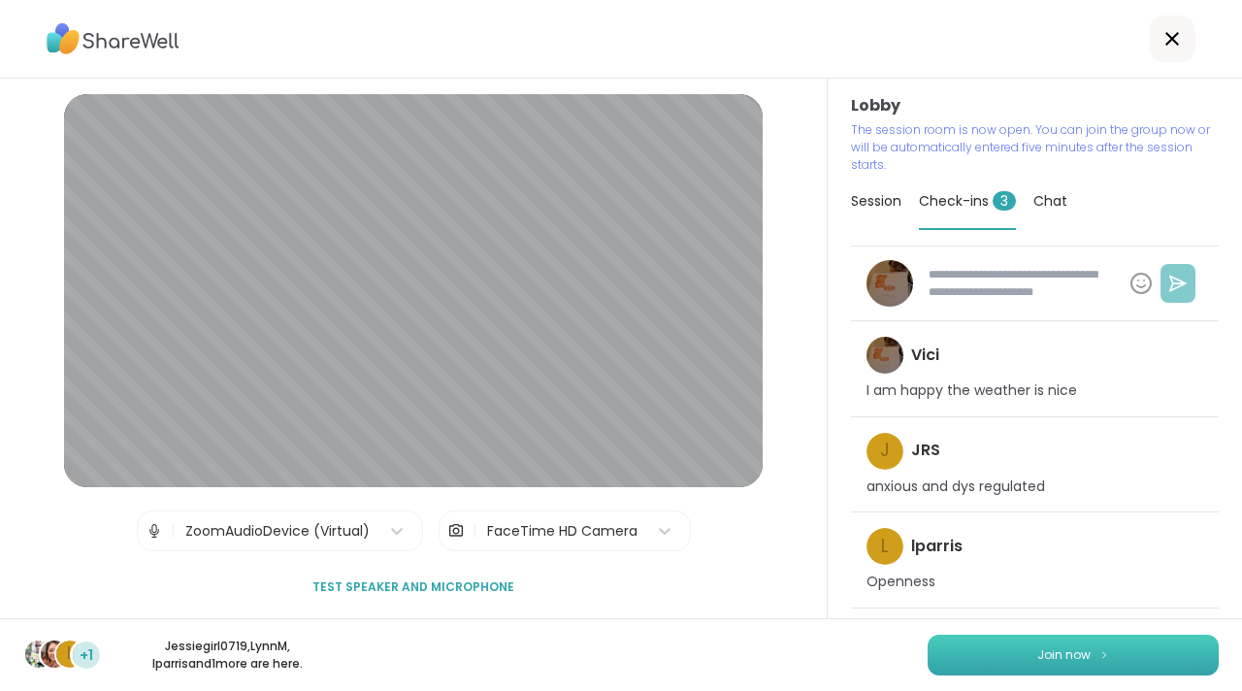
click at [1074, 656] on span "Join now" at bounding box center [1064, 654] width 53 height 17
type textarea "*"
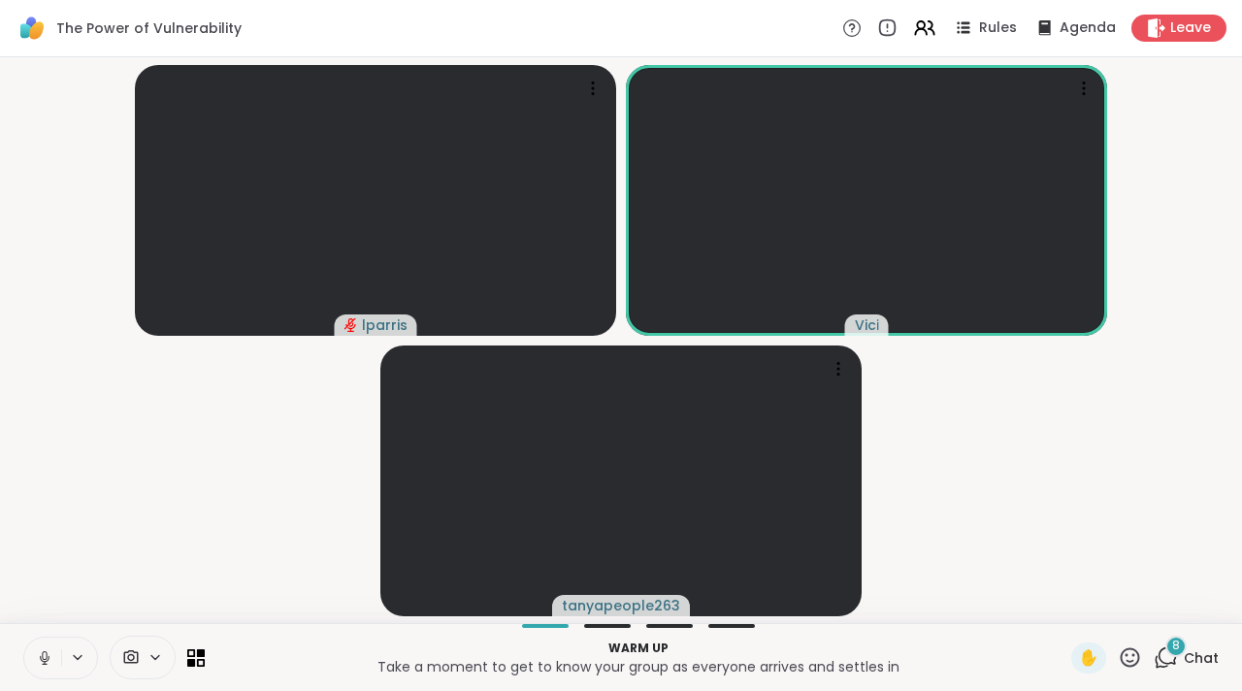
click at [39, 662] on icon at bounding box center [44, 657] width 17 height 17
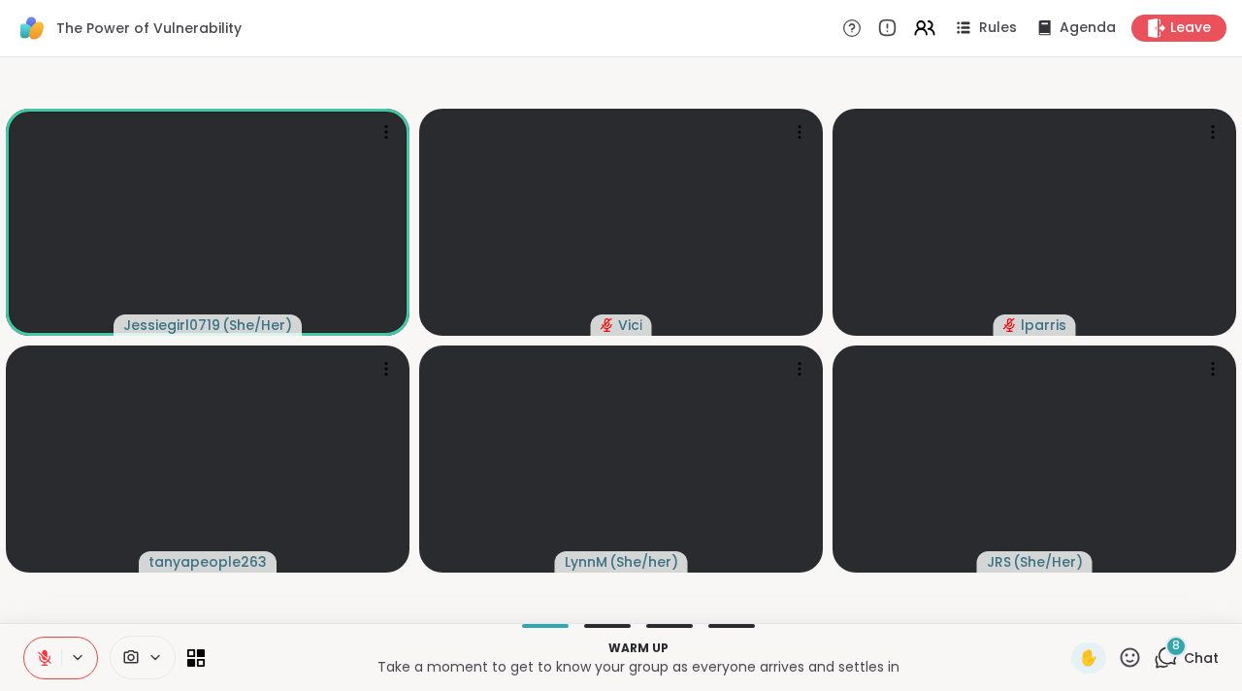
click at [59, 667] on button at bounding box center [42, 658] width 37 height 41
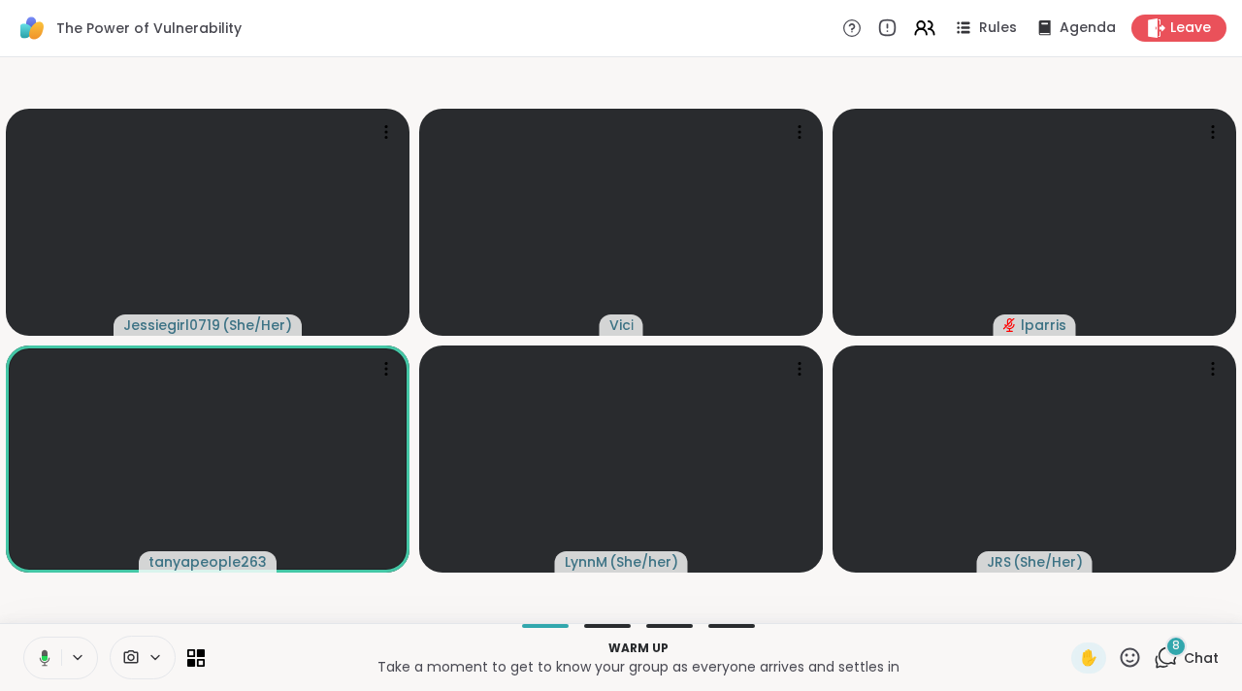
click at [59, 667] on button at bounding box center [41, 658] width 40 height 41
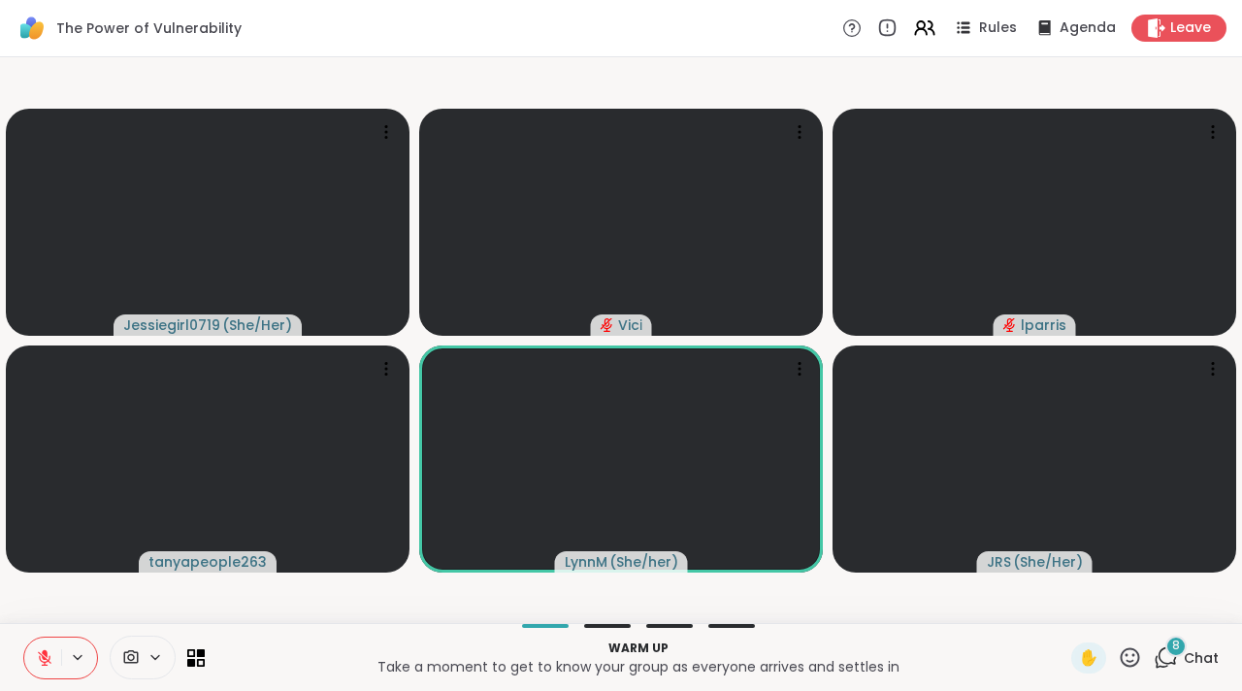
click at [53, 636] on div at bounding box center [114, 658] width 182 height 44
click at [52, 661] on icon at bounding box center [44, 657] width 17 height 17
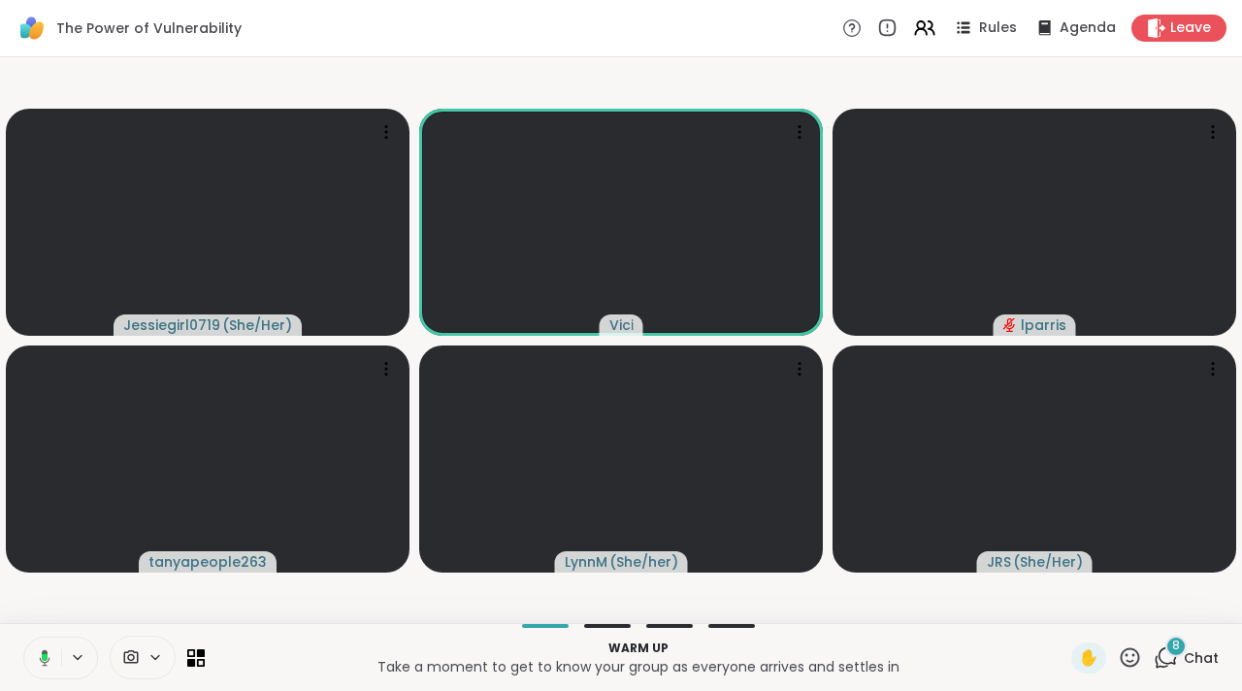
click at [52, 661] on button at bounding box center [41, 658] width 40 height 41
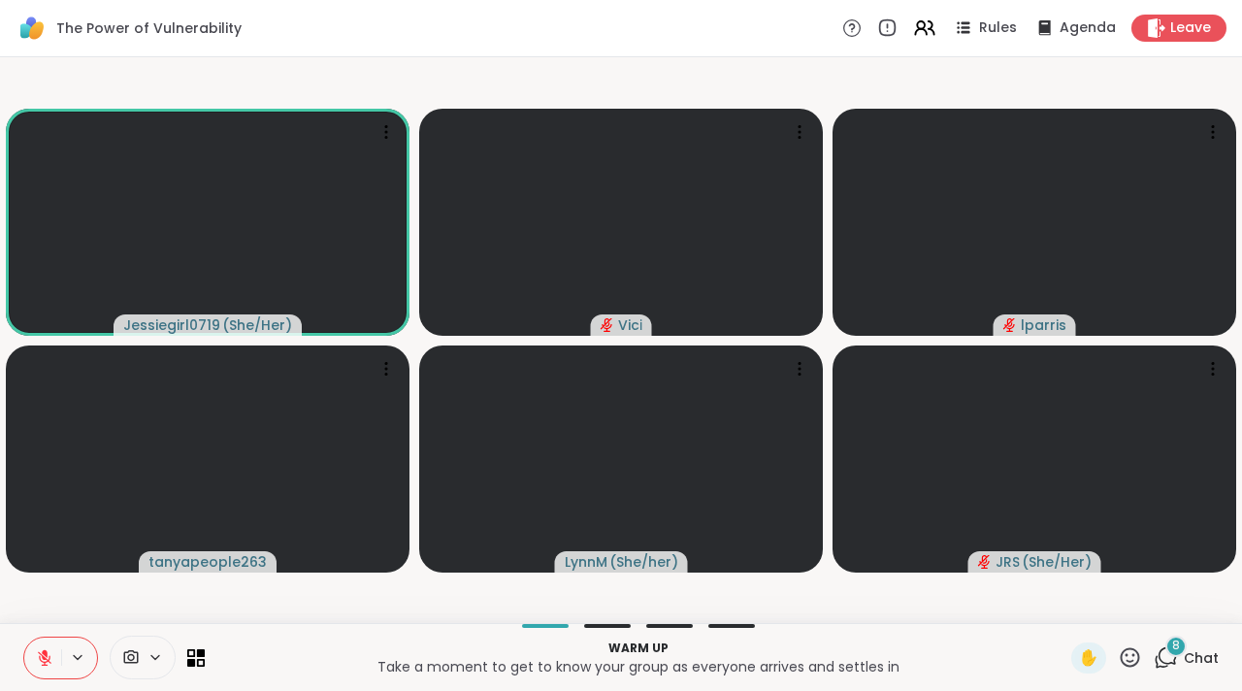
click at [1164, 661] on icon at bounding box center [1166, 657] width 24 height 24
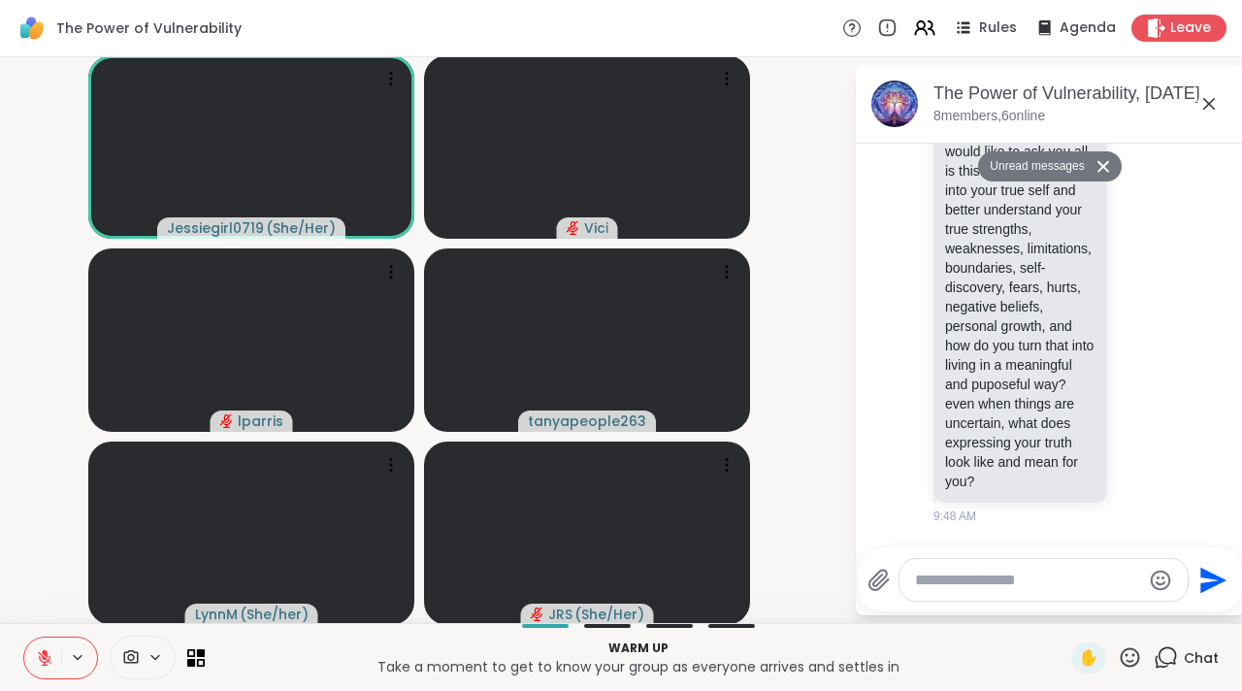
scroll to position [7049, 0]
click at [1198, 106] on icon at bounding box center [1209, 103] width 23 height 23
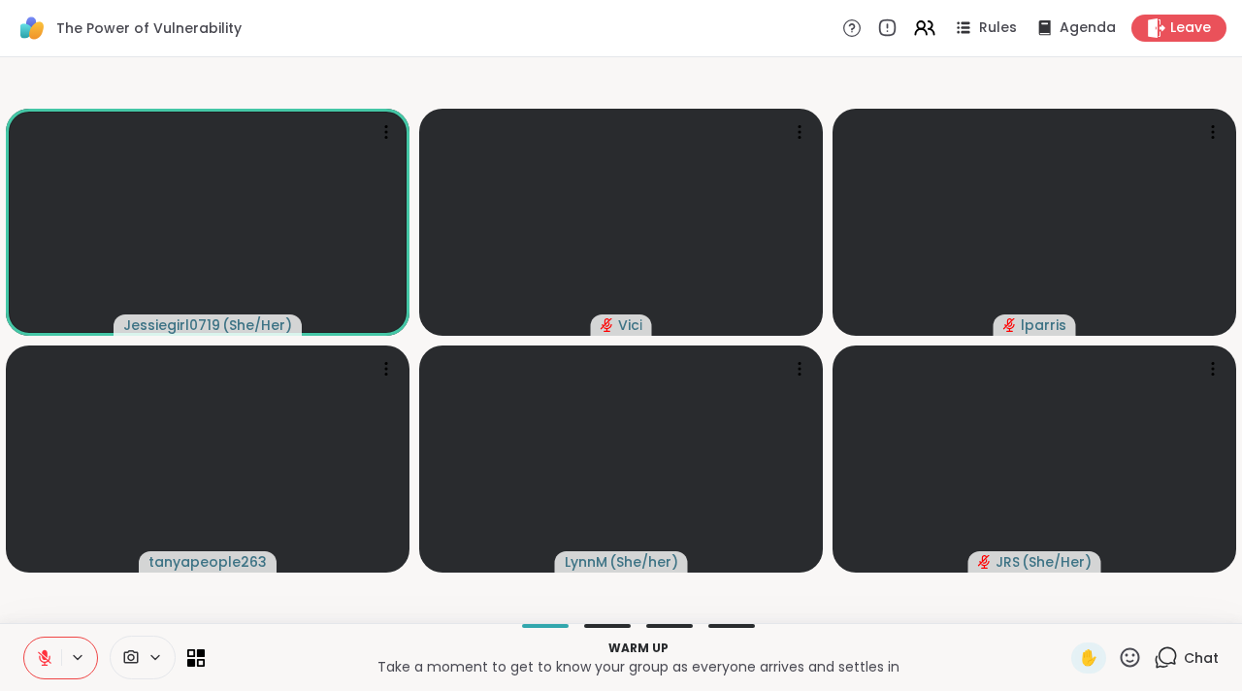
click at [1154, 648] on icon at bounding box center [1166, 657] width 24 height 24
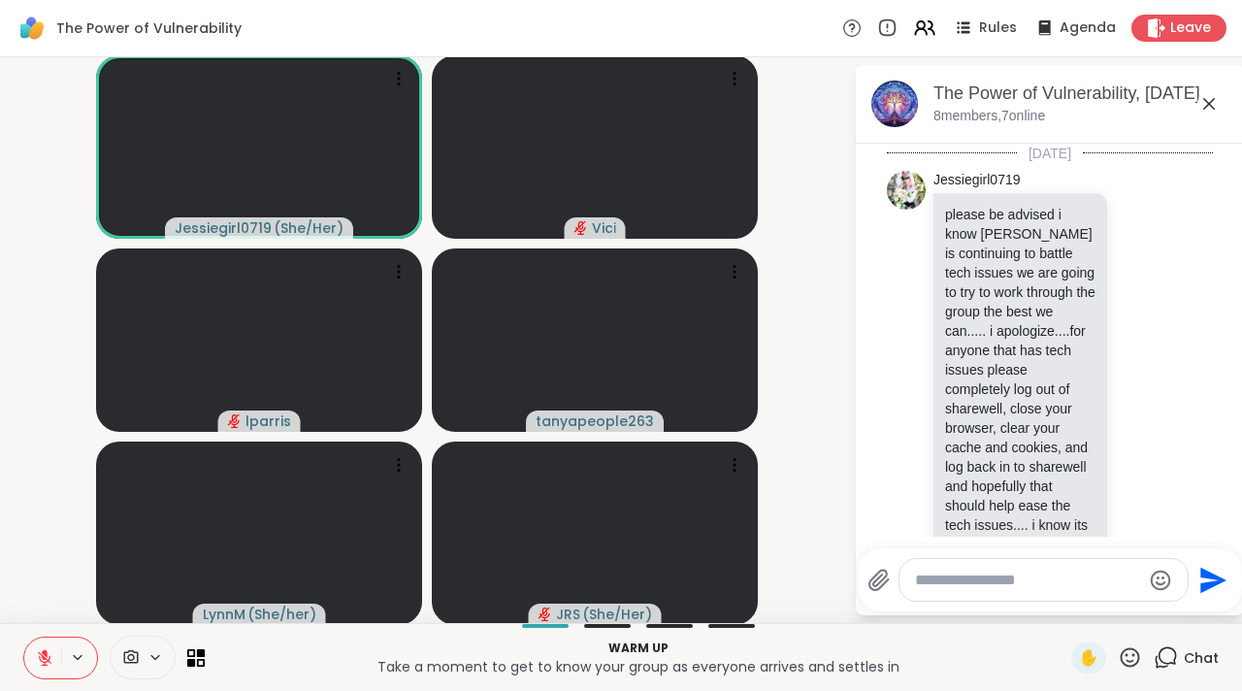
scroll to position [7002, 0]
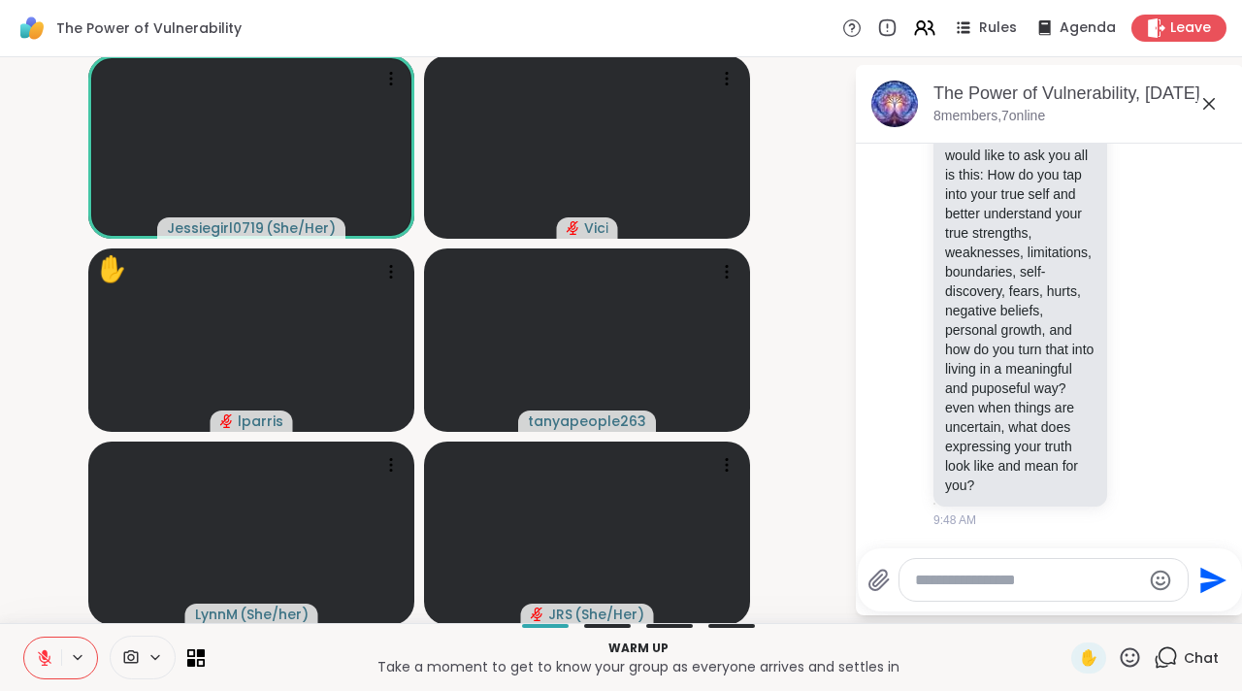
click at [1201, 100] on icon at bounding box center [1209, 103] width 23 height 23
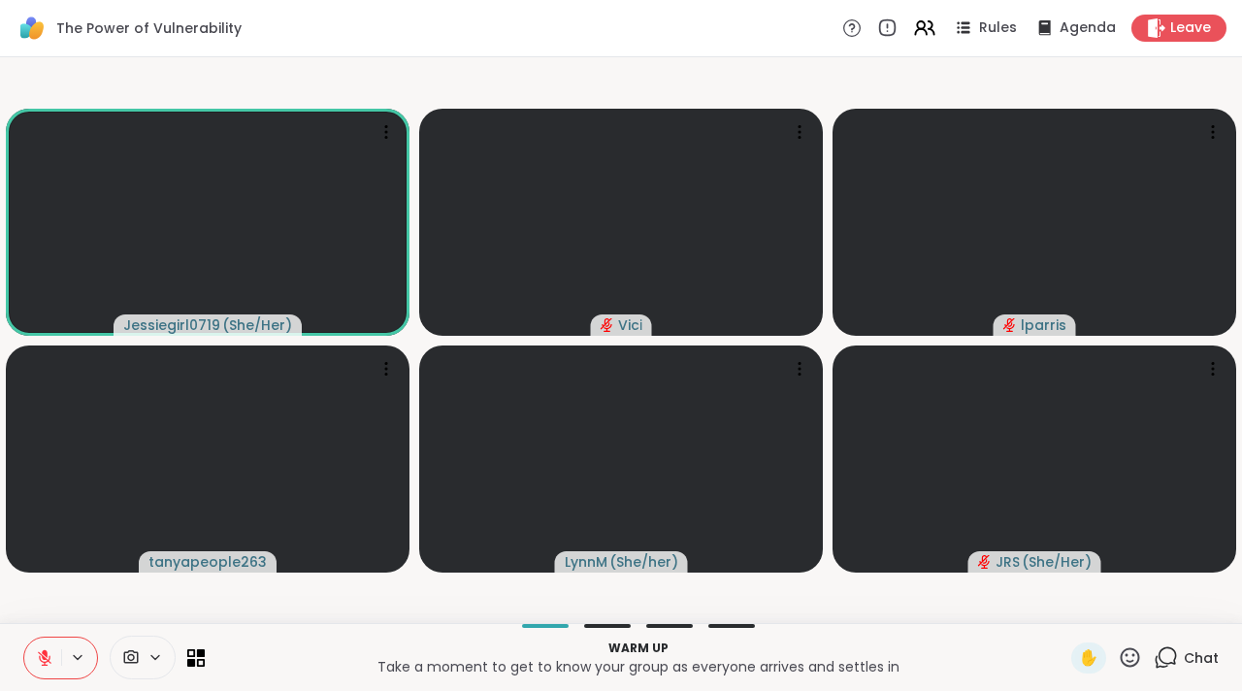
click at [1154, 646] on icon at bounding box center [1166, 657] width 24 height 24
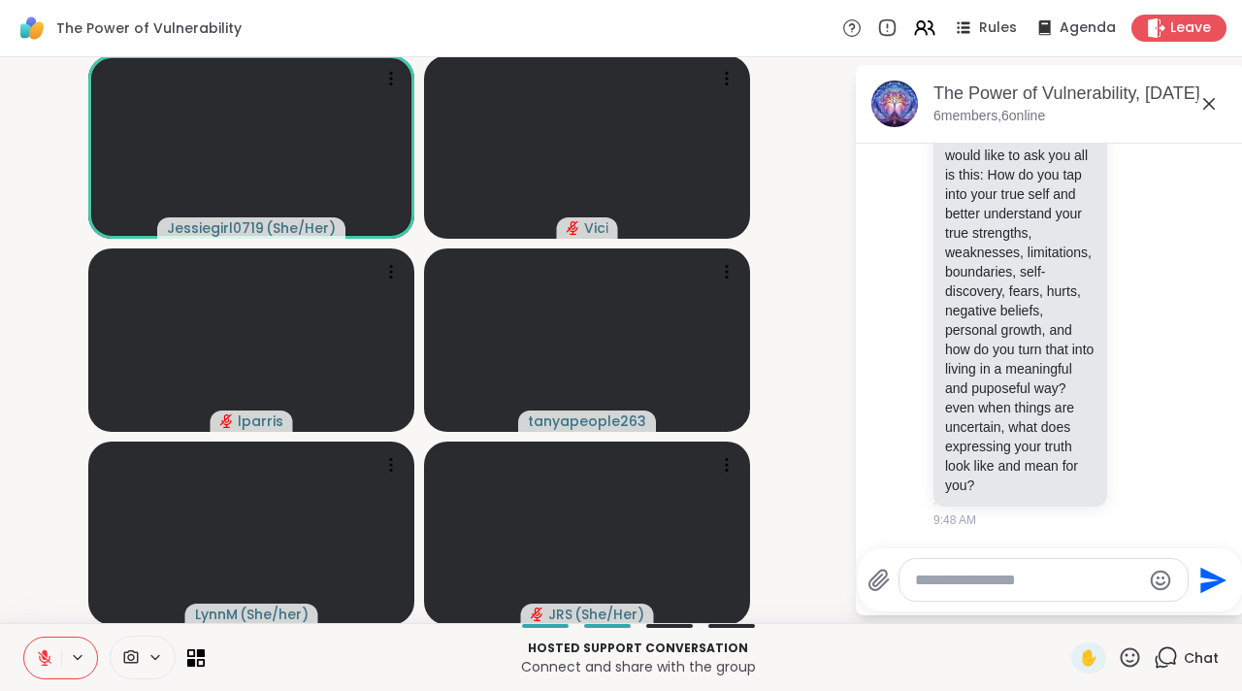
drag, startPoint x: 1204, startPoint y: 310, endPoint x: 1161, endPoint y: 570, distance: 263.6
click at [1161, 570] on div at bounding box center [1044, 580] width 288 height 42
click at [1200, 110] on icon at bounding box center [1209, 103] width 23 height 23
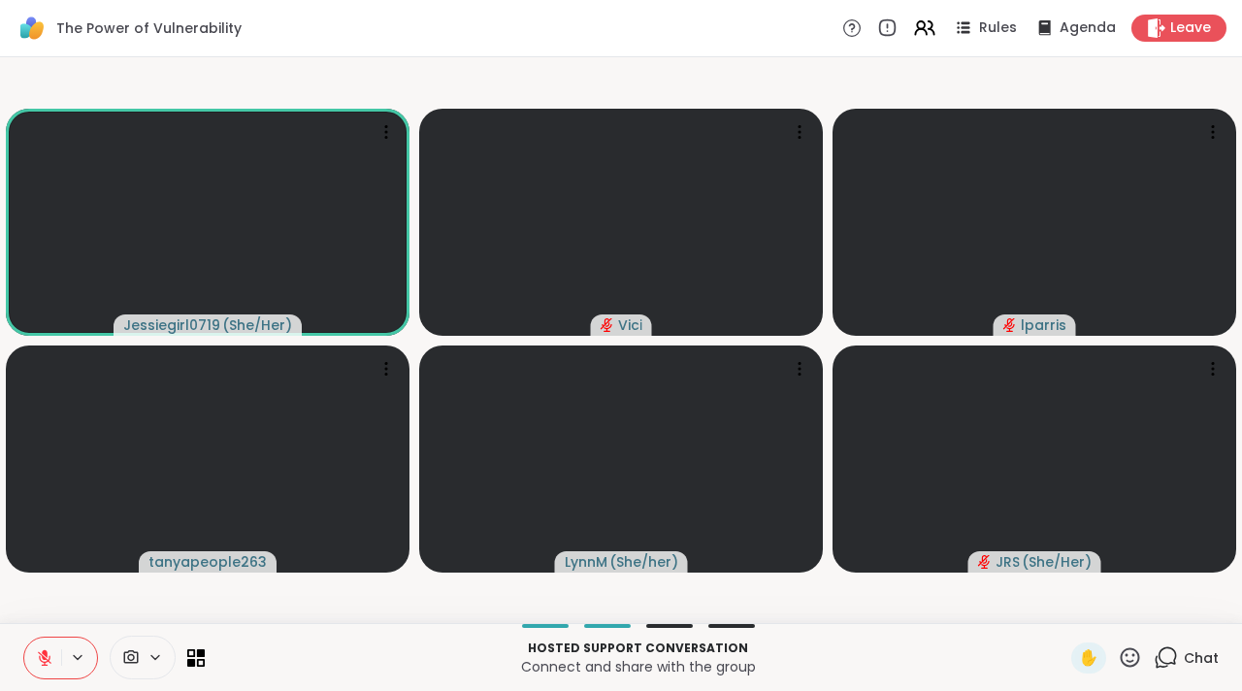
click at [1106, 26] on div "Rules Agenda Leave" at bounding box center [1035, 28] width 384 height 27
click at [1084, 661] on span "✋" at bounding box center [1088, 657] width 19 height 23
click at [51, 672] on button at bounding box center [42, 658] width 37 height 41
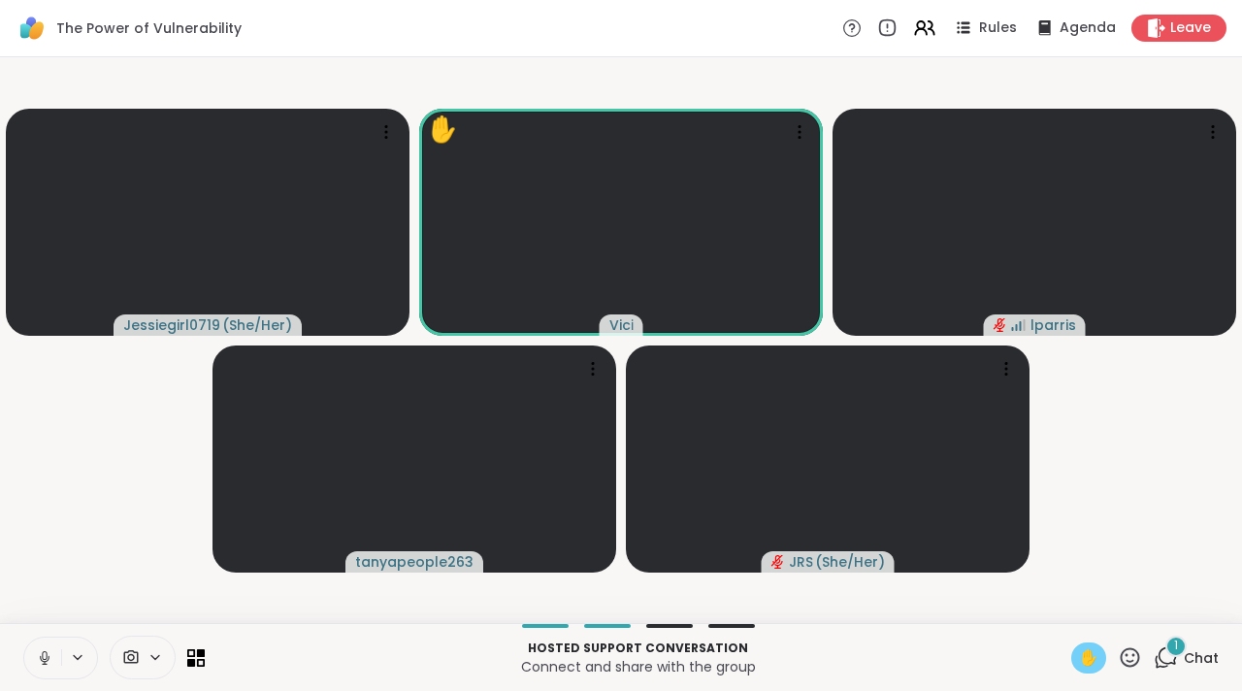
click at [49, 659] on icon at bounding box center [44, 657] width 17 height 17
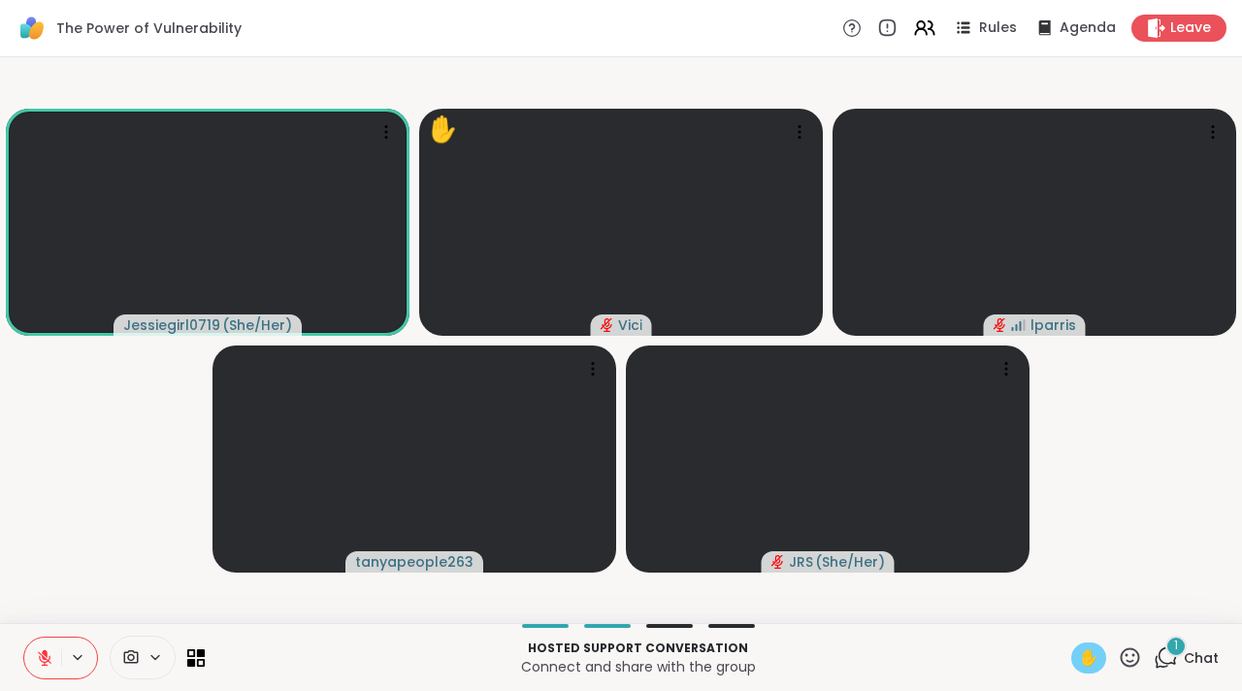
click at [1079, 660] on span "✋" at bounding box center [1088, 657] width 19 height 23
click at [1154, 652] on icon at bounding box center [1166, 657] width 24 height 24
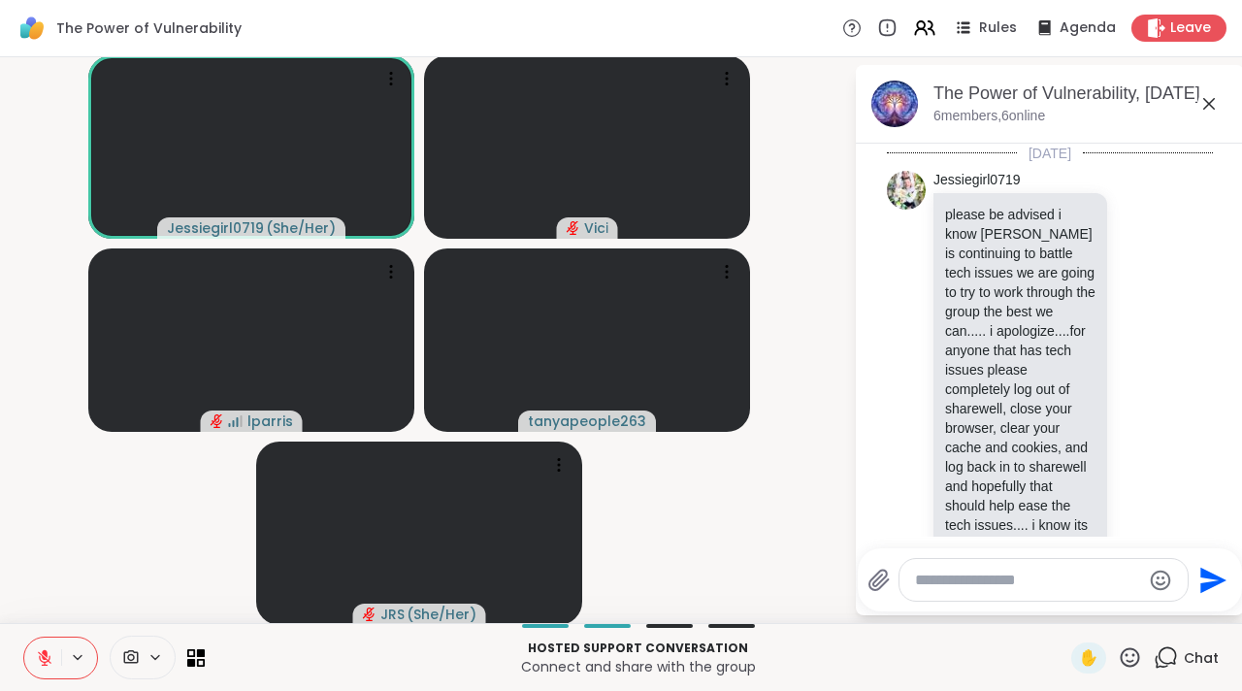
scroll to position [7191, 0]
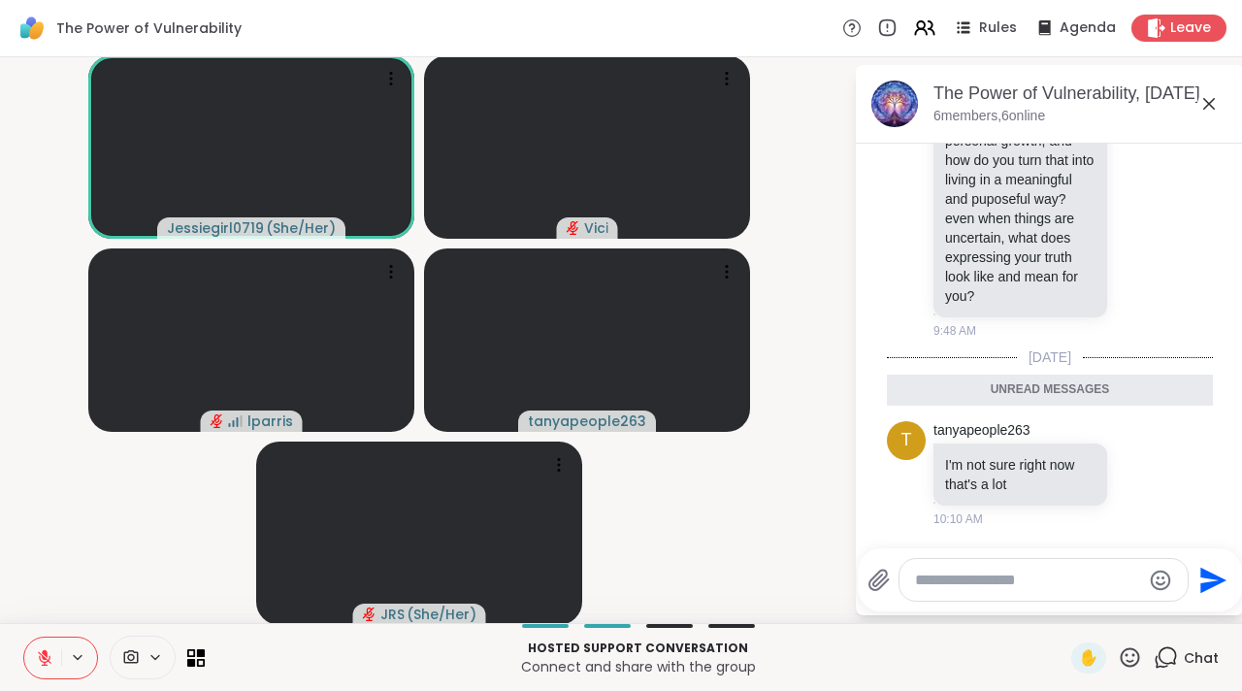
click at [1198, 106] on icon at bounding box center [1209, 103] width 23 height 23
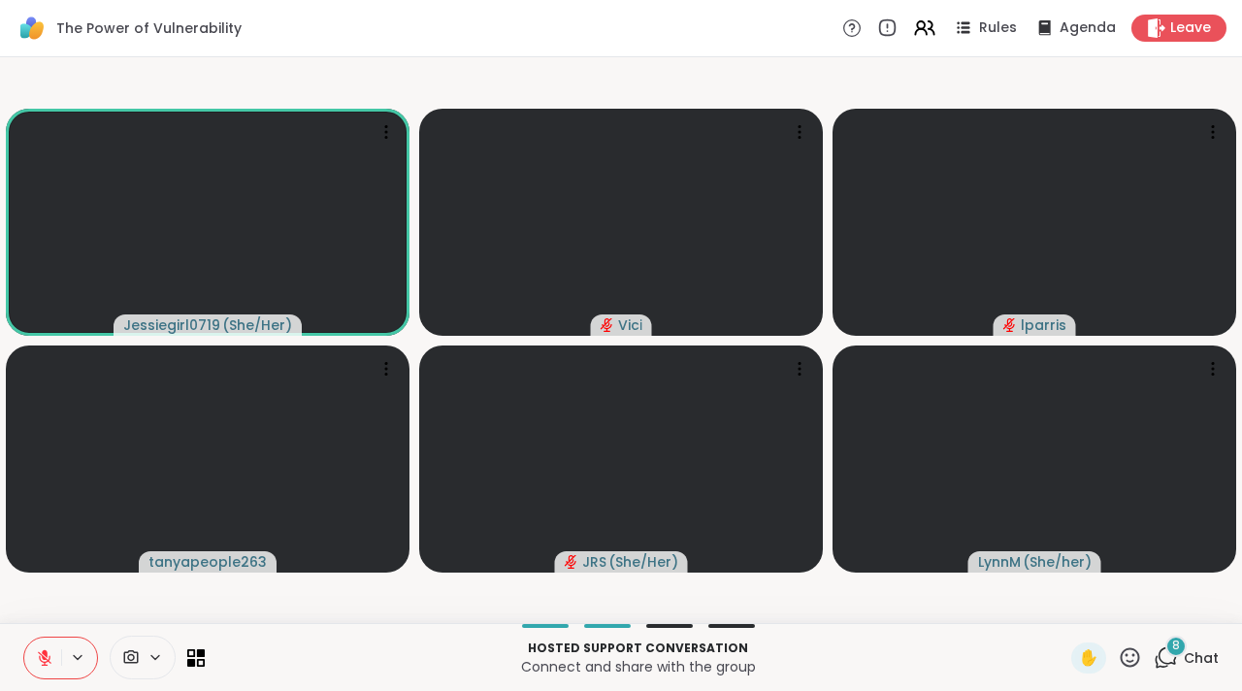
scroll to position [0, 15]
click at [1166, 652] on div "8" at bounding box center [1176, 646] width 21 height 21
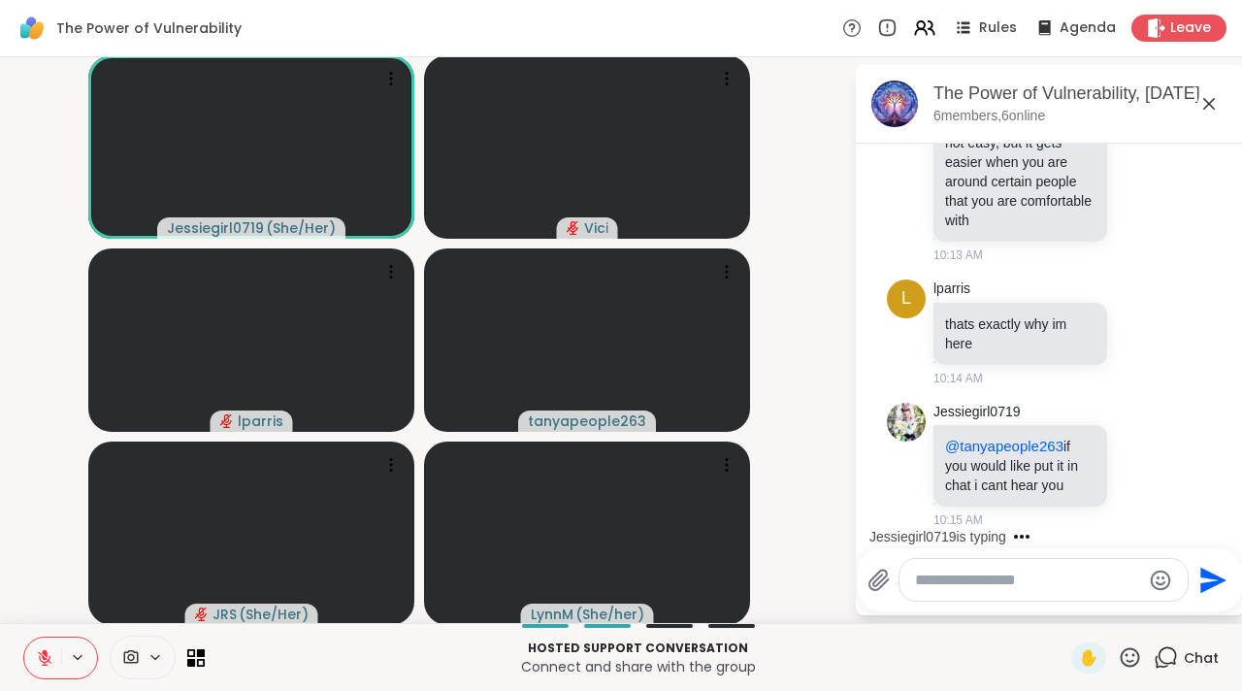
scroll to position [8708, 0]
click at [1027, 579] on textarea "Type your message" at bounding box center [1028, 580] width 226 height 19
type textarea "*"
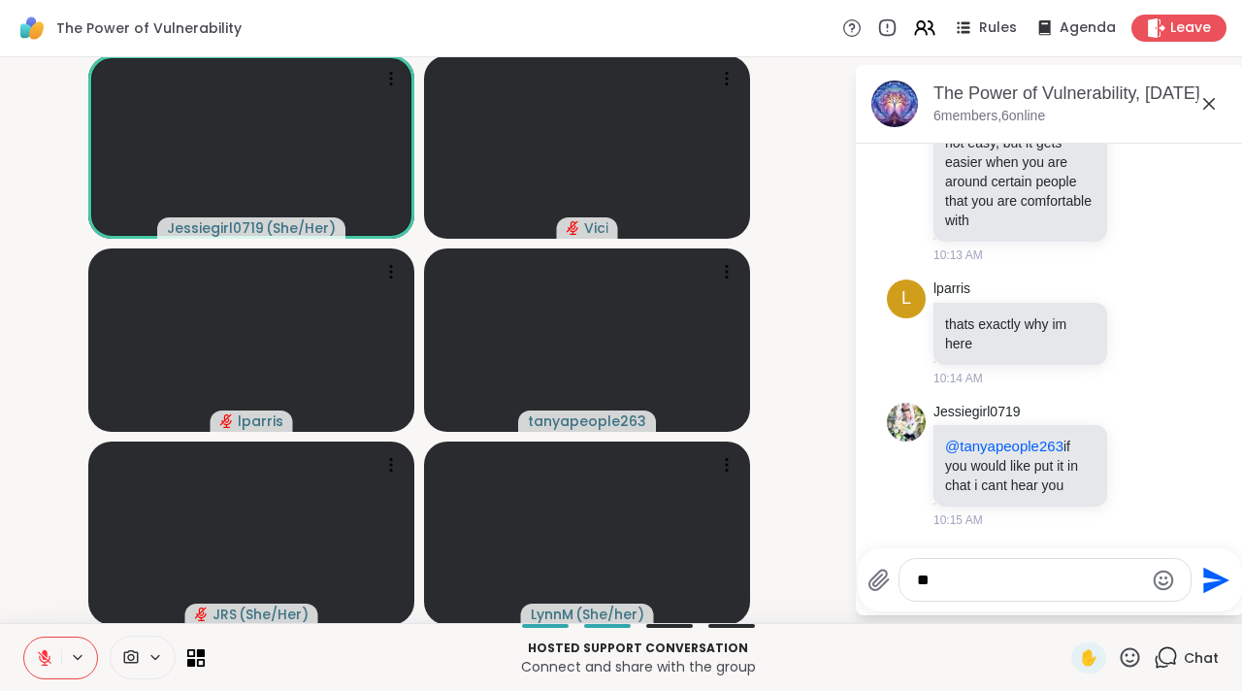
type textarea "*"
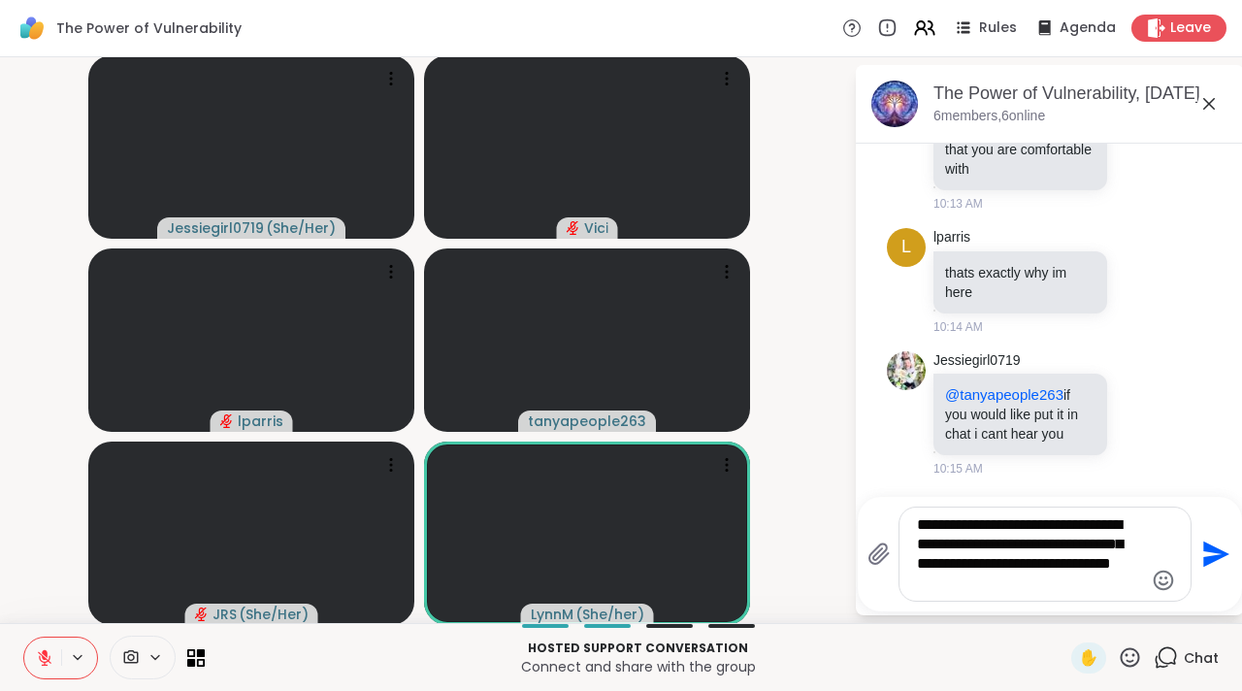
type textarea "**********"
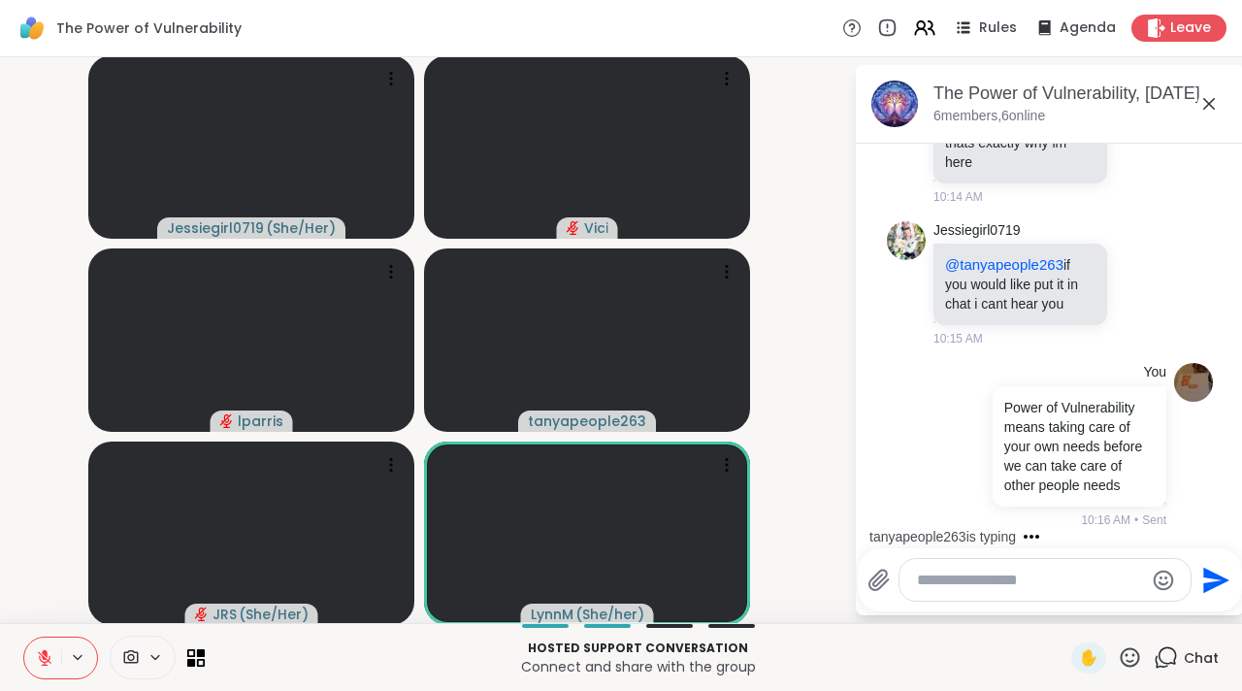
scroll to position [8909, 0]
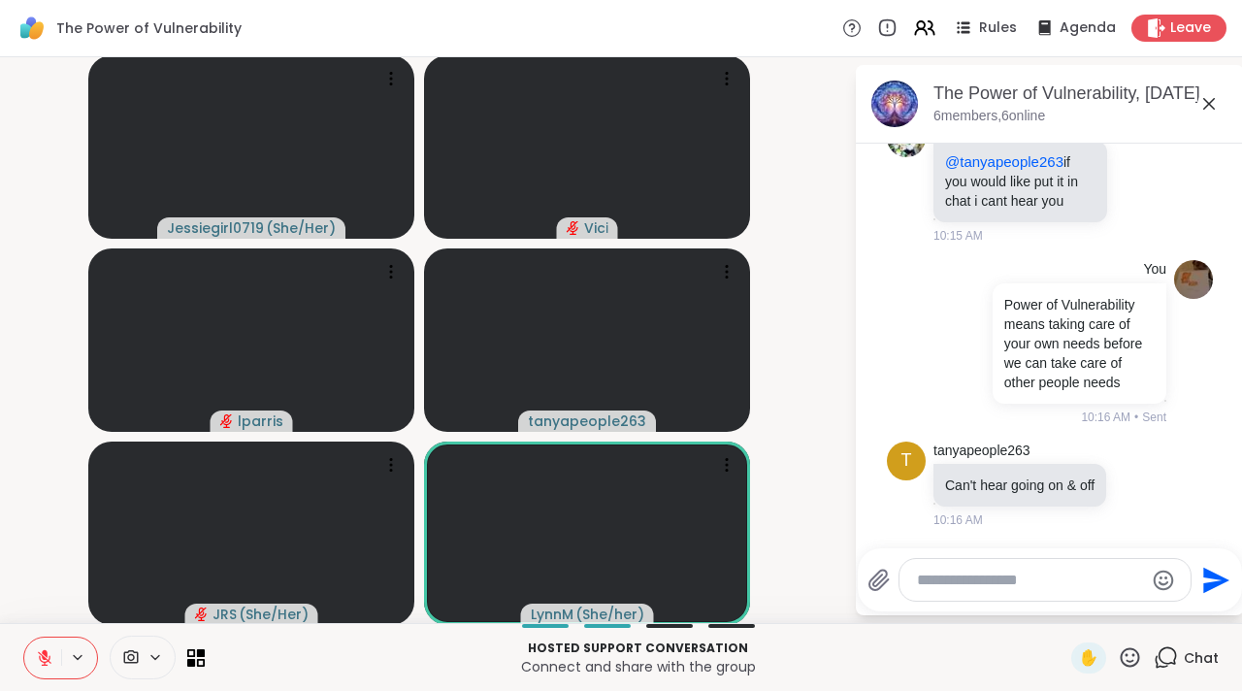
click at [1187, 521] on div "[DATE] Jessiegirl0719 please be advised i know sharewelll is continuing to batt…" at bounding box center [1050, 340] width 388 height 393
click at [1198, 108] on icon at bounding box center [1209, 103] width 23 height 23
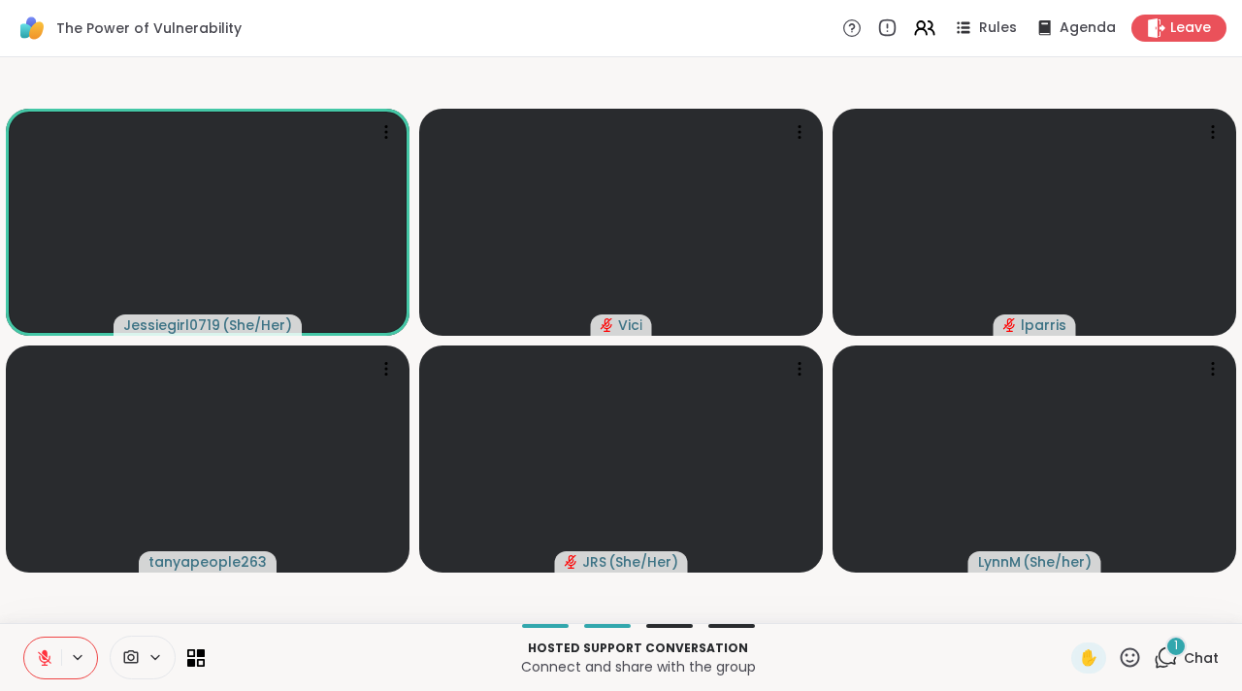
click at [1154, 659] on icon at bounding box center [1166, 657] width 24 height 24
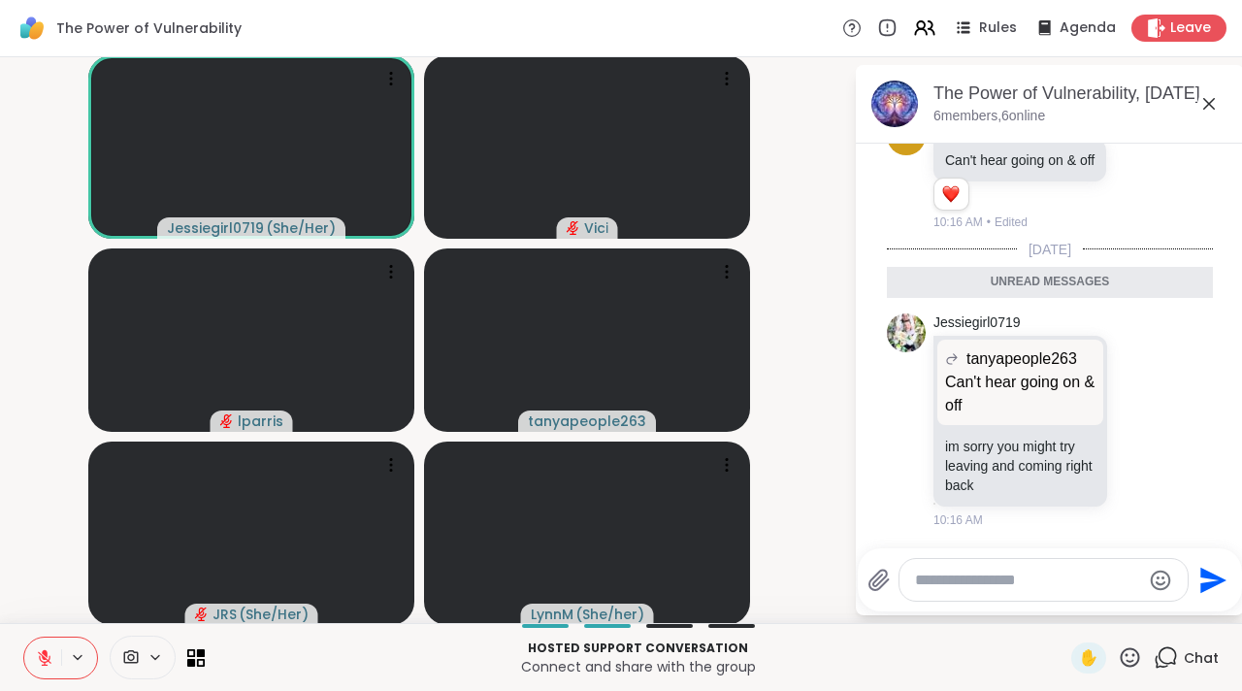
scroll to position [9365, 0]
click at [1135, 413] on icon at bounding box center [1142, 420] width 15 height 15
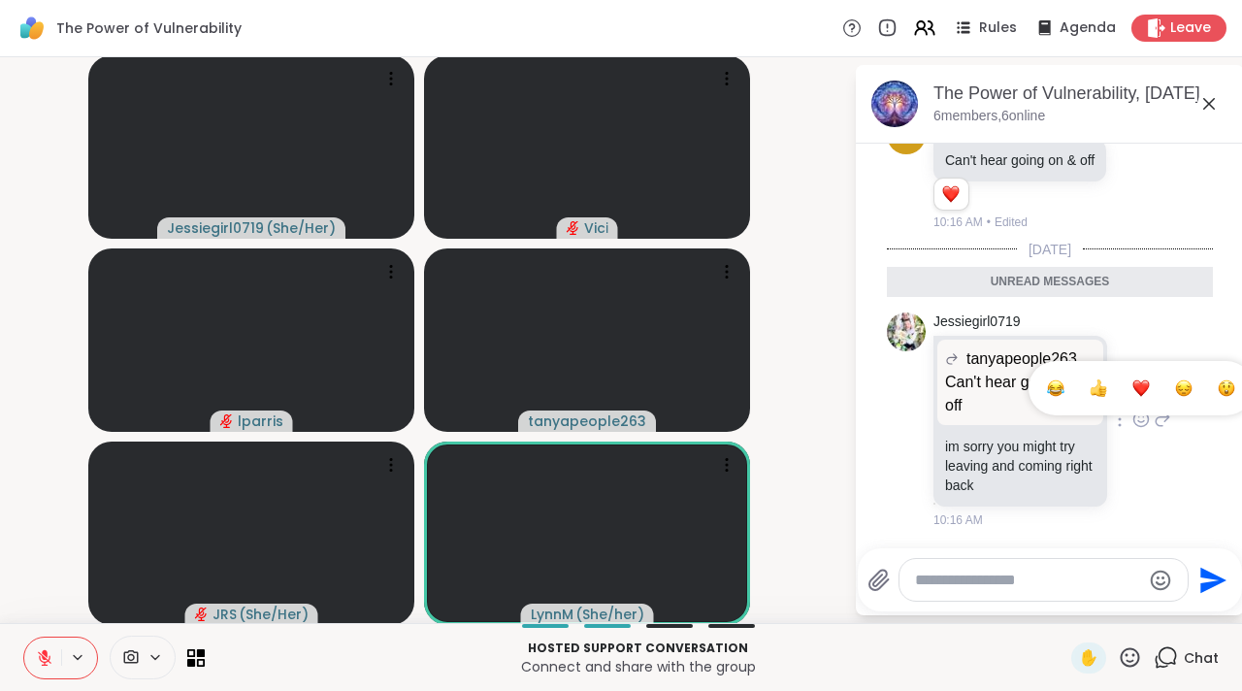
click at [1047, 386] on div "Select Reaction: Joy" at bounding box center [1055, 388] width 17 height 17
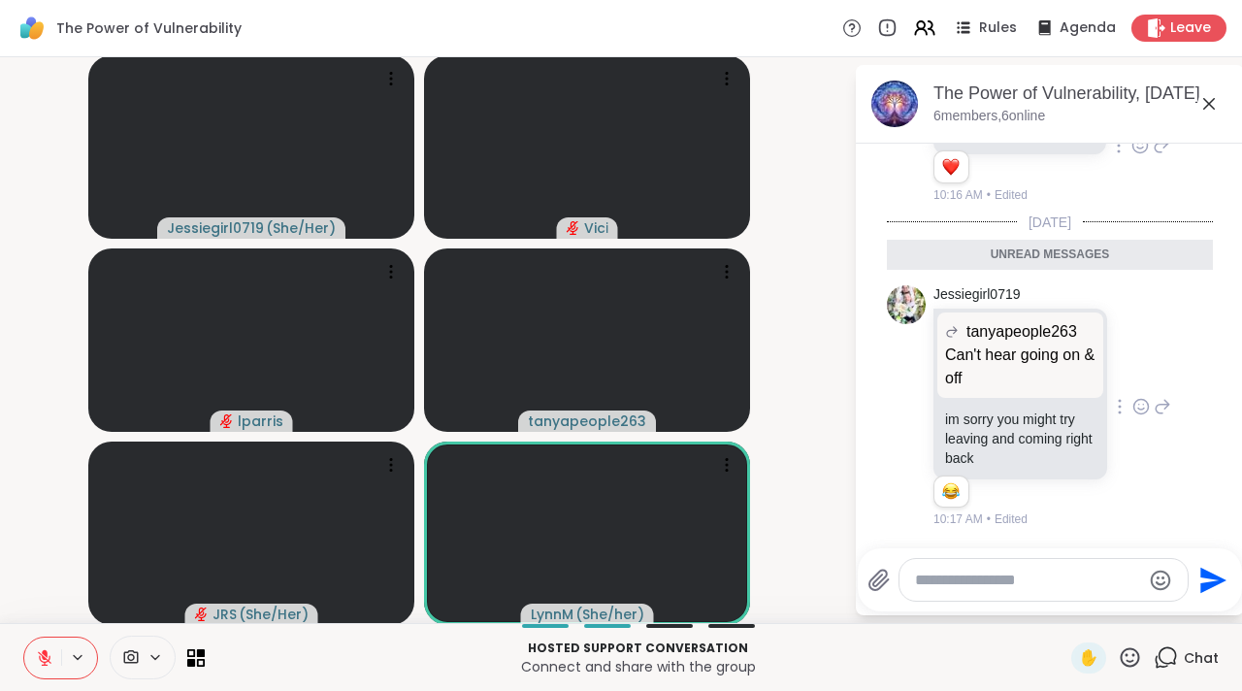
scroll to position [9392, 0]
click at [1198, 103] on icon at bounding box center [1209, 103] width 23 height 23
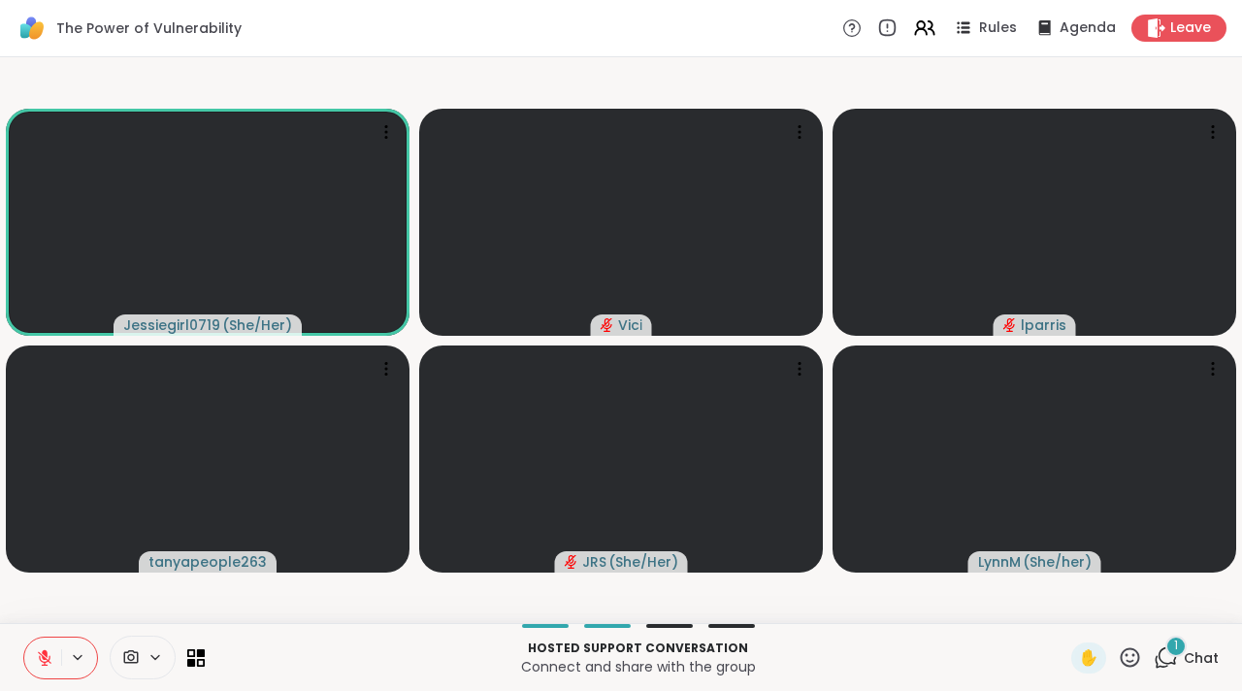
click at [1154, 672] on div "1 Chat" at bounding box center [1186, 658] width 65 height 31
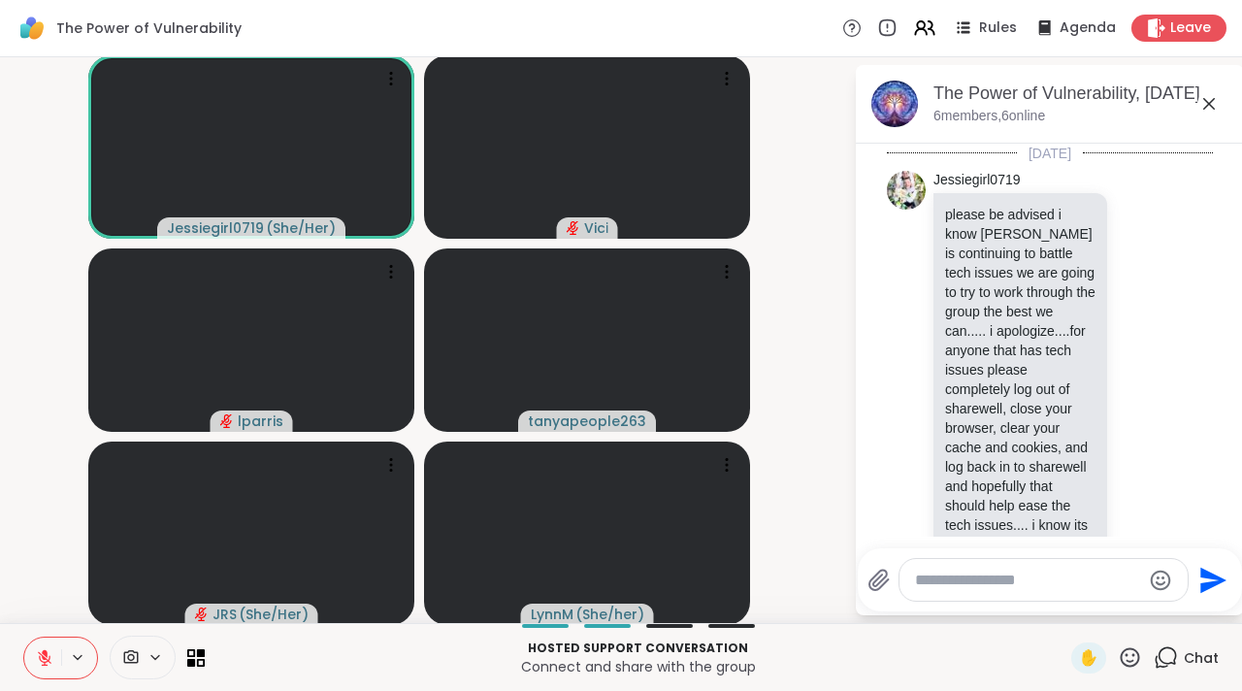
scroll to position [9628, 0]
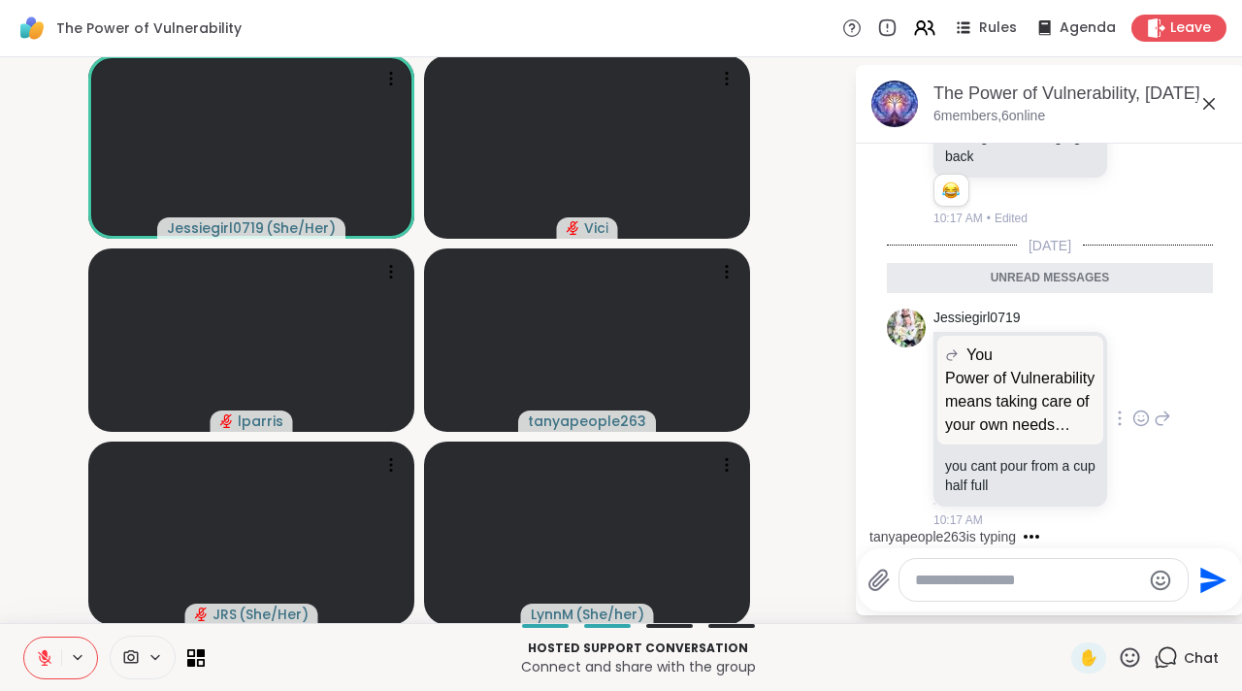
click at [1135, 412] on icon at bounding box center [1142, 418] width 15 height 15
click at [1047, 394] on div "Select Reaction: Joy" at bounding box center [1055, 387] width 17 height 17
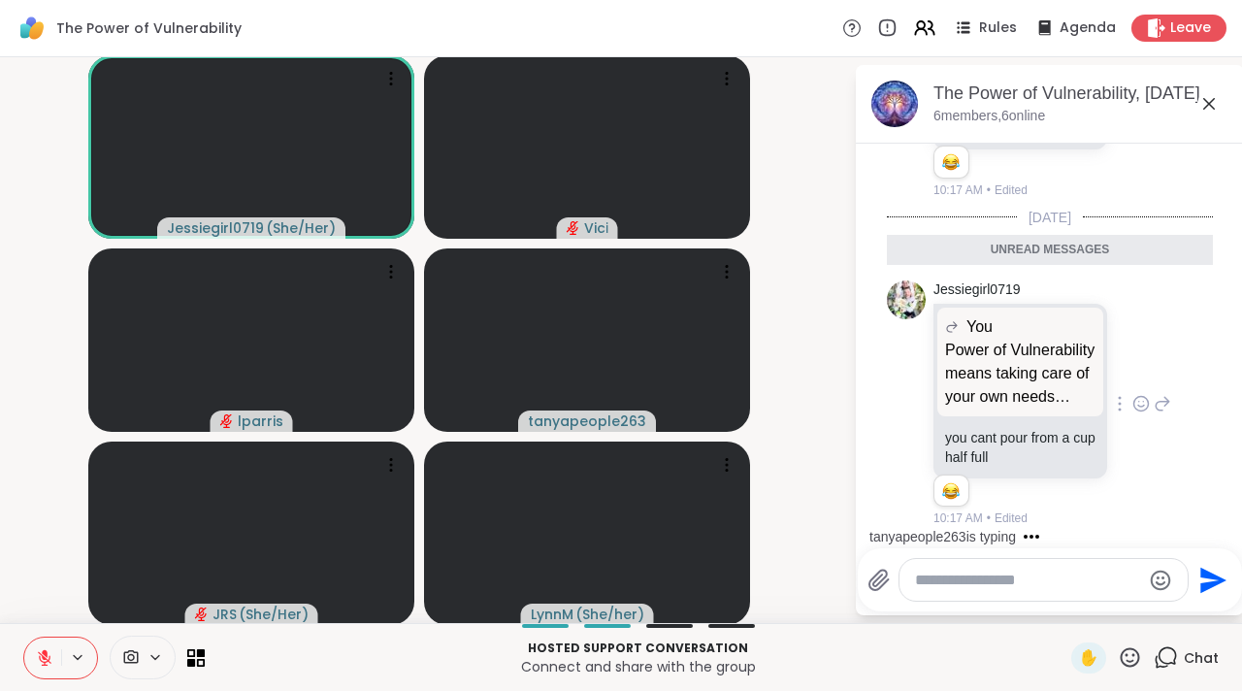
scroll to position [9656, 0]
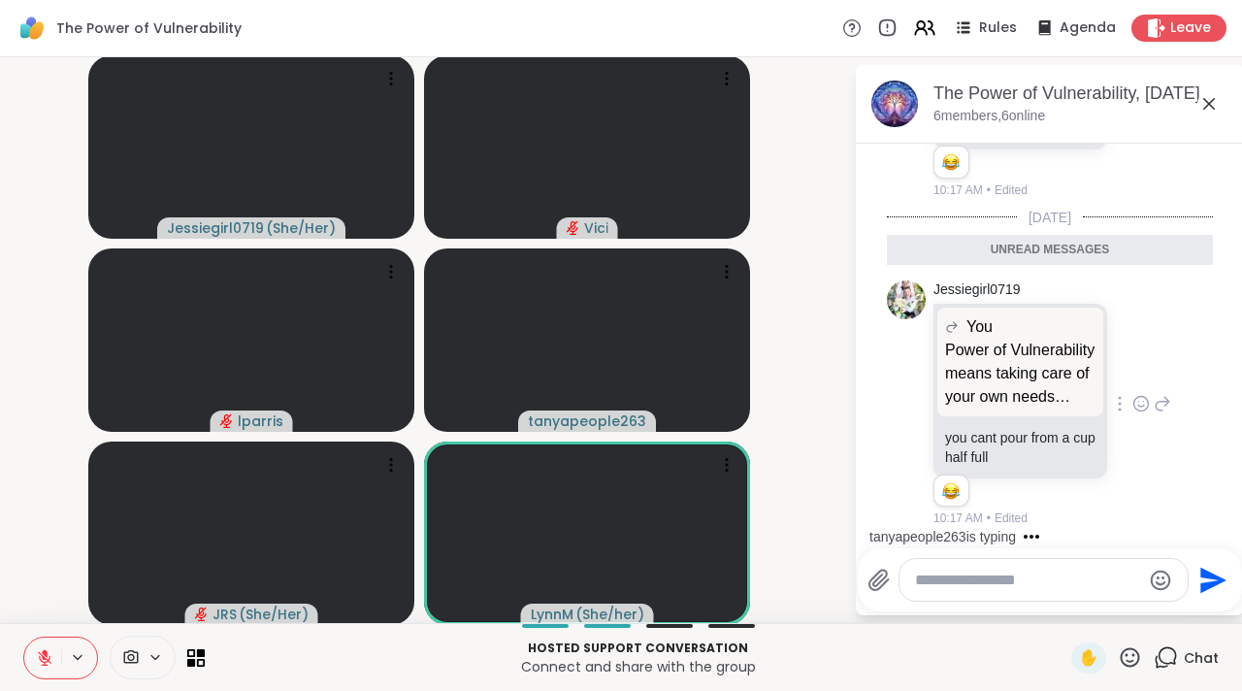
click at [1198, 111] on icon at bounding box center [1209, 103] width 23 height 23
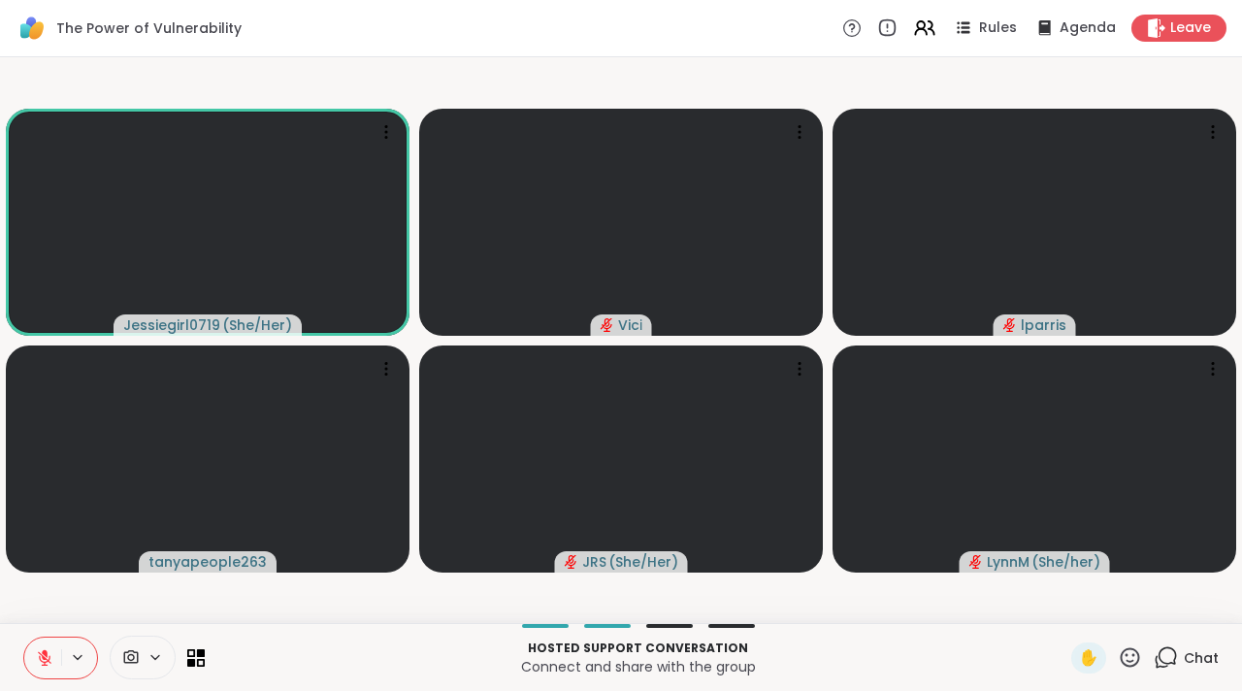
click at [1154, 665] on icon at bounding box center [1166, 657] width 24 height 24
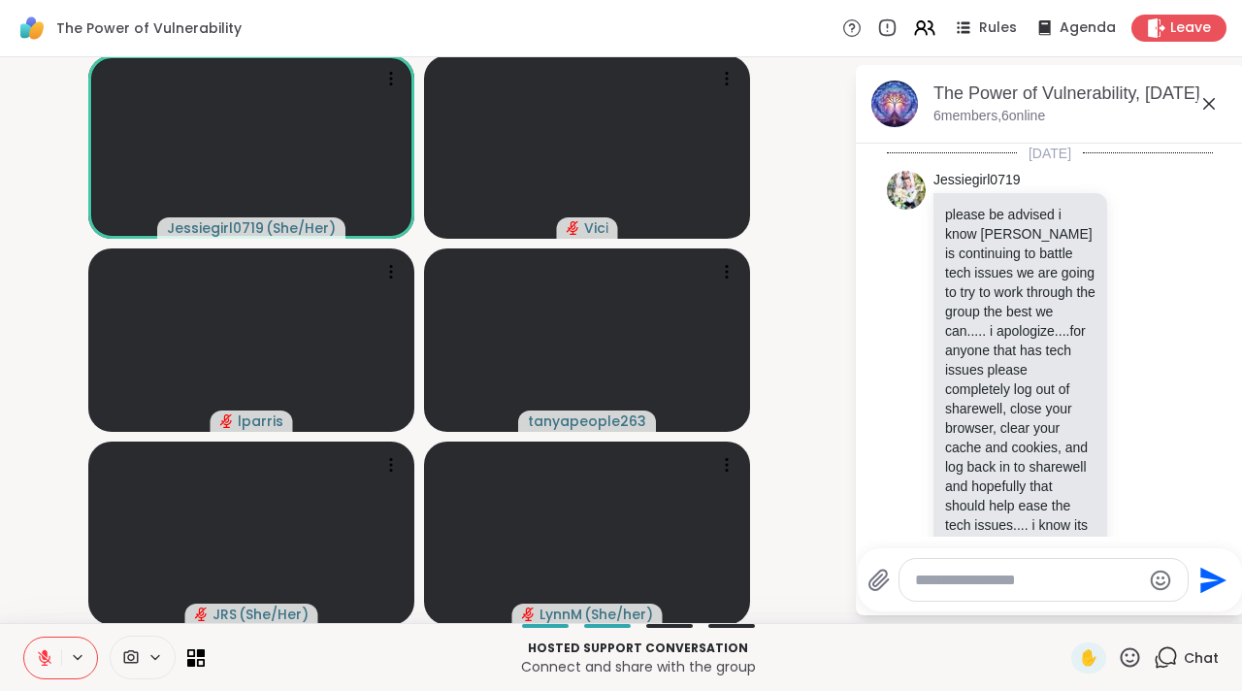
scroll to position [9590, 0]
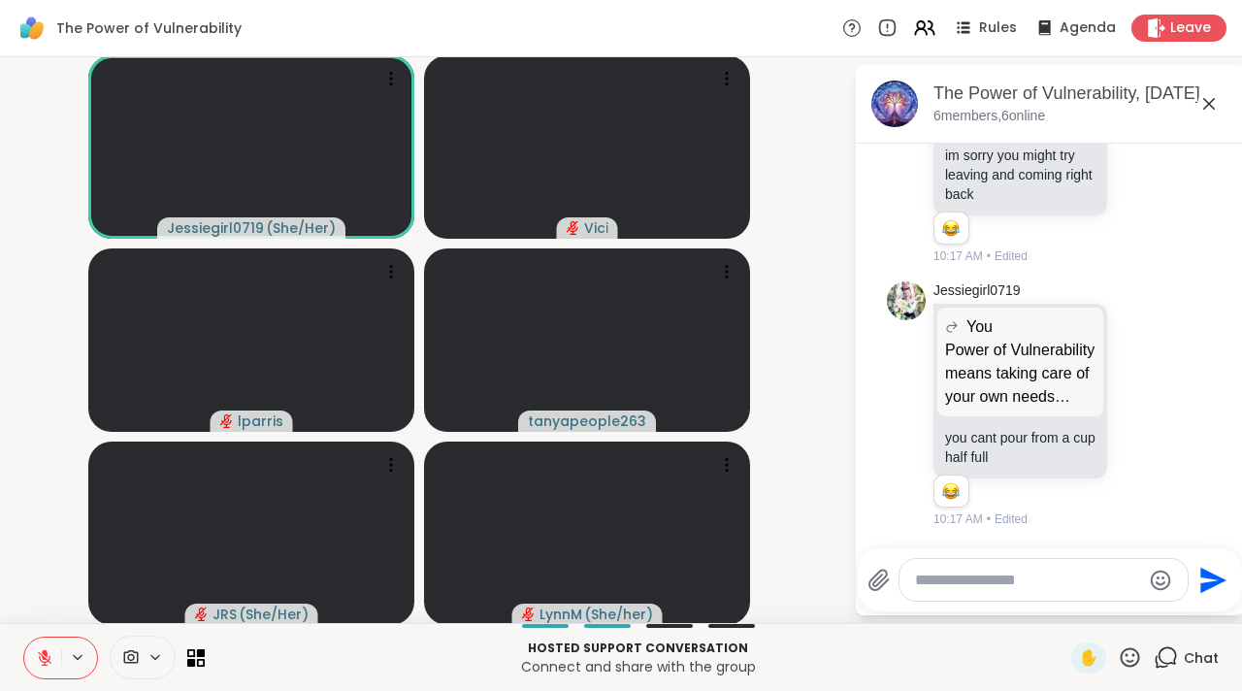
click at [1198, 112] on icon at bounding box center [1209, 103] width 23 height 23
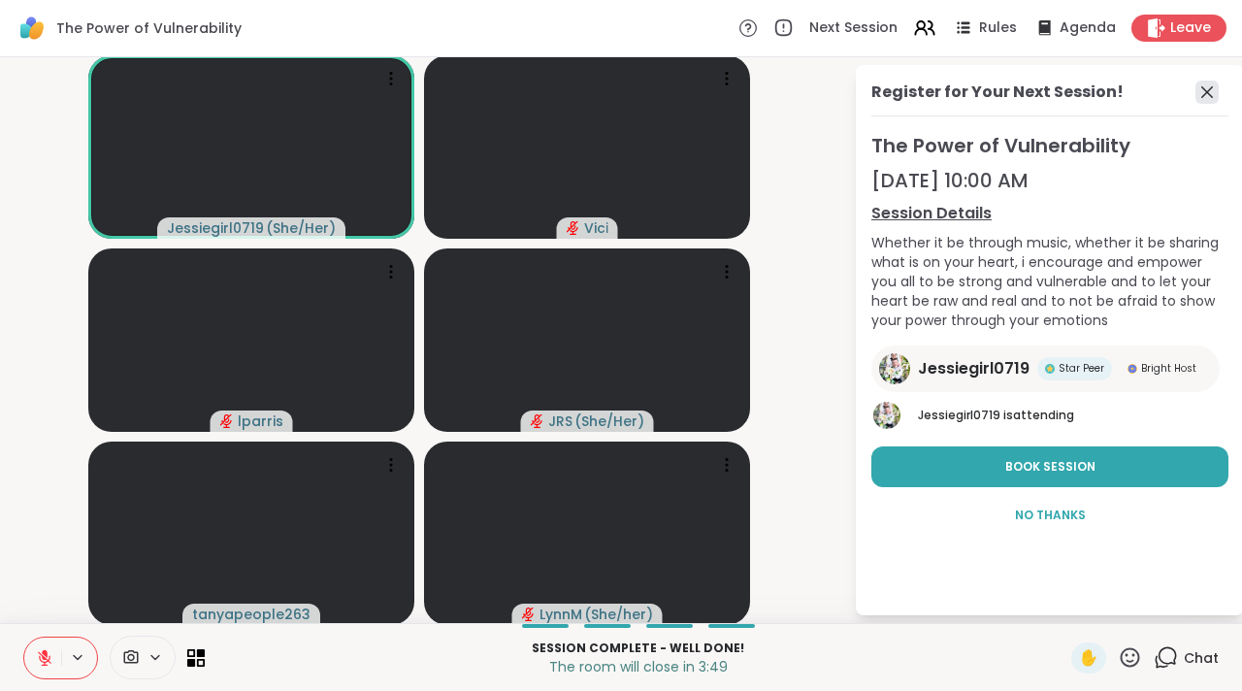
click at [1196, 92] on icon at bounding box center [1207, 92] width 23 height 23
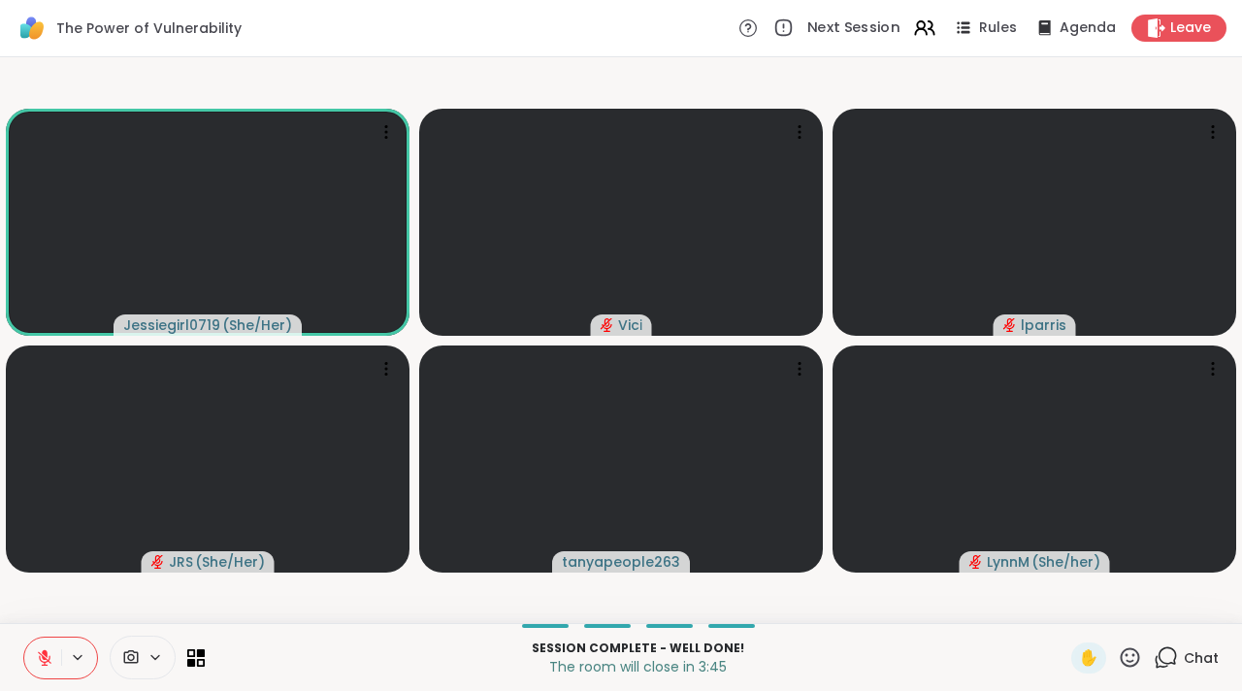
click at [844, 30] on span "Next Session" at bounding box center [854, 28] width 93 height 20
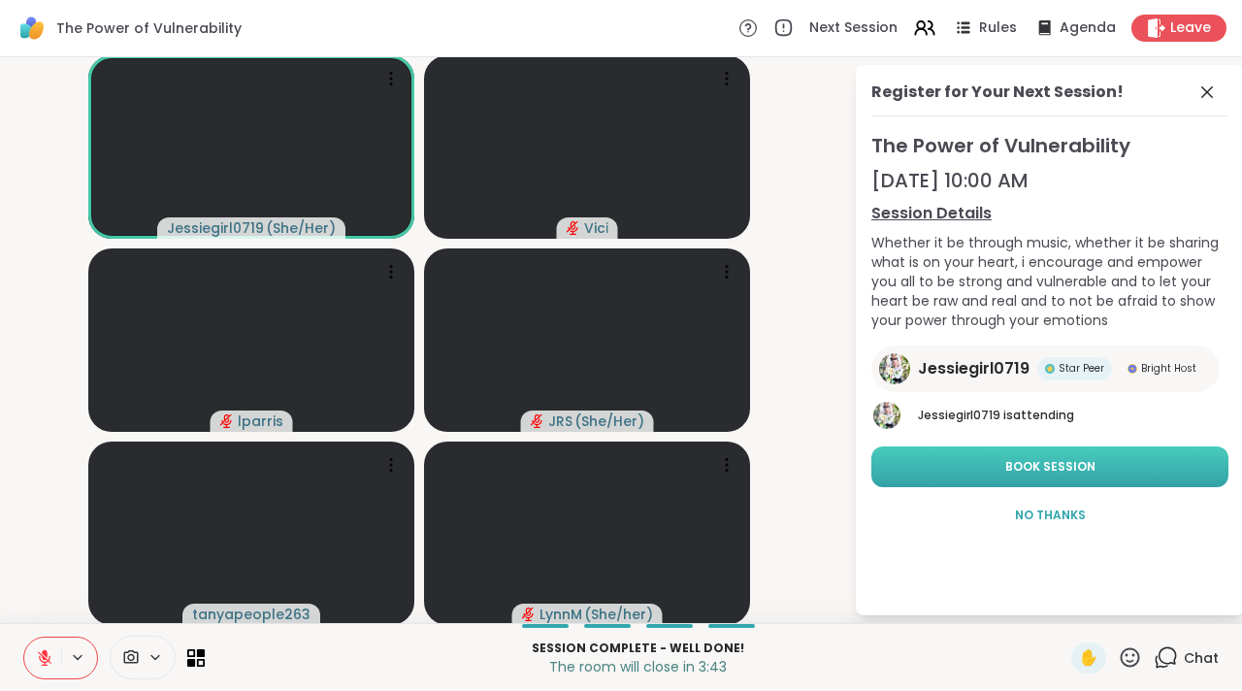
click at [975, 470] on button "Book Session" at bounding box center [1050, 466] width 357 height 41
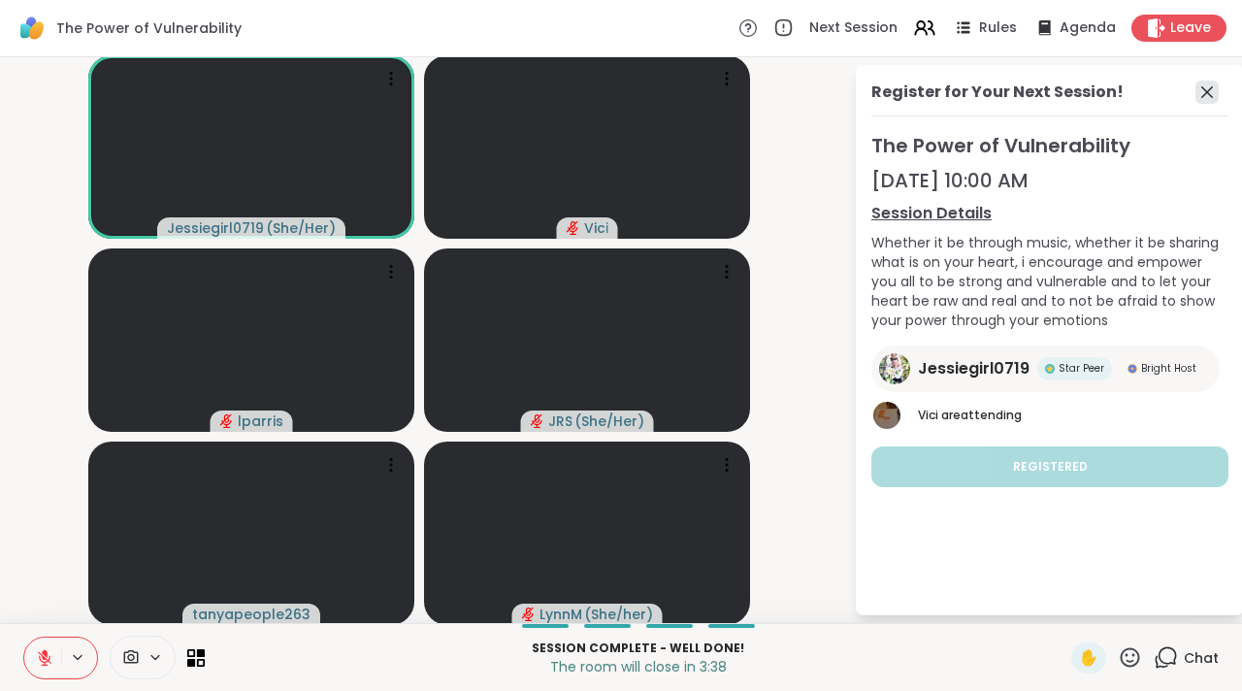
click at [1196, 91] on icon at bounding box center [1207, 92] width 23 height 23
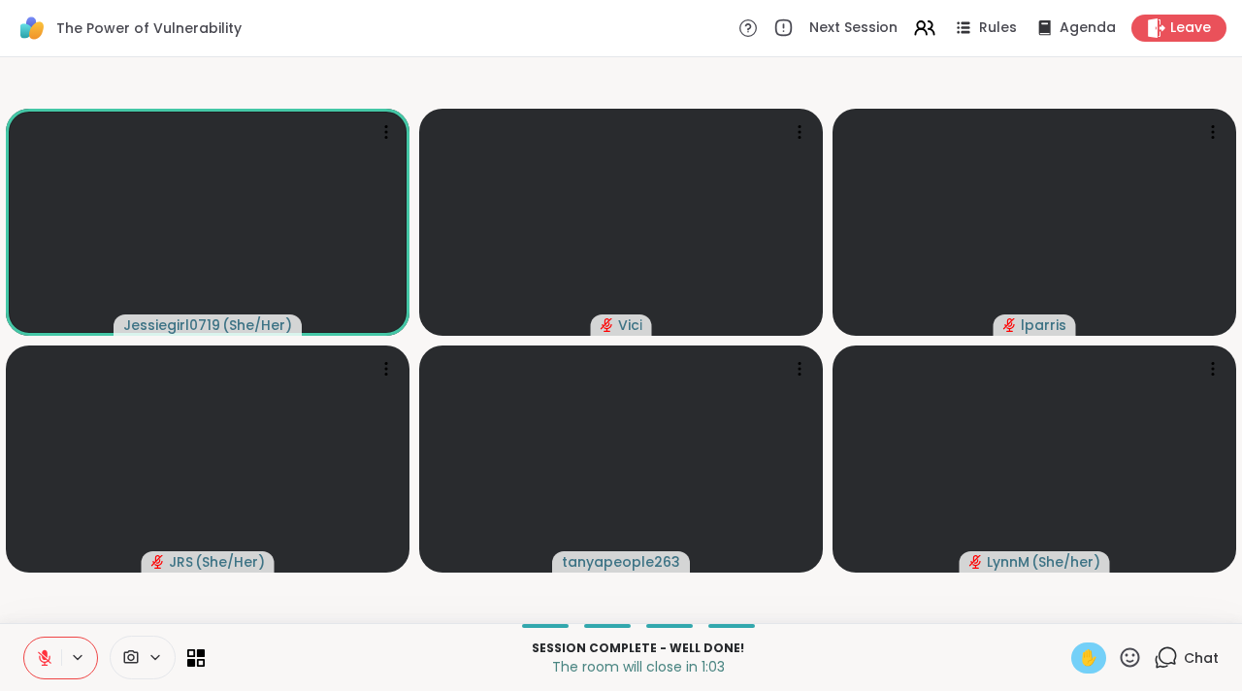
click at [1079, 658] on span "✋" at bounding box center [1088, 657] width 19 height 23
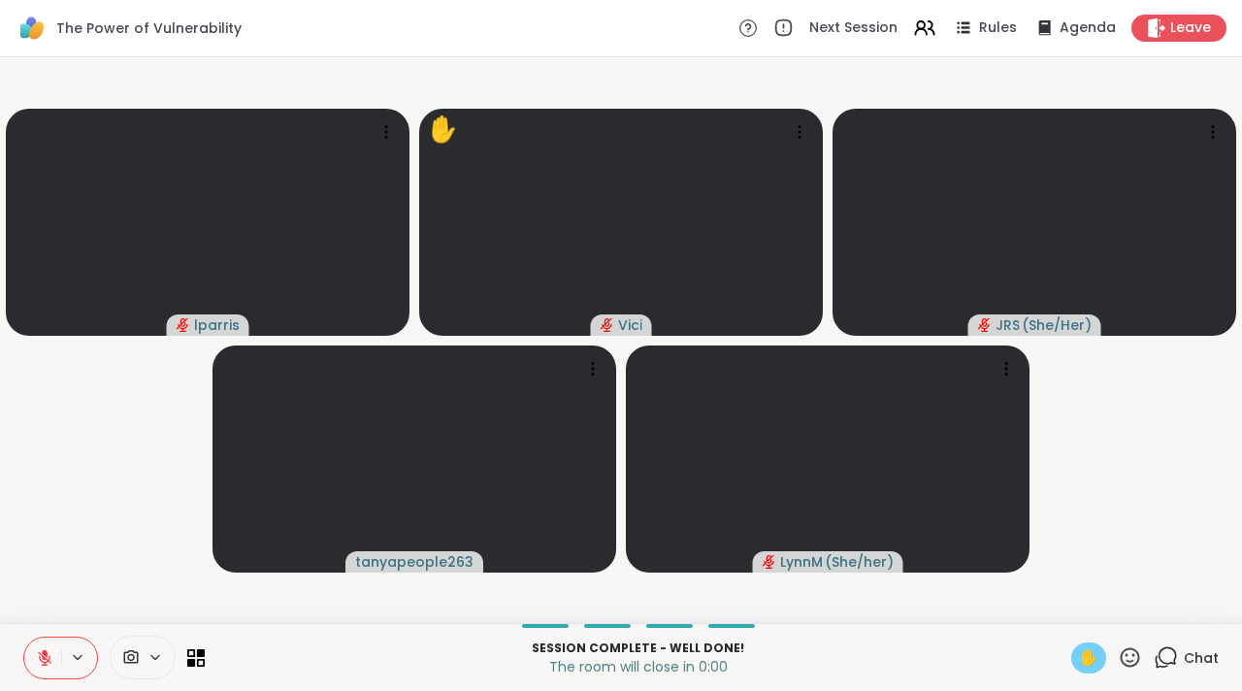
click at [38, 661] on icon at bounding box center [45, 658] width 14 height 14
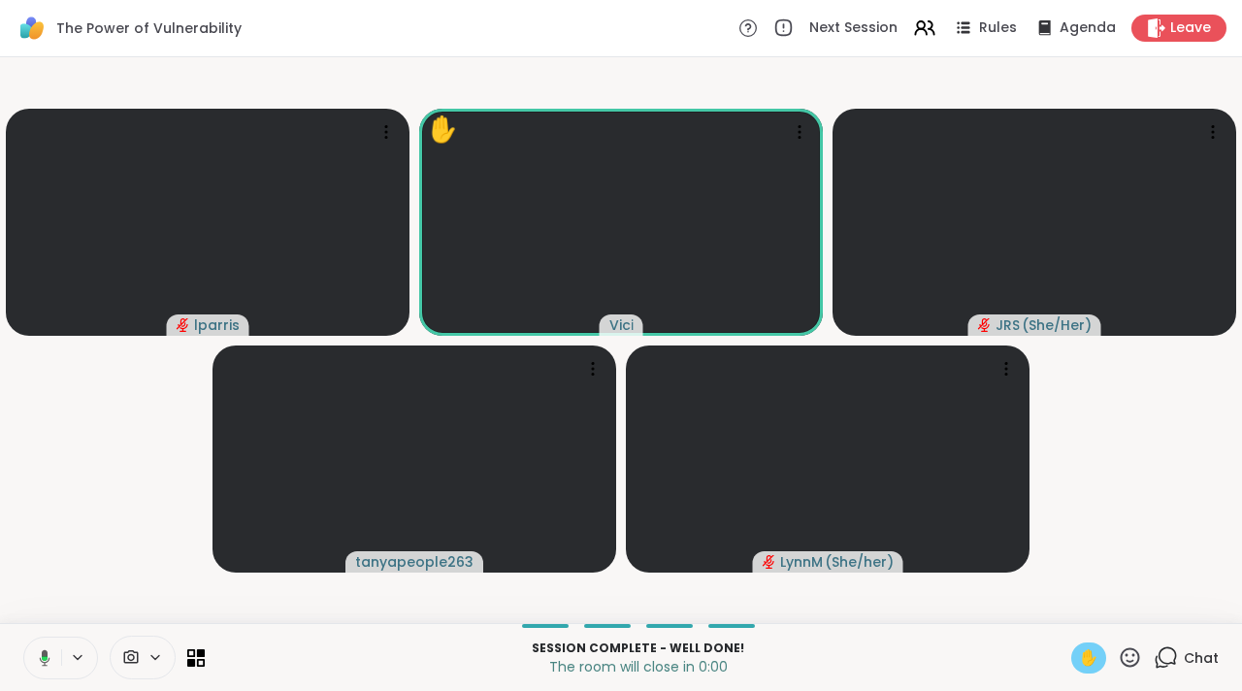
click at [33, 661] on icon at bounding box center [41, 657] width 17 height 17
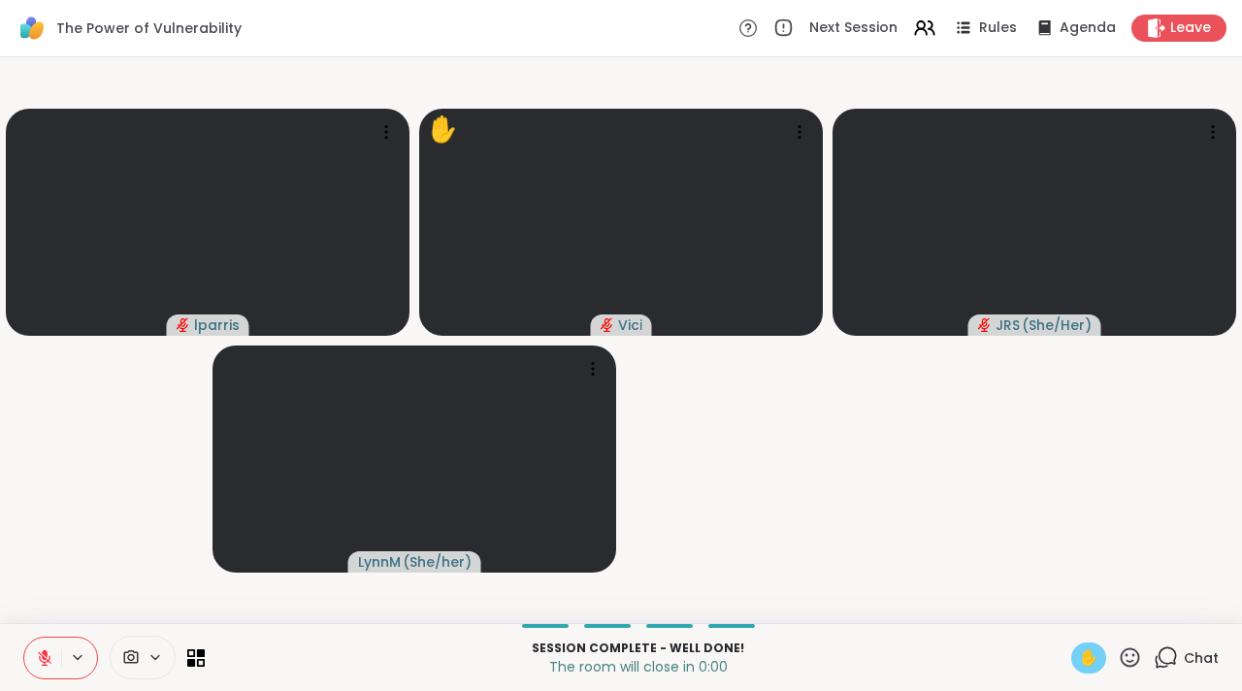
click at [1079, 662] on span "✋" at bounding box center [1088, 657] width 19 height 23
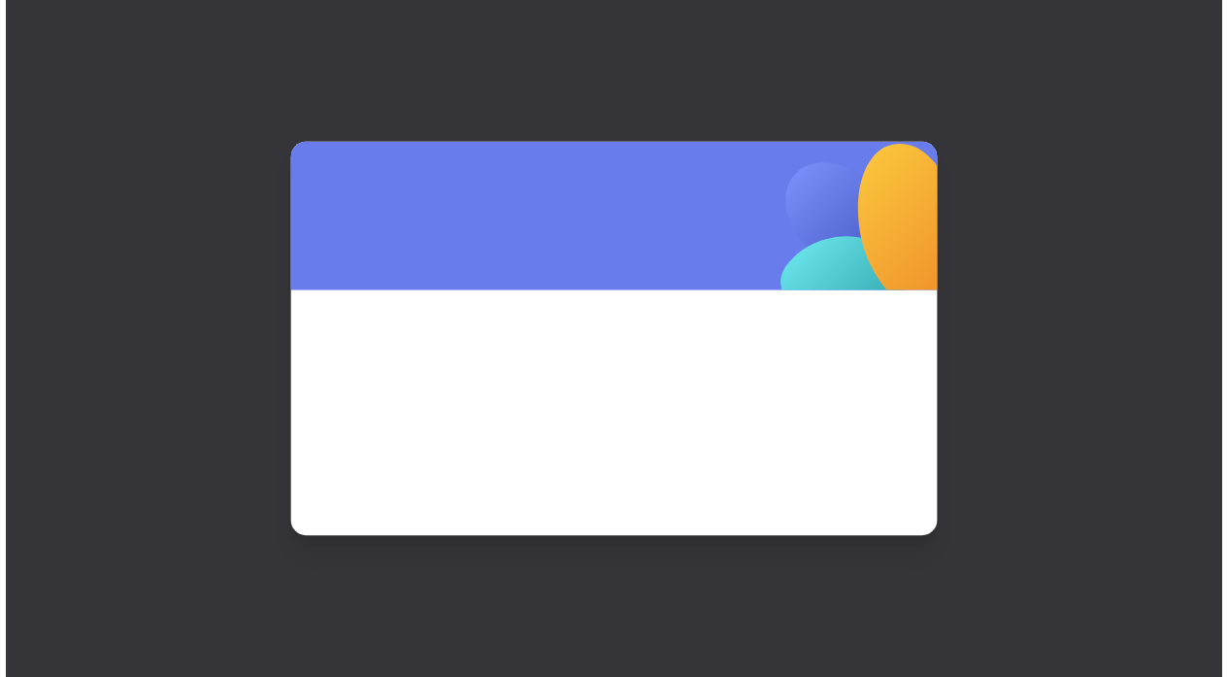
scroll to position [0, 0]
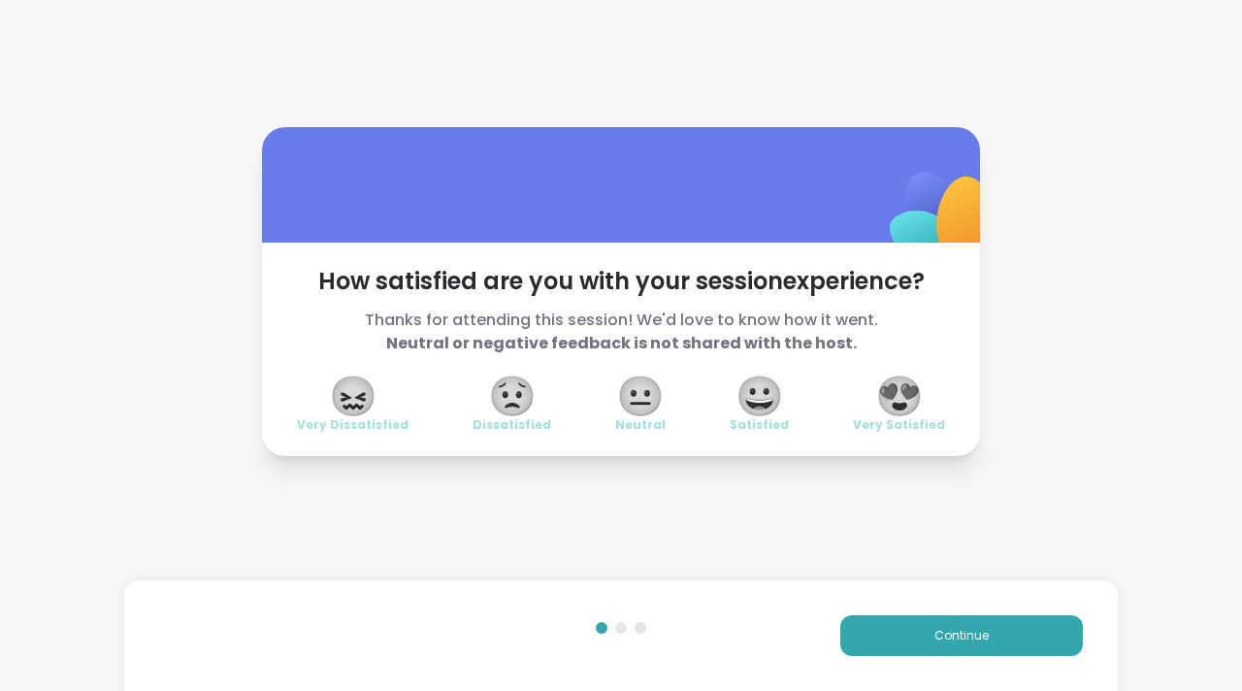
click at [771, 393] on span "😀" at bounding box center [760, 396] width 49 height 35
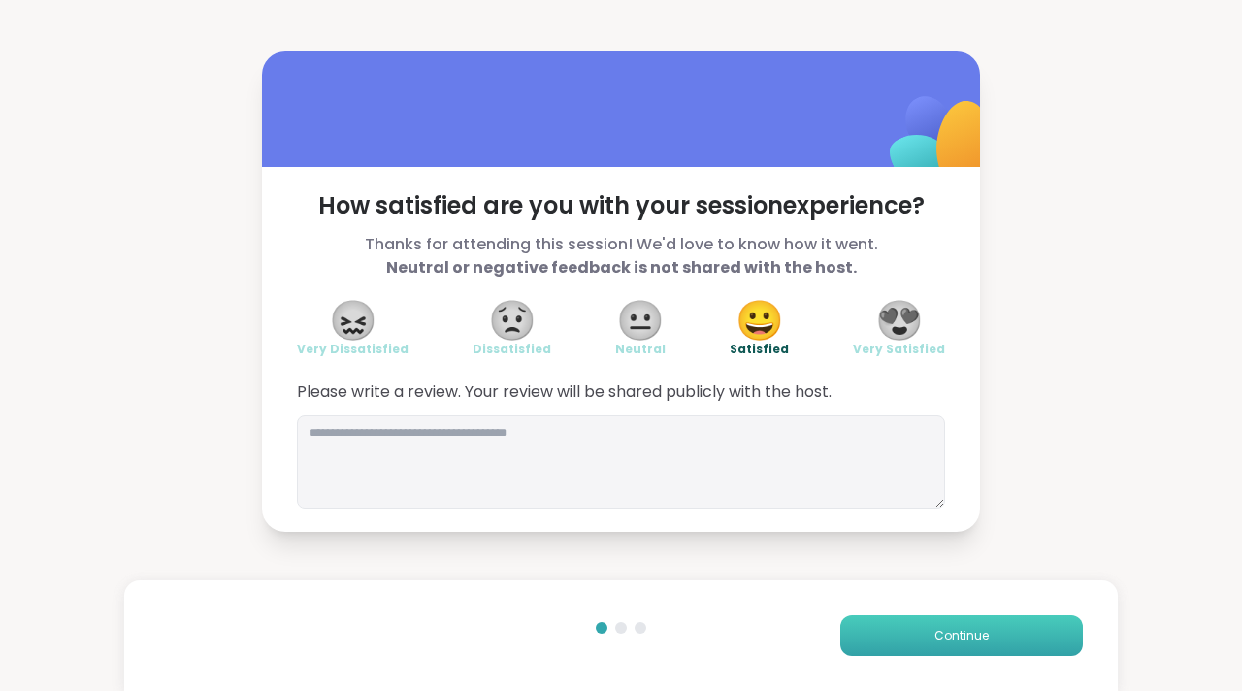
click at [936, 649] on button "Continue" at bounding box center [962, 635] width 243 height 41
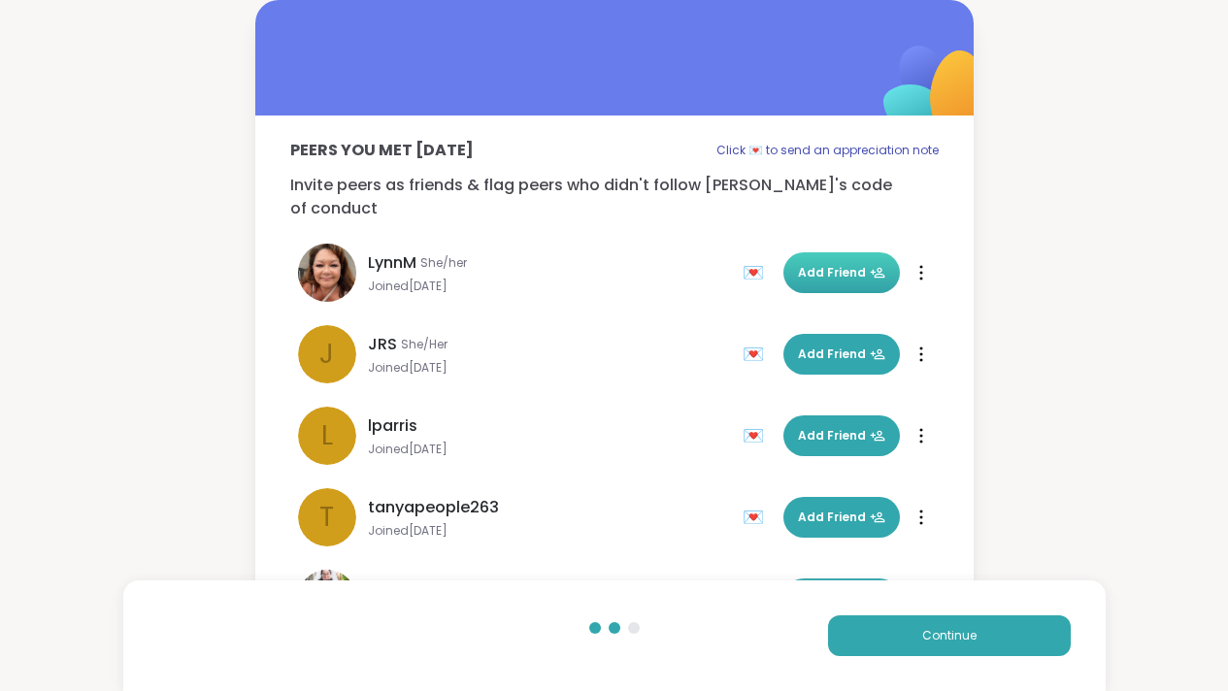
click at [813, 264] on span "Add Friend" at bounding box center [841, 272] width 87 height 17
click at [814, 342] on button "Add Friend" at bounding box center [841, 354] width 116 height 41
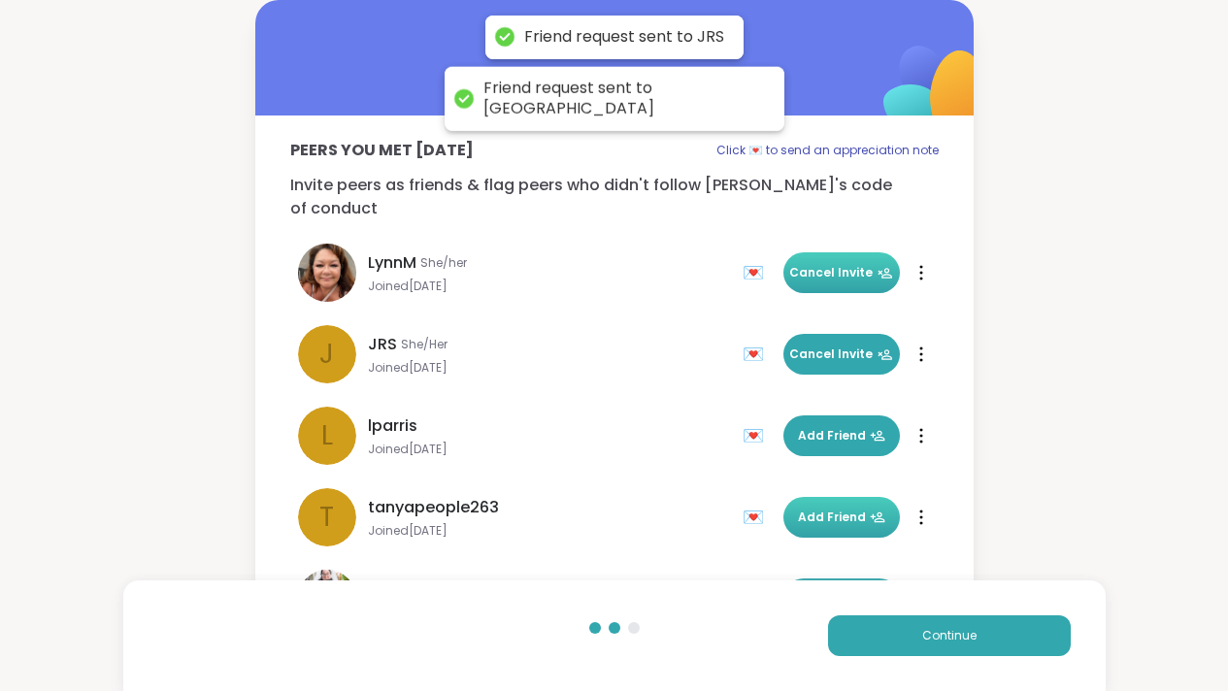
click at [821, 497] on button "Add Friend" at bounding box center [841, 517] width 116 height 41
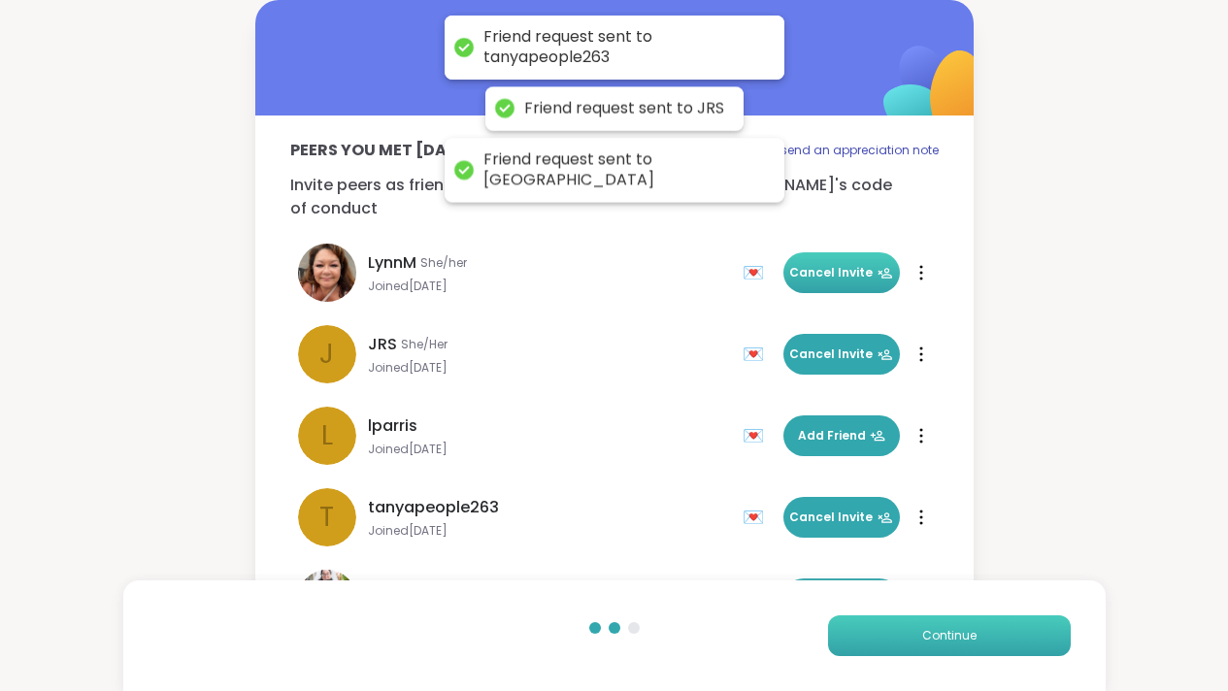
click at [898, 634] on button "Continue" at bounding box center [949, 635] width 243 height 41
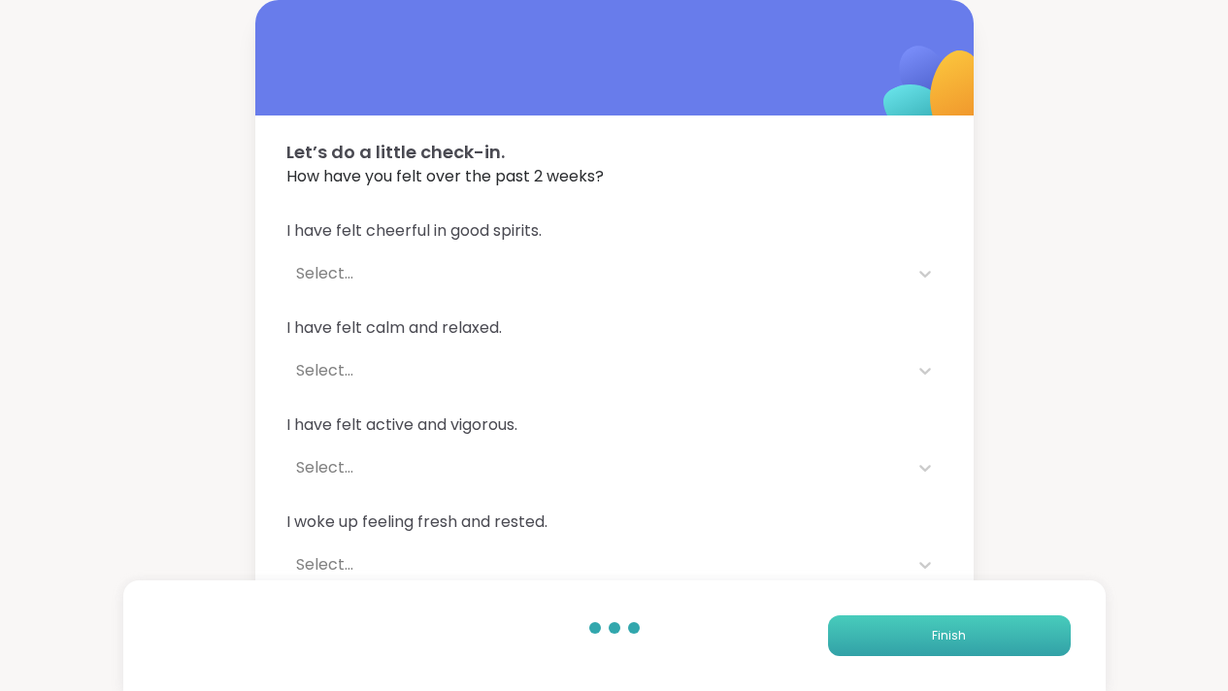
click at [915, 630] on button "Finish" at bounding box center [949, 635] width 243 height 41
